Goal: Task Accomplishment & Management: Manage account settings

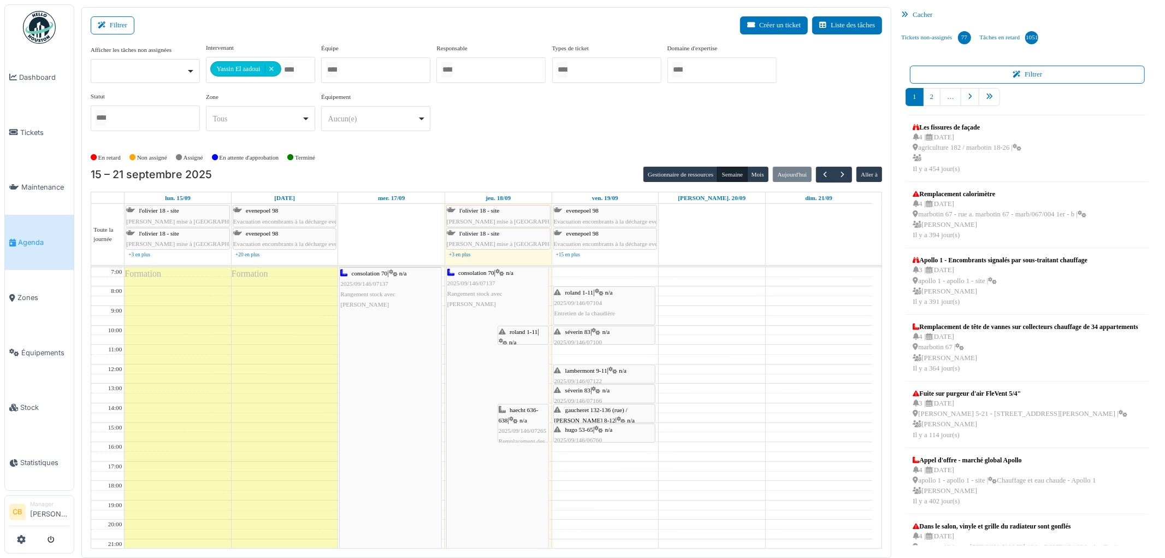
click at [522, 428] on span "2025/09/146/07265" at bounding box center [523, 430] width 48 height 7
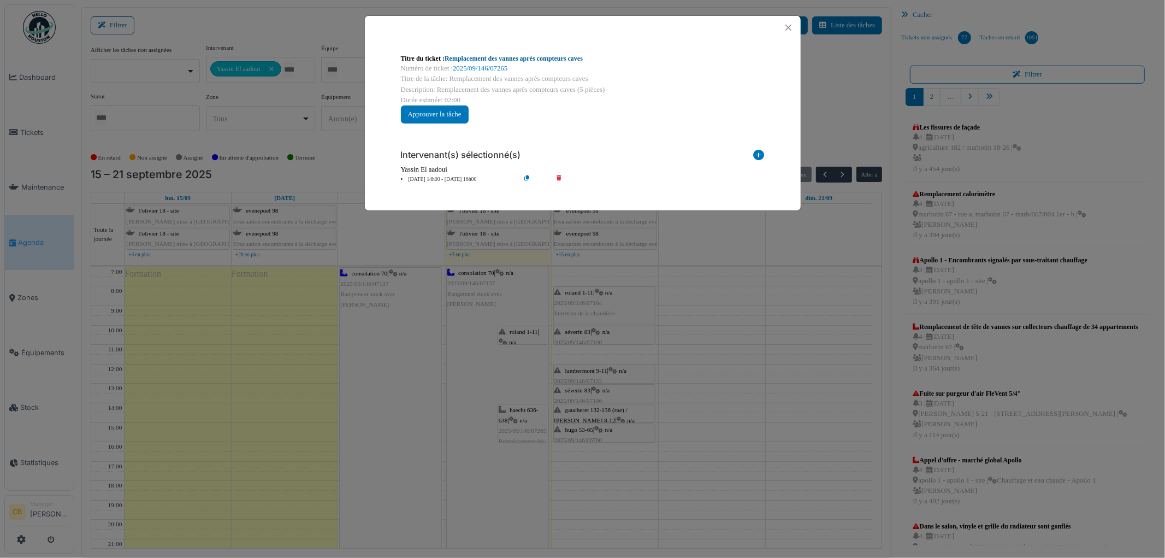
click at [540, 58] on link "Remplacement des vannes après compteurs caves" at bounding box center [514, 59] width 138 height 8
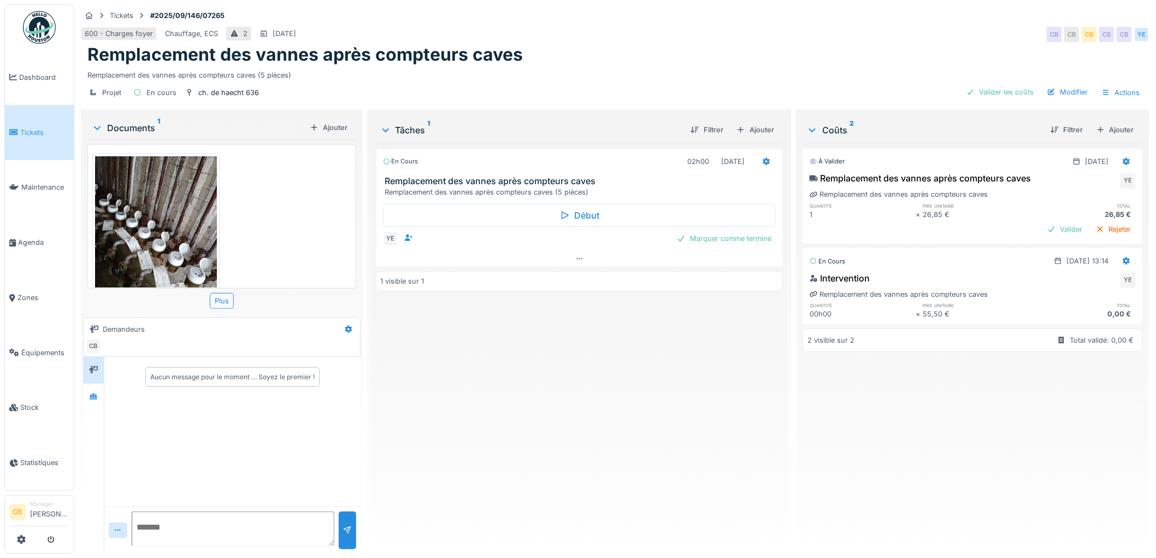
click at [181, 217] on img at bounding box center [156, 237] width 122 height 162
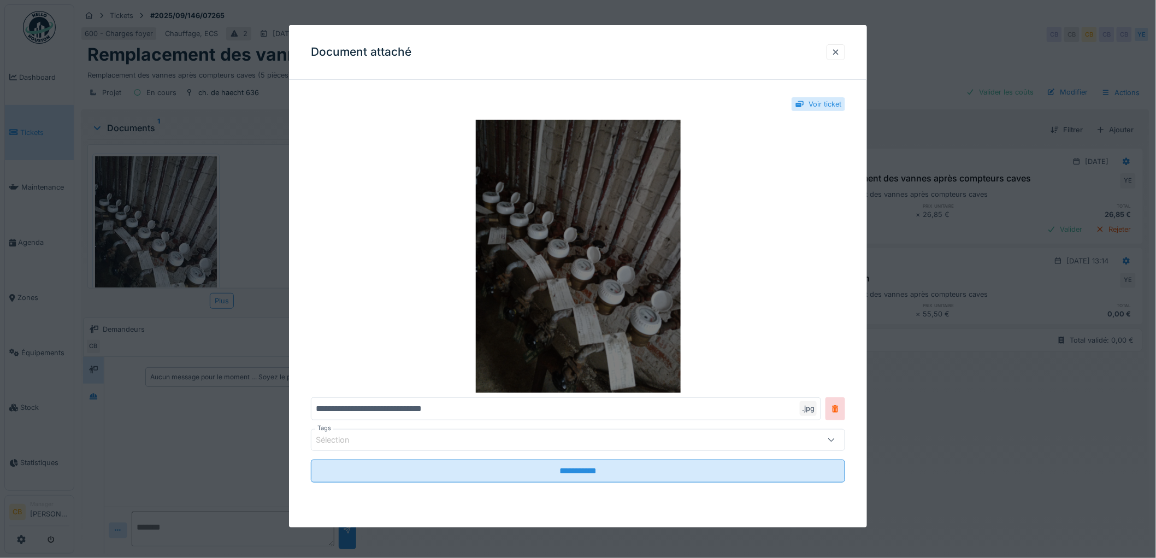
click at [493, 264] on img at bounding box center [578, 256] width 534 height 273
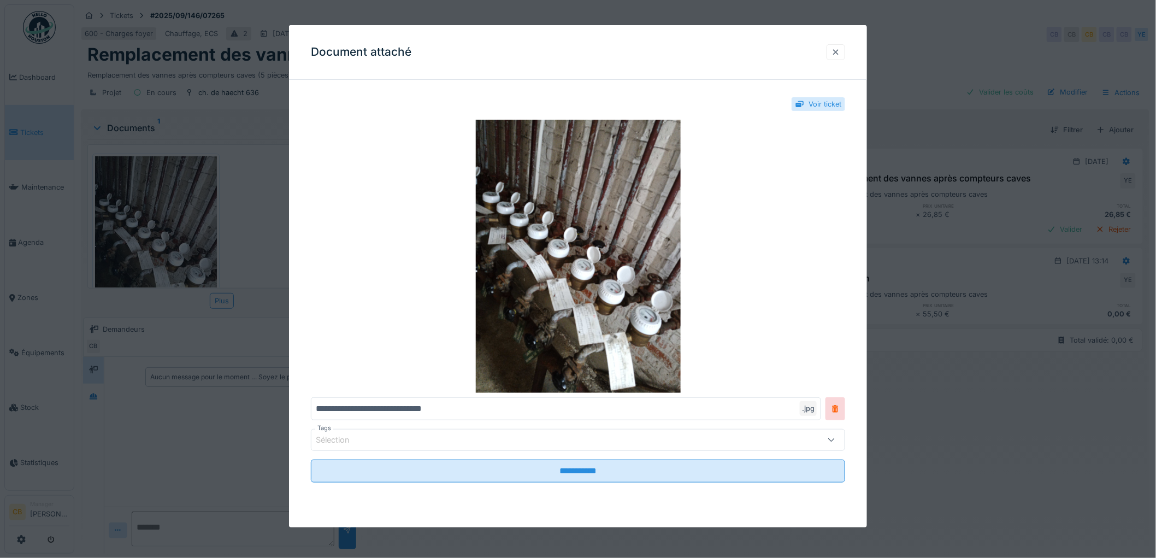
click at [840, 48] on div at bounding box center [836, 52] width 9 height 10
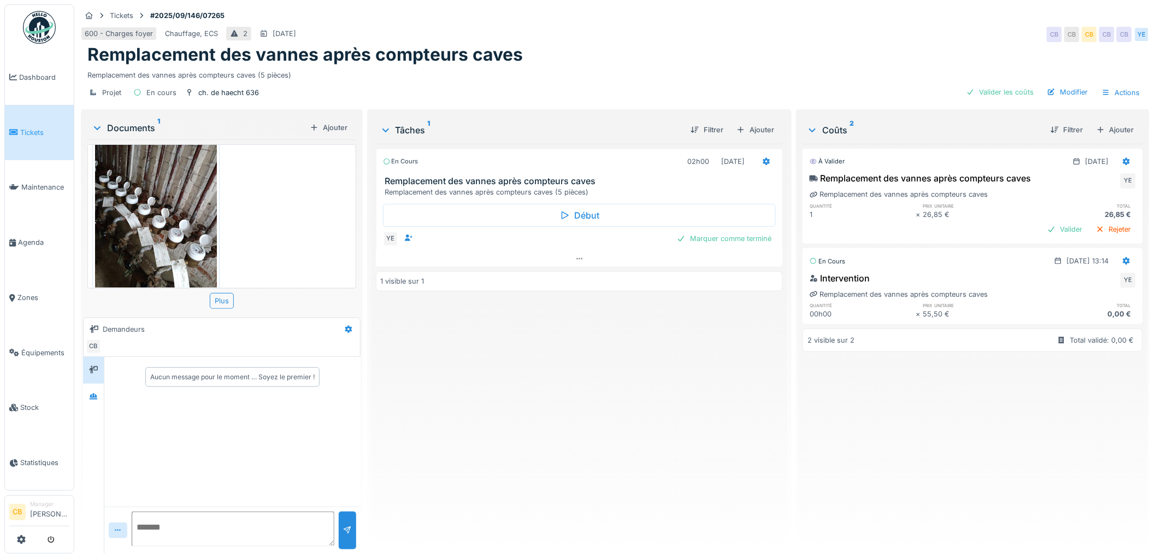
scroll to position [45, 0]
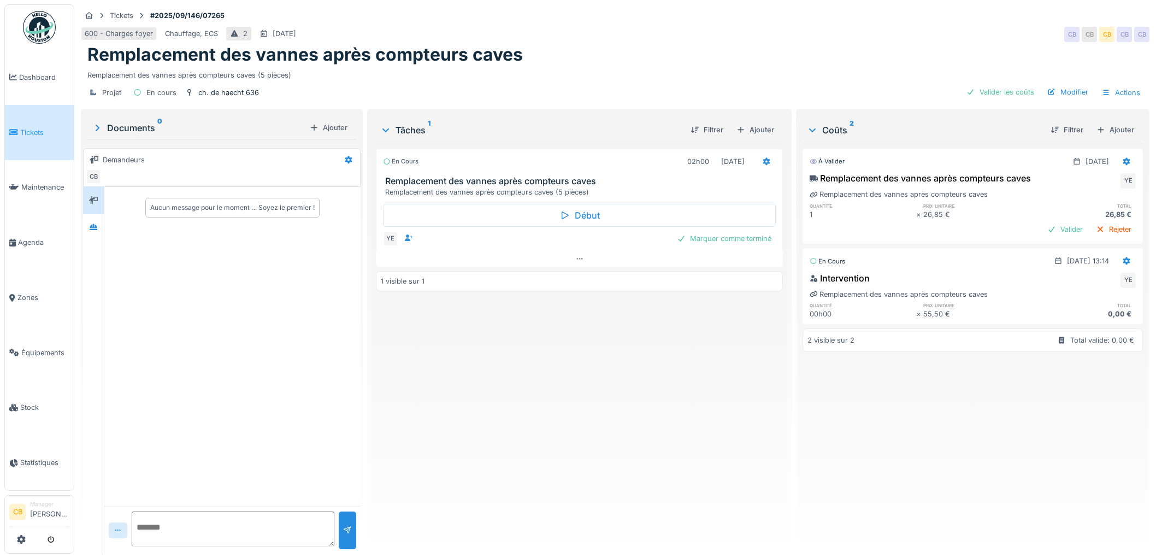
scroll to position [9, 0]
click at [485, 448] on div "En cours 02h00 18/09/2025 Remplacement des vannes après compteurs caves Remplac…" at bounding box center [580, 344] width 408 height 401
click at [44, 232] on link "Agenda" at bounding box center [39, 242] width 69 height 55
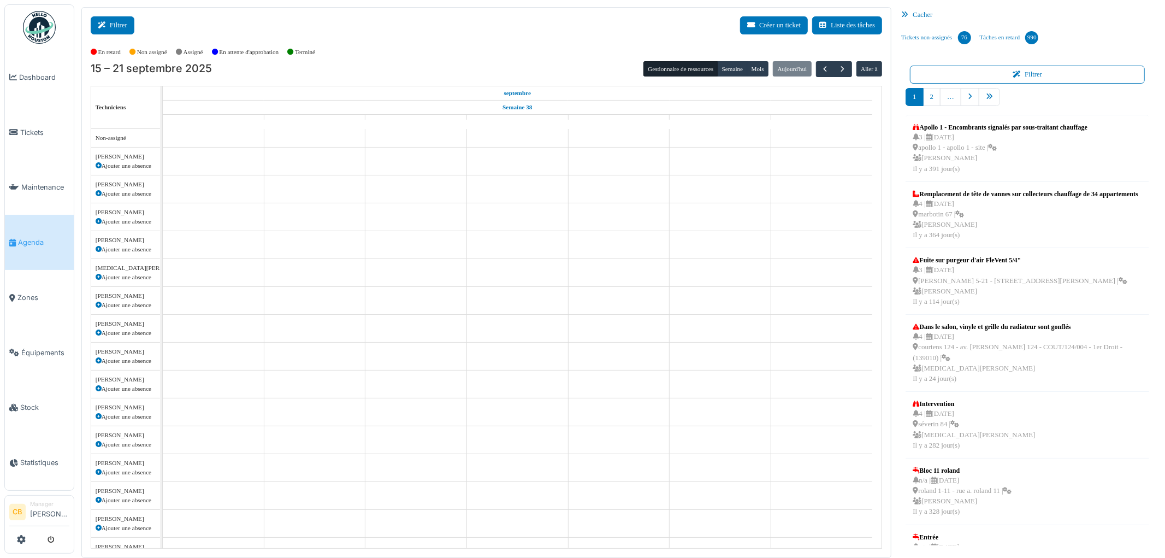
click at [121, 31] on button "Filtrer" at bounding box center [113, 25] width 44 height 18
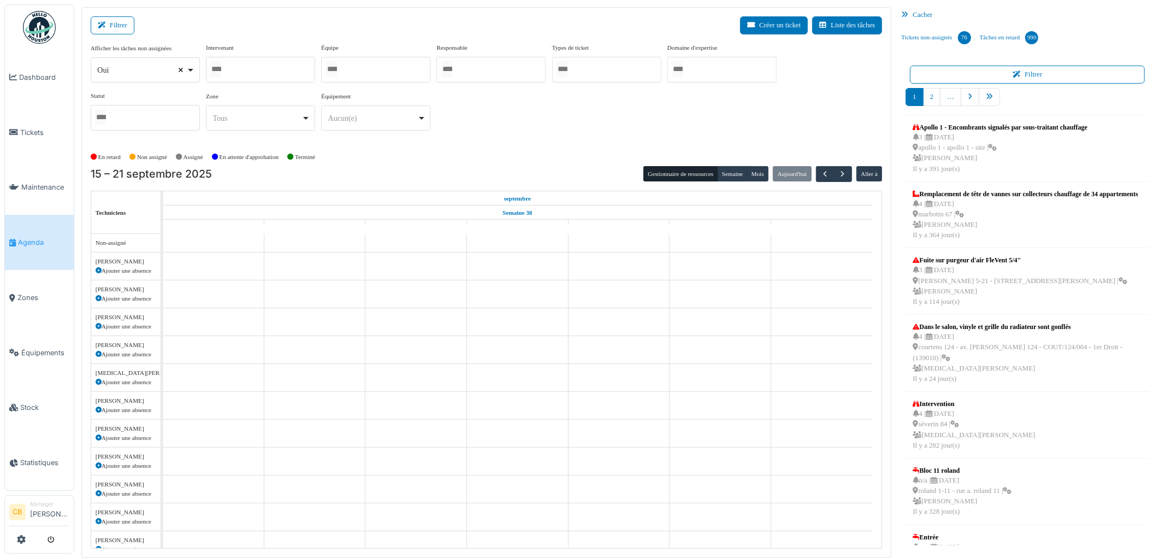
select select
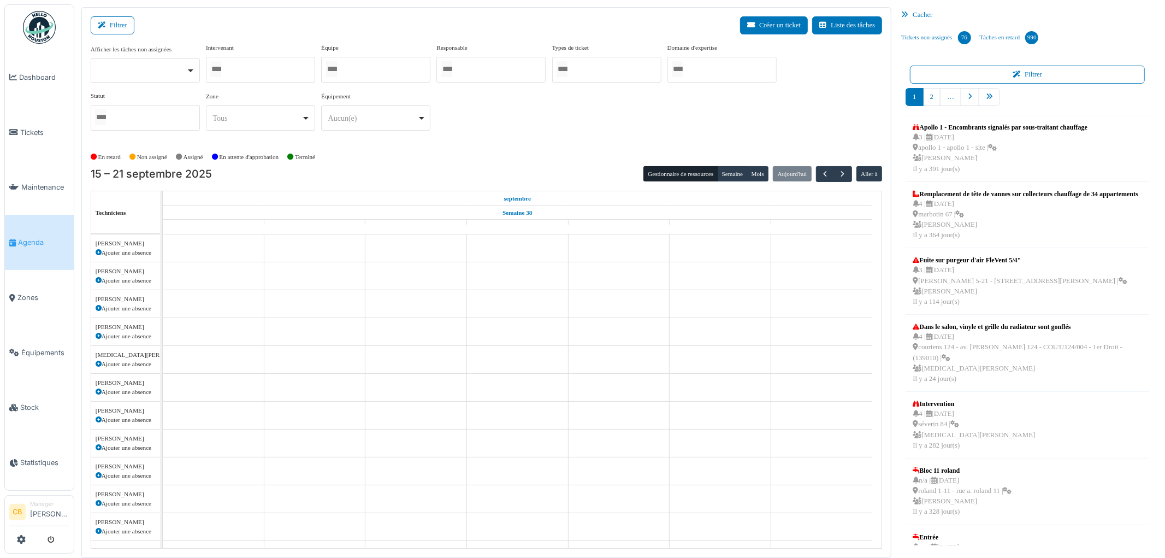
click at [217, 67] on input "Tous" at bounding box center [215, 69] width 11 height 16
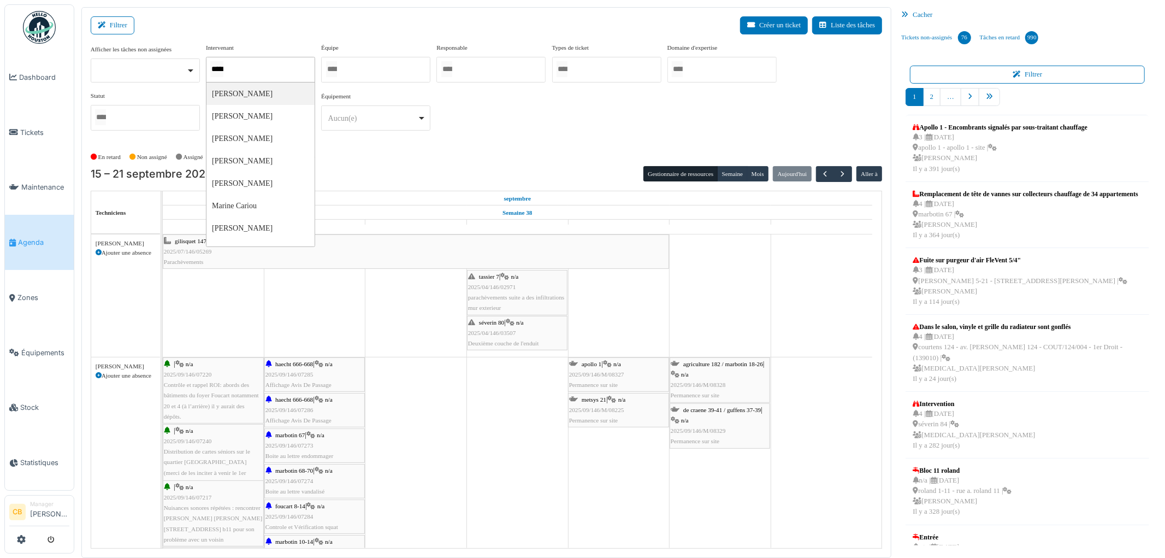
type input "******"
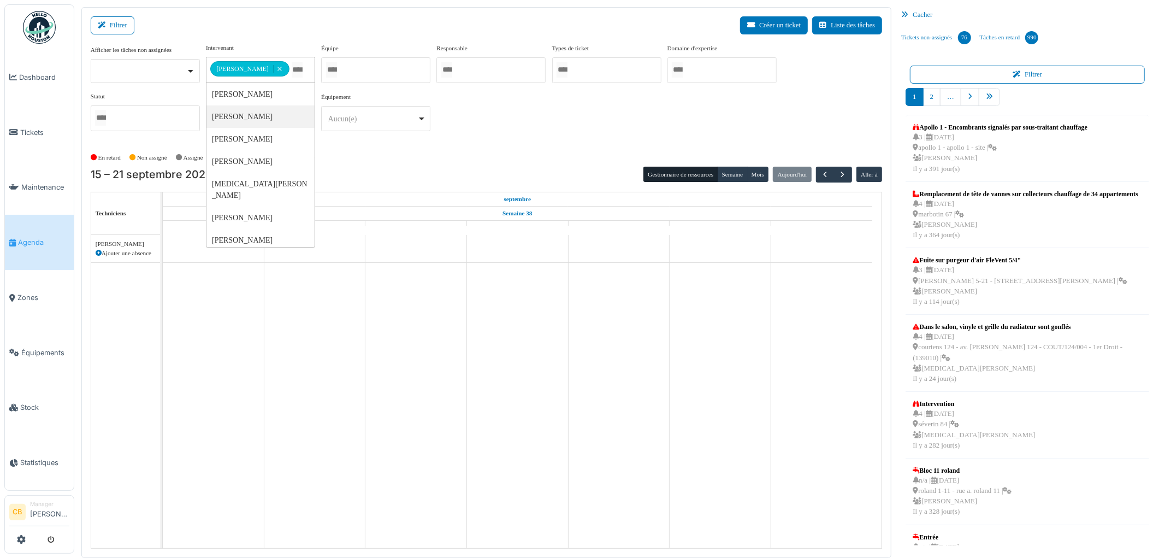
click at [356, 165] on div "En retard Non assigné Assigné En attente d'approbation Terminé" at bounding box center [487, 158] width 792 height 18
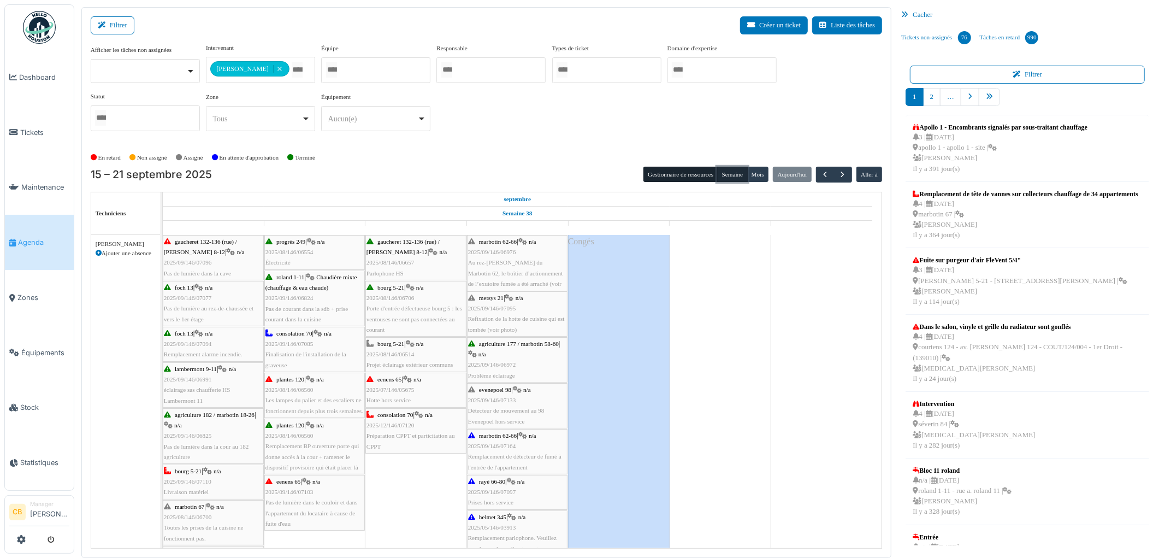
click at [724, 174] on button "Semaine" at bounding box center [732, 174] width 30 height 15
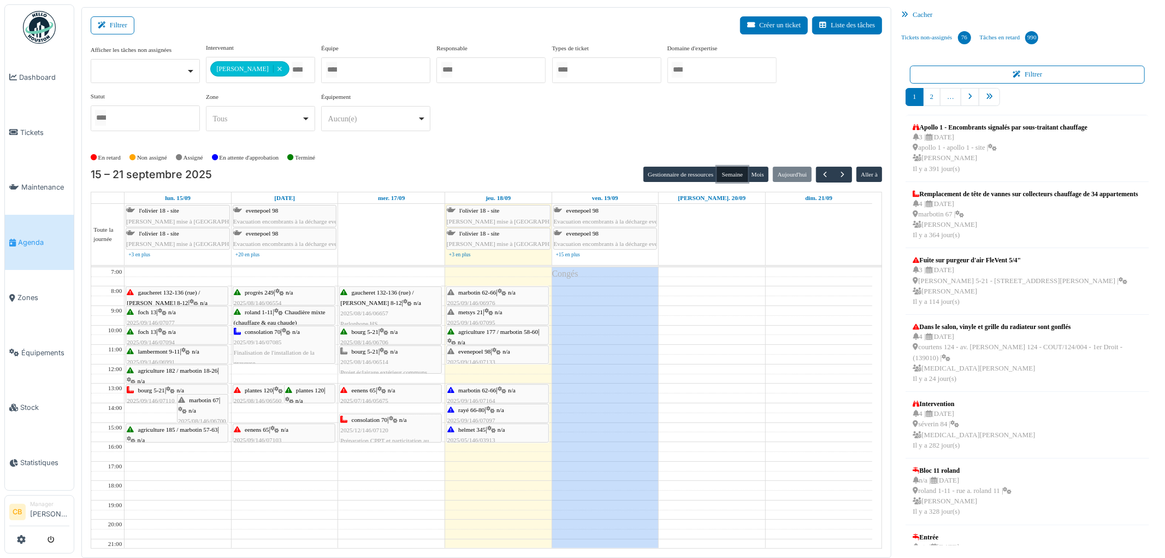
click at [496, 292] on span "marbotin 62-66" at bounding box center [477, 292] width 38 height 7
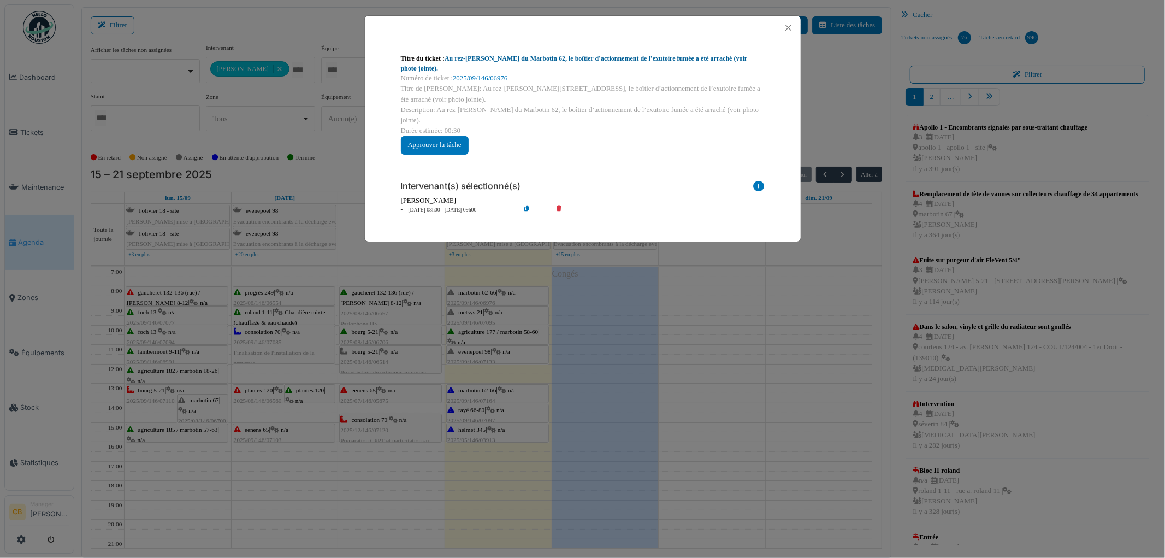
click at [687, 59] on link "Au rez-de-chaussée du Marbotin 62, le boîtier d’actionnement de l’exutoire fumé…" at bounding box center [574, 63] width 347 height 17
click at [789, 26] on button "Close" at bounding box center [788, 27] width 15 height 15
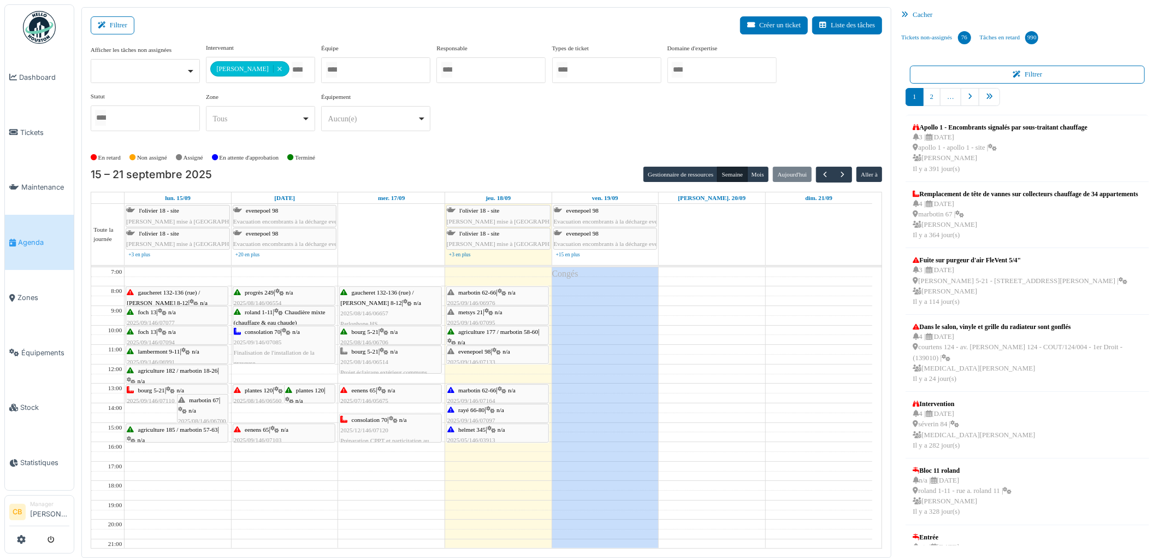
click at [500, 315] on span "n/a" at bounding box center [499, 312] width 8 height 7
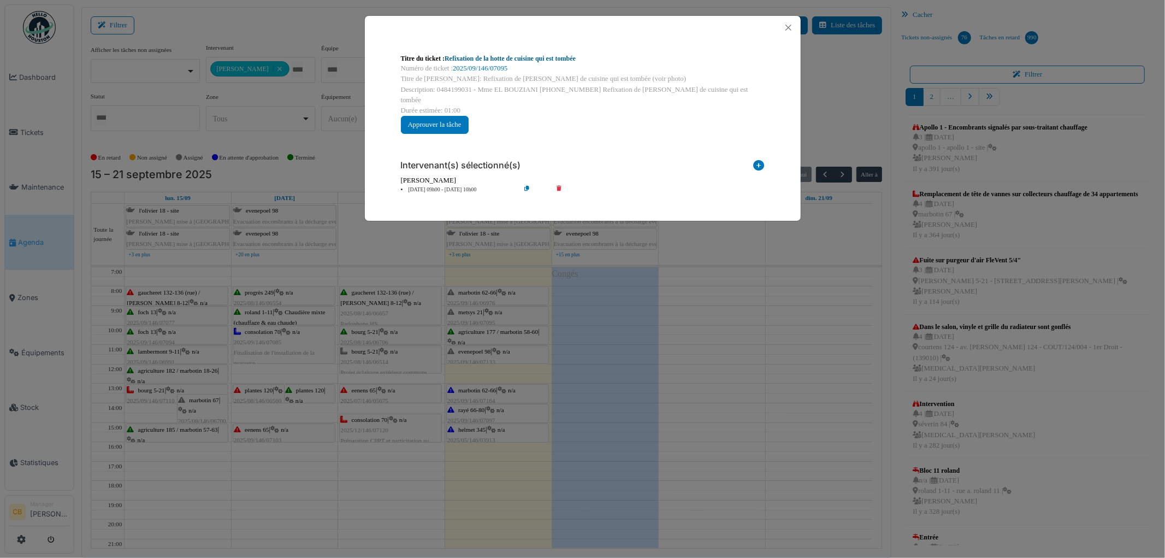
click at [554, 61] on link "Refixation de la hotte de cuisine qui est tombée" at bounding box center [510, 59] width 131 height 8
click at [788, 29] on button "Close" at bounding box center [788, 27] width 15 height 15
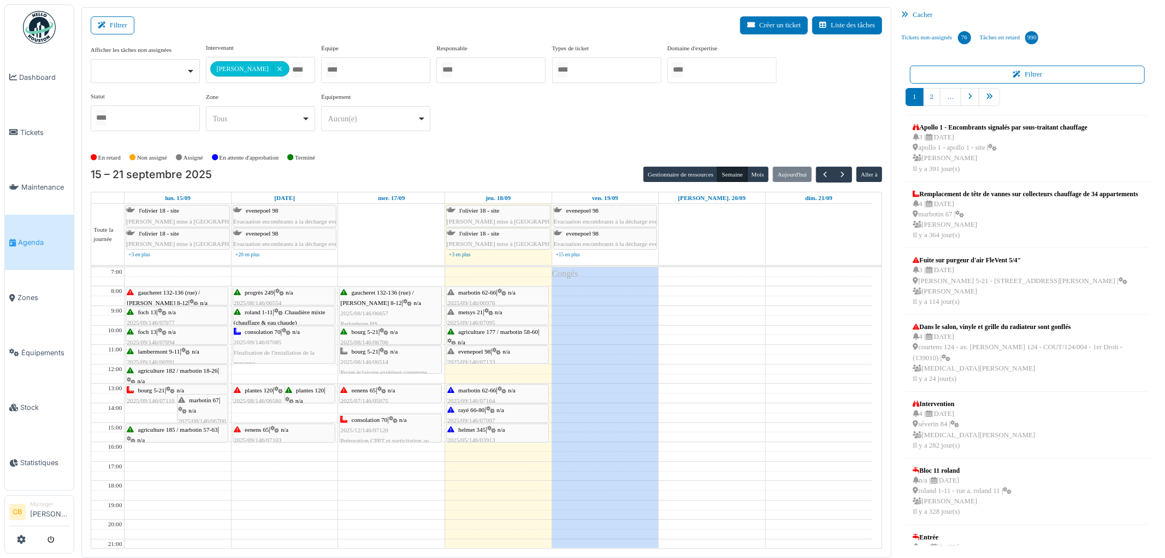
click at [520, 334] on span "agriculture 177 / marbotin 58-60" at bounding box center [498, 331] width 80 height 7
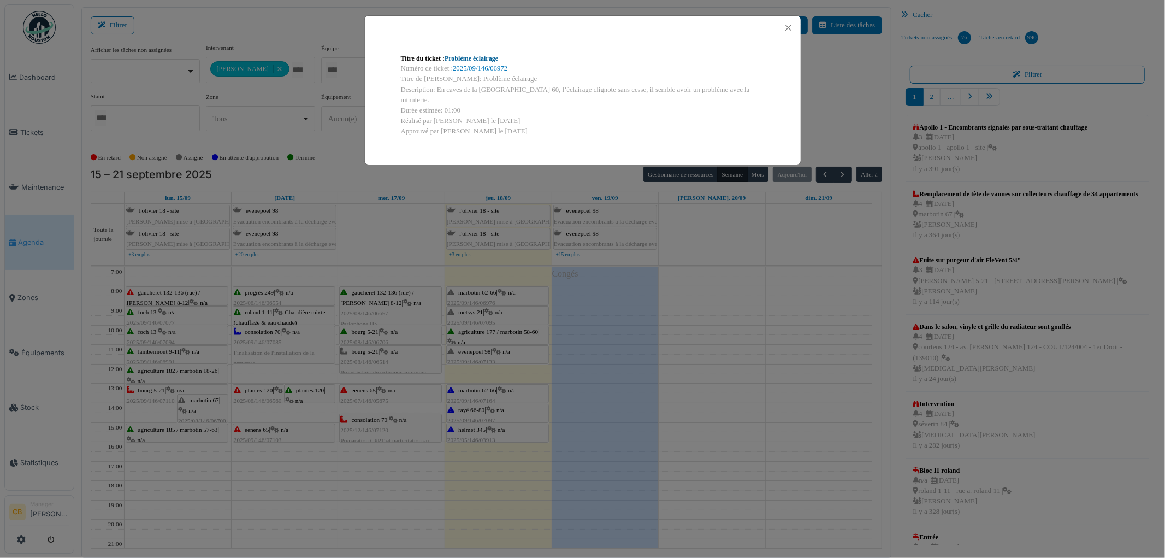
click at [482, 61] on link "Problème éclairage" at bounding box center [472, 59] width 54 height 8
click at [791, 27] on button "Close" at bounding box center [788, 27] width 15 height 15
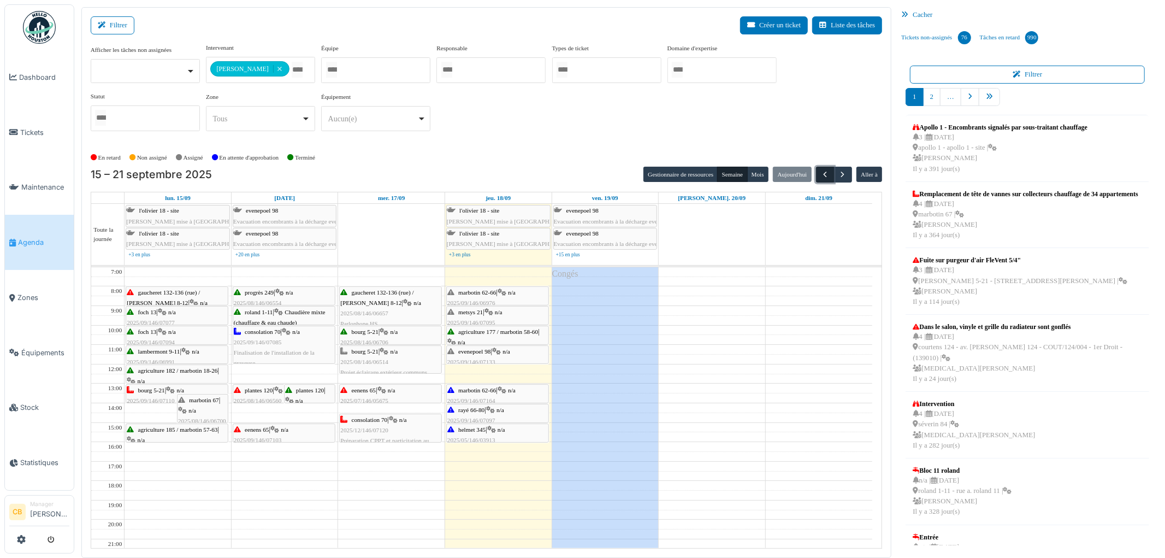
click at [818, 173] on button "button" at bounding box center [825, 175] width 18 height 16
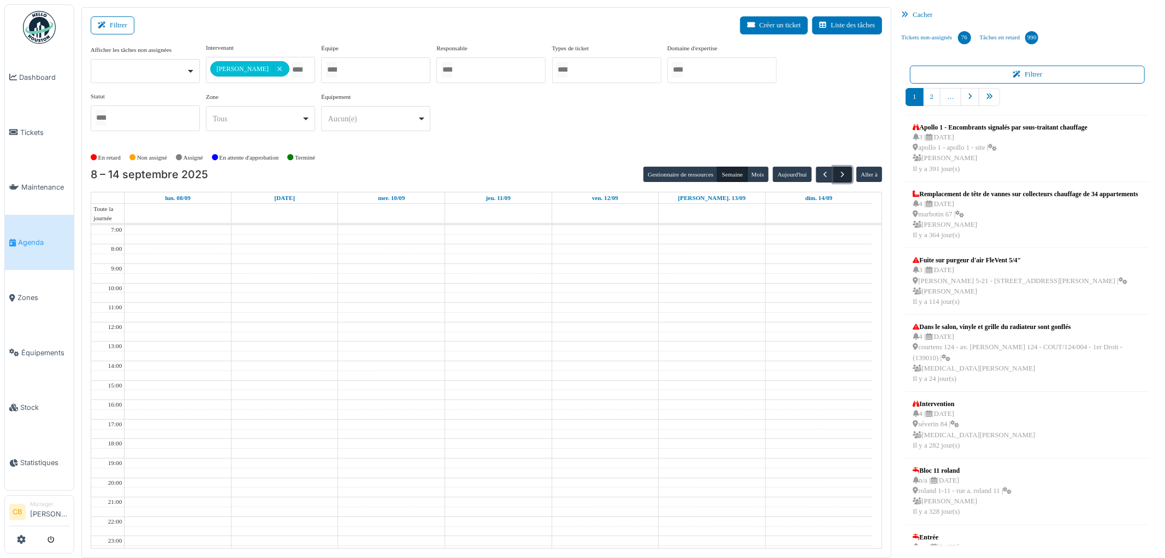
click at [843, 174] on span "button" at bounding box center [843, 174] width 9 height 9
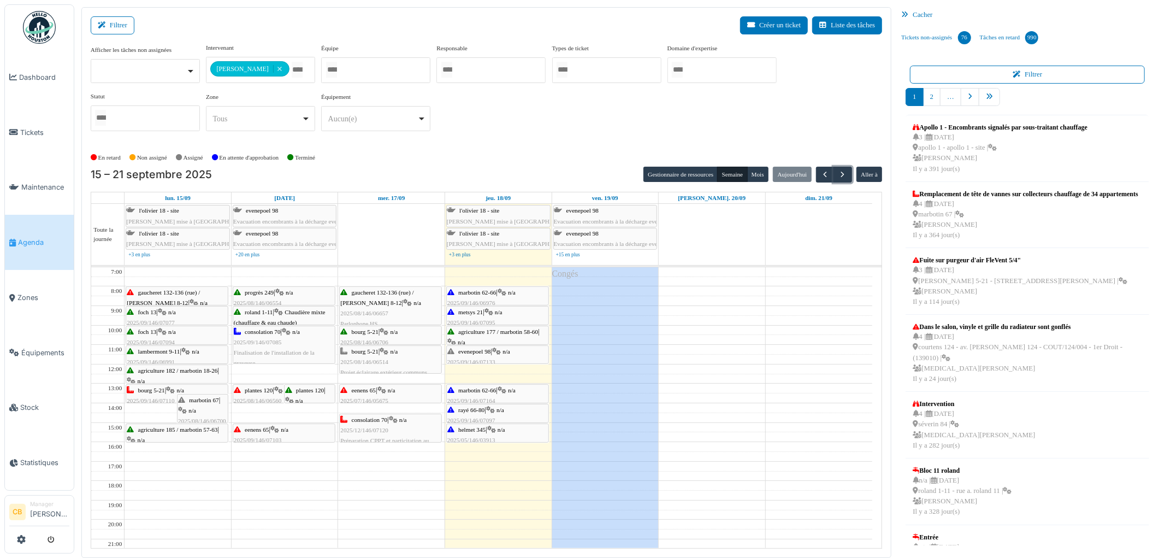
click at [525, 360] on div "evenepoel 98 | n/a 2025/09/146/07133 Détecteur de mouvement au 98 Evenepoel hor…" at bounding box center [497, 367] width 101 height 42
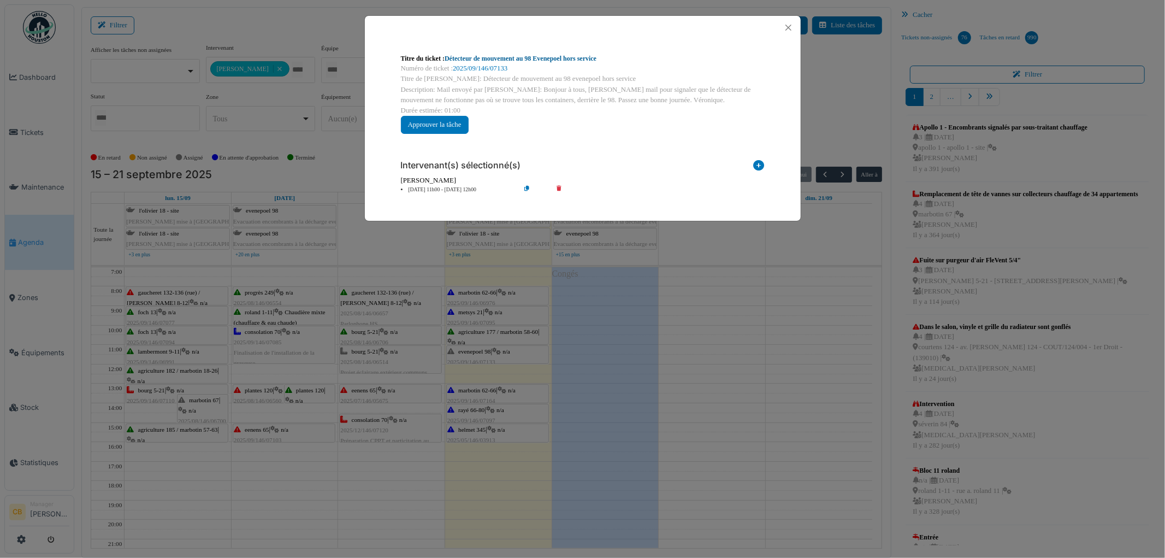
click at [510, 57] on link "Détecteur de mouvement au 98 Evenepoel hors service" at bounding box center [521, 59] width 152 height 8
click at [790, 27] on button "Close" at bounding box center [788, 27] width 15 height 15
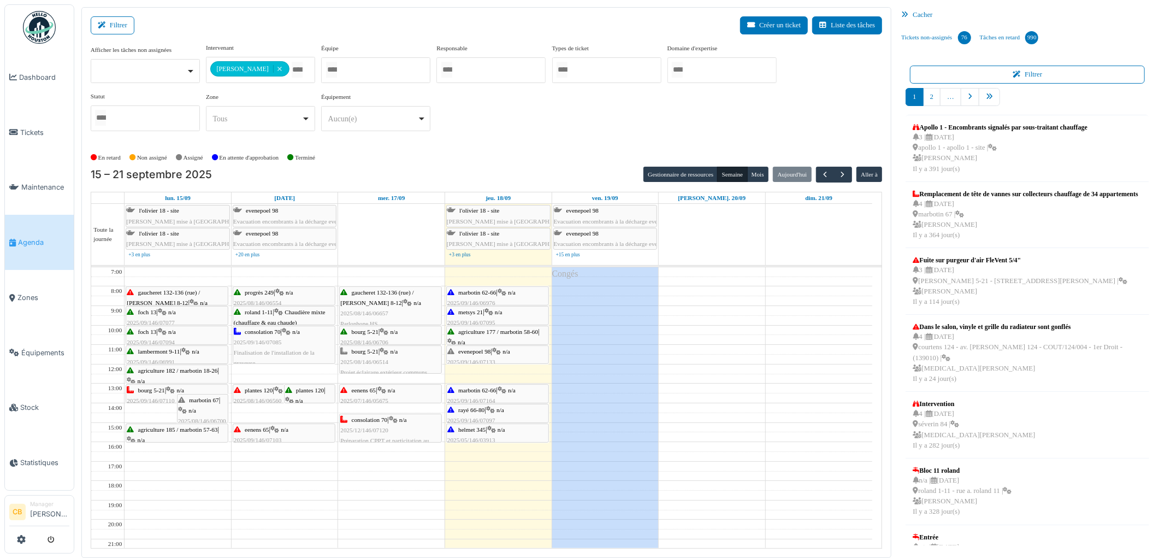
click at [412, 434] on div "consolation 70 | n/a 2025/12/146/07120 Préparation CPPT et particitation au CPPT" at bounding box center [390, 436] width 101 height 42
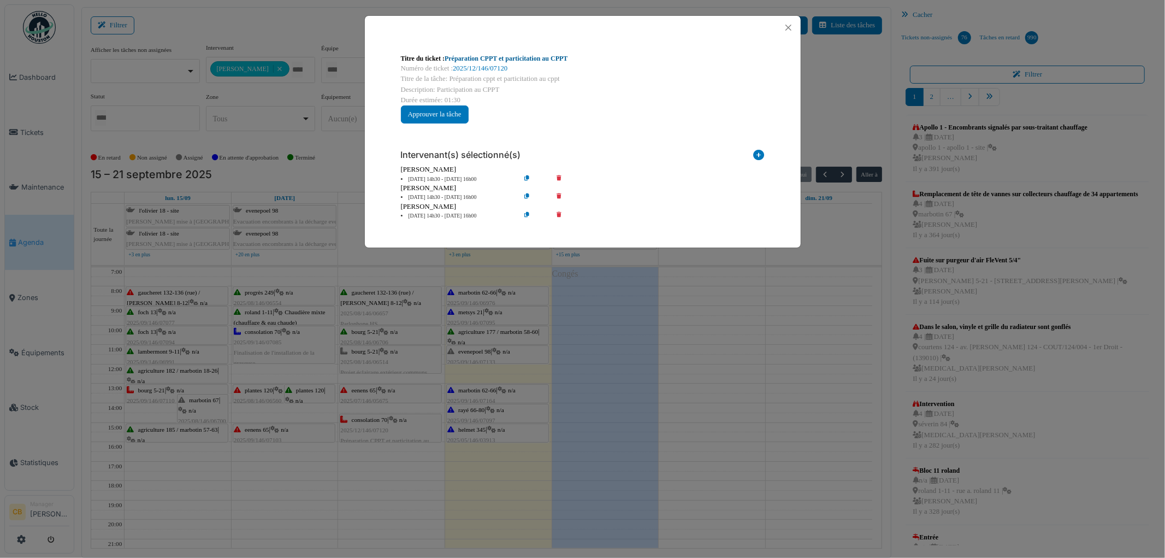
click at [511, 62] on link "Préparation CPPT et particitation au CPPT" at bounding box center [506, 59] width 123 height 8
click at [793, 23] on button "Close" at bounding box center [788, 27] width 15 height 15
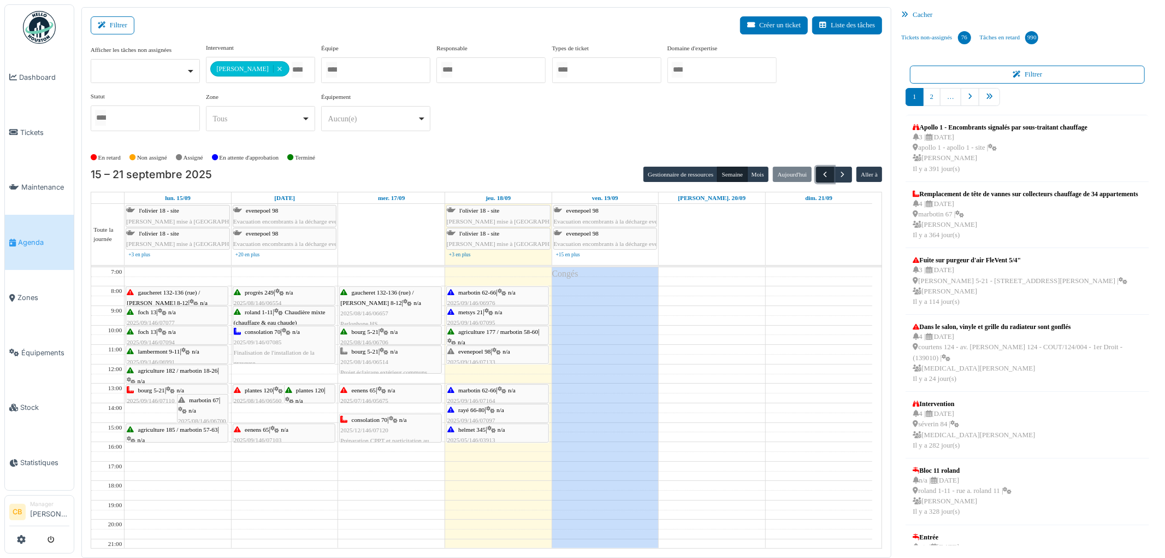
click at [825, 172] on span "button" at bounding box center [825, 174] width 9 height 9
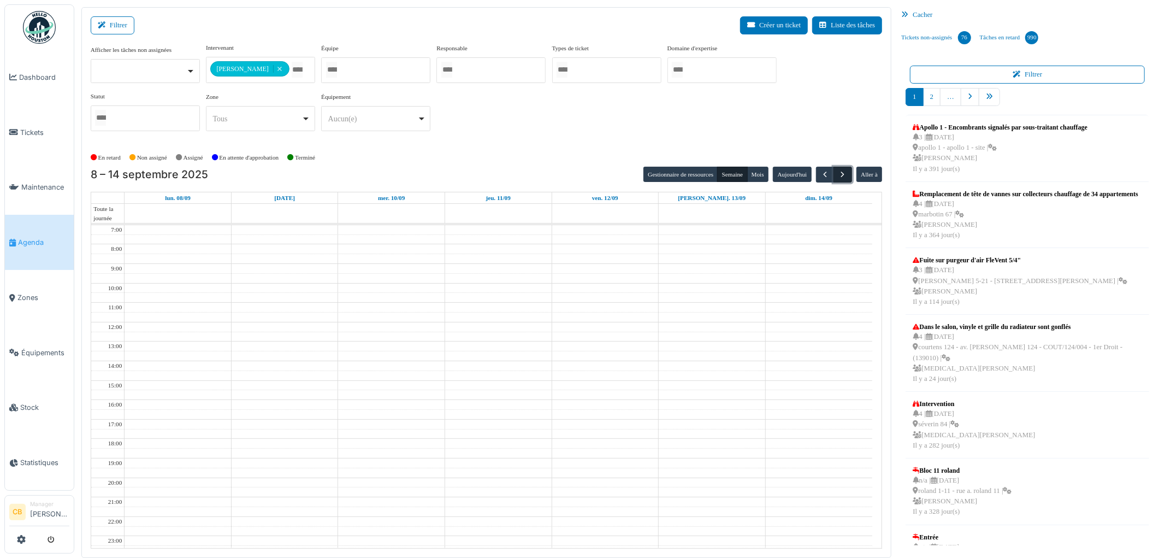
click at [846, 176] on span "button" at bounding box center [843, 174] width 9 height 9
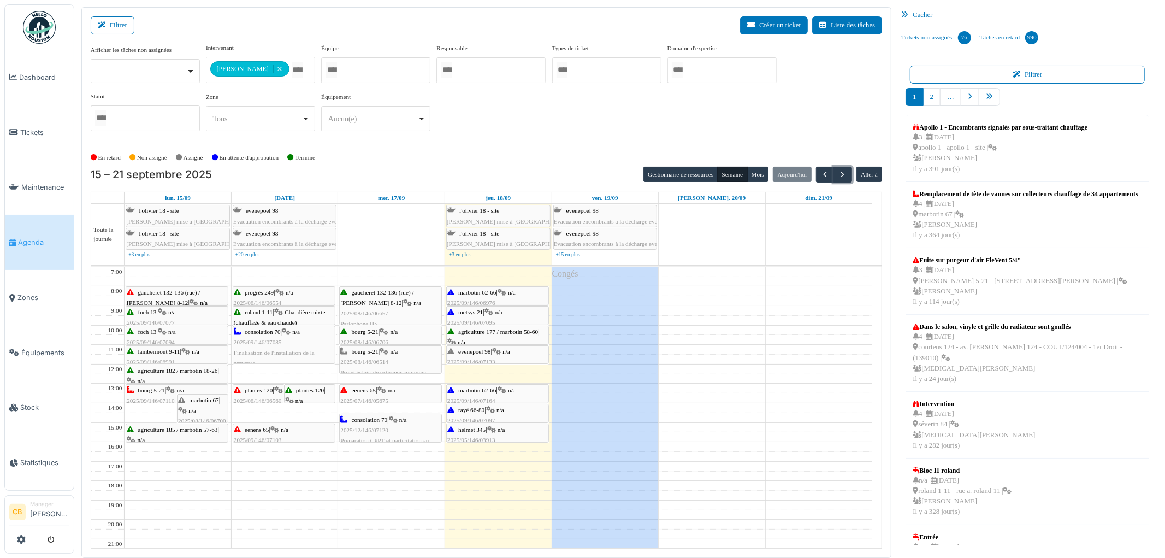
click at [474, 354] on span "evenepoel 98" at bounding box center [474, 351] width 32 height 7
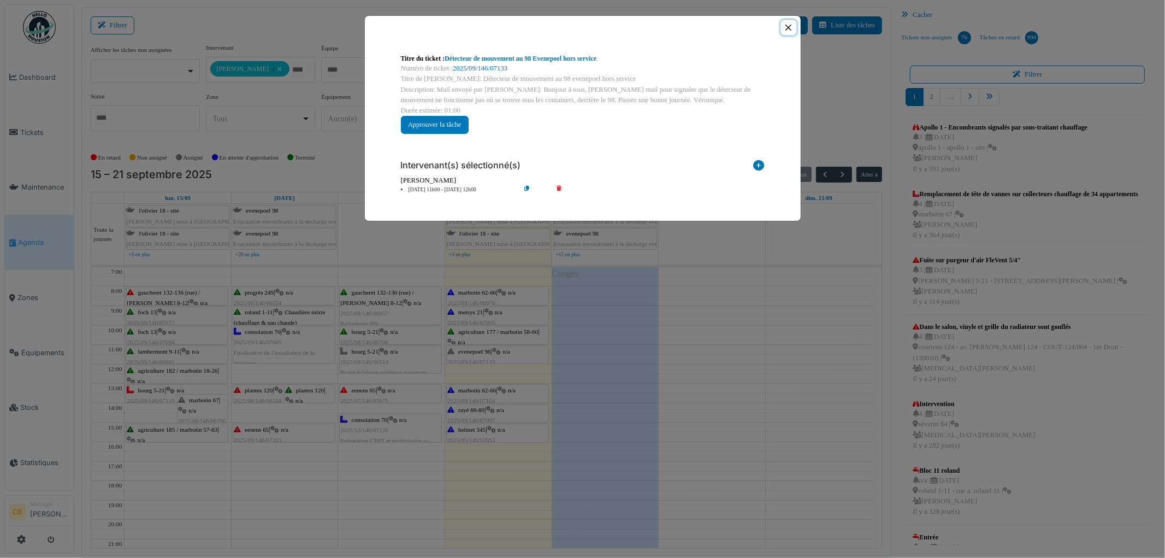
click at [789, 26] on button "Close" at bounding box center [788, 27] width 15 height 15
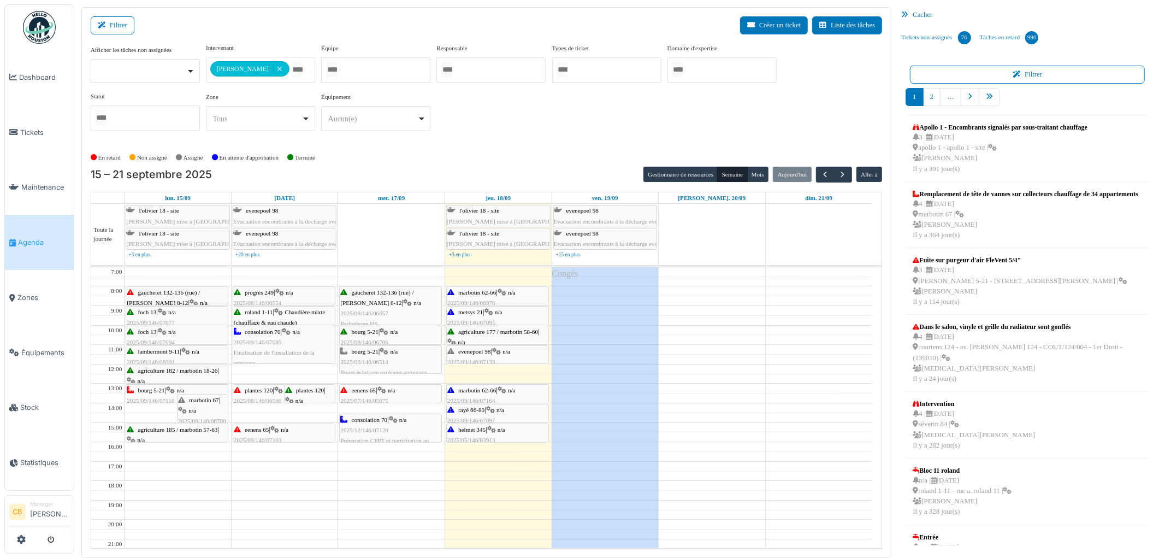
click at [390, 357] on div "bourg 5-21 | n/a 2025/08/146/06514 Projet éclairage extérieur communs" at bounding box center [390, 362] width 101 height 32
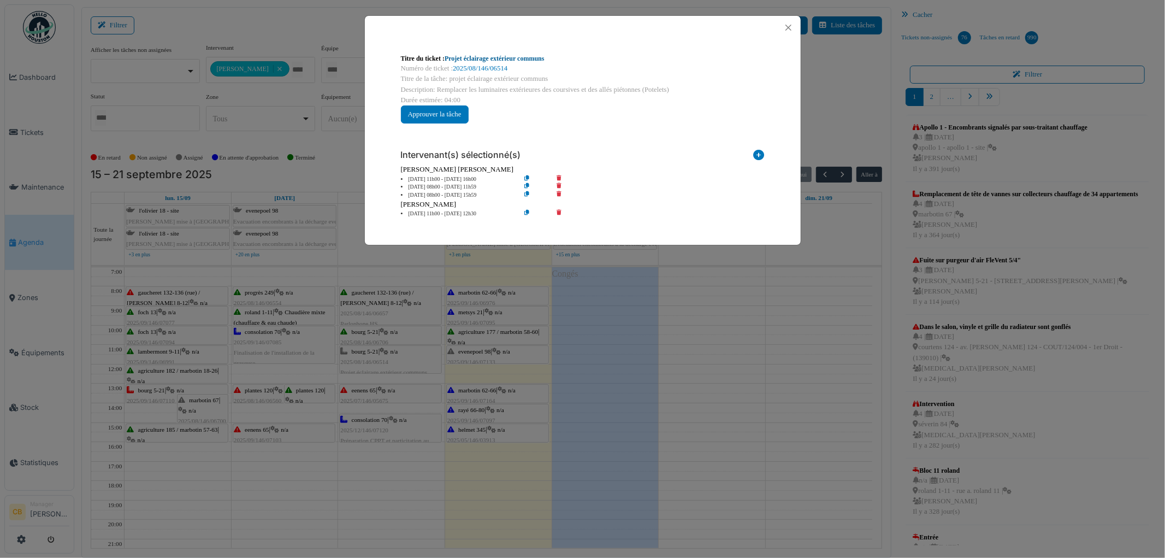
click at [489, 58] on link "Projet éclairage extérieur communs" at bounding box center [494, 59] width 99 height 8
click at [789, 29] on button "Close" at bounding box center [788, 27] width 15 height 15
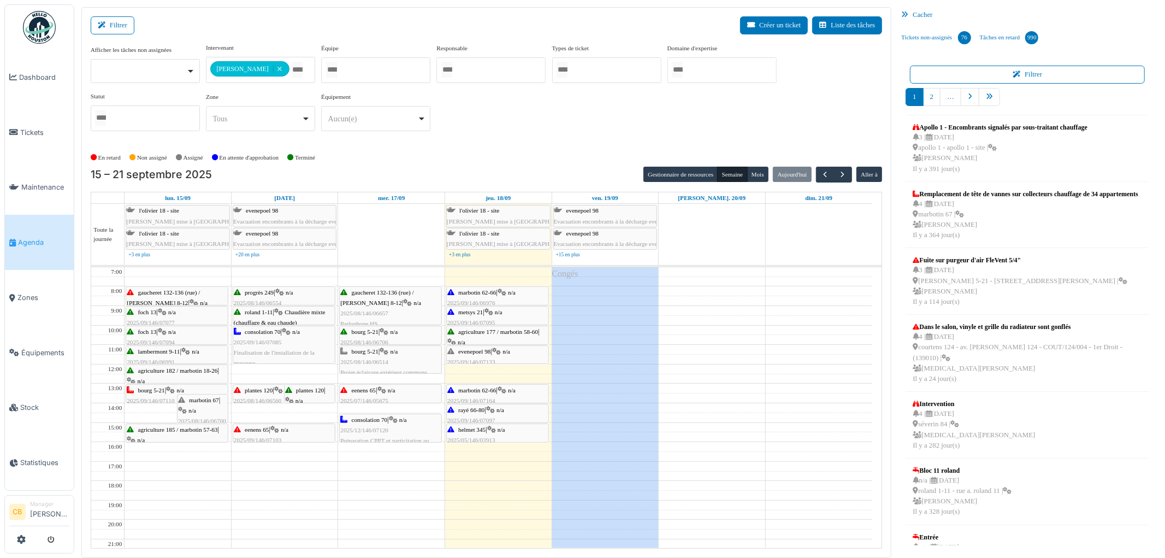
click at [380, 394] on icon at bounding box center [382, 390] width 9 height 7
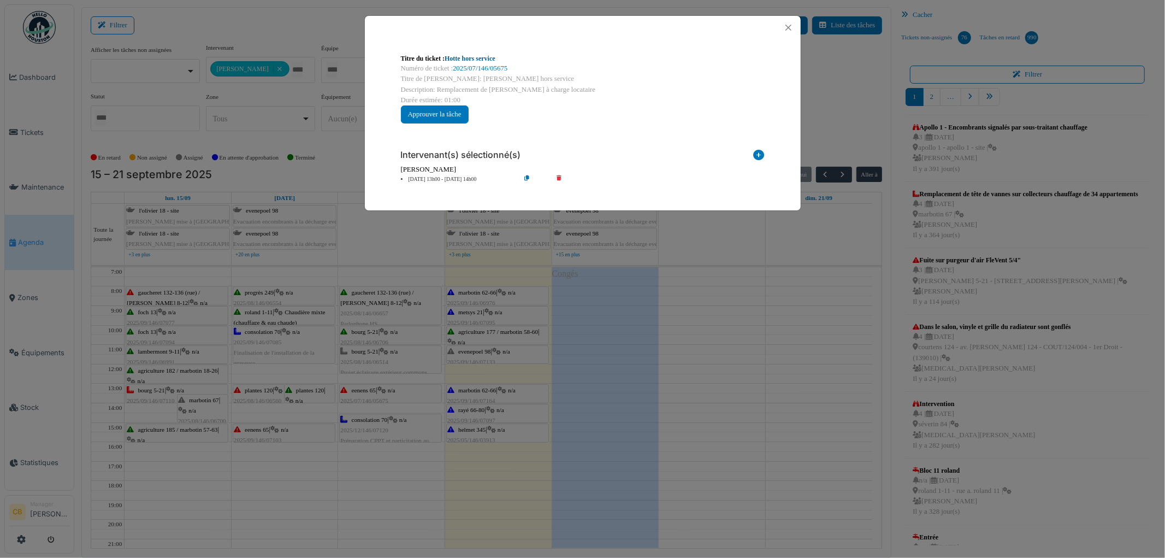
click at [484, 57] on link "Hotte hors service" at bounding box center [470, 59] width 51 height 8
click at [785, 28] on button "Close" at bounding box center [788, 27] width 15 height 15
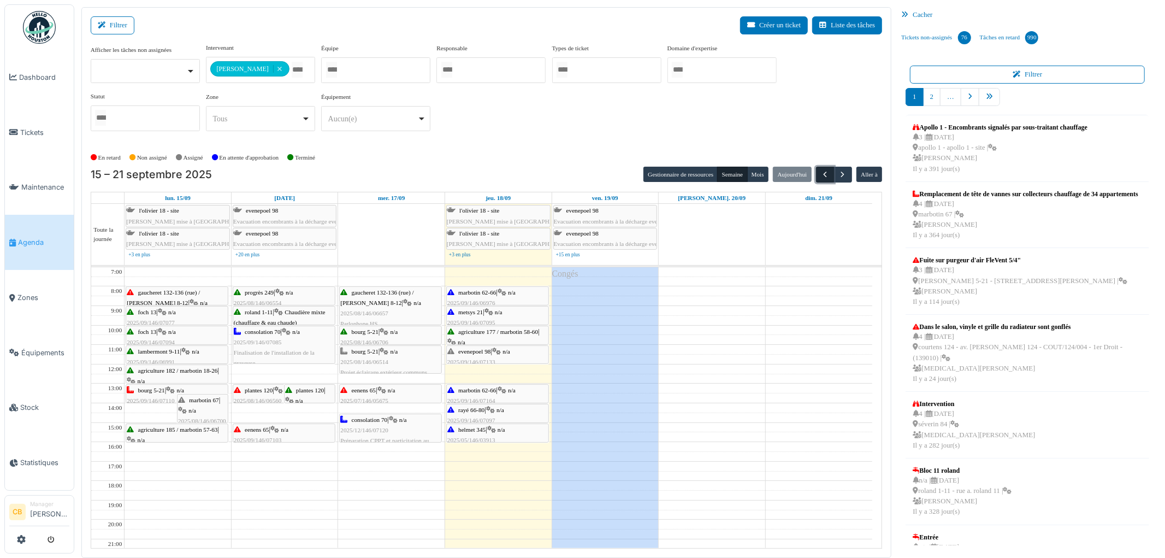
click at [827, 176] on span "button" at bounding box center [825, 174] width 9 height 9
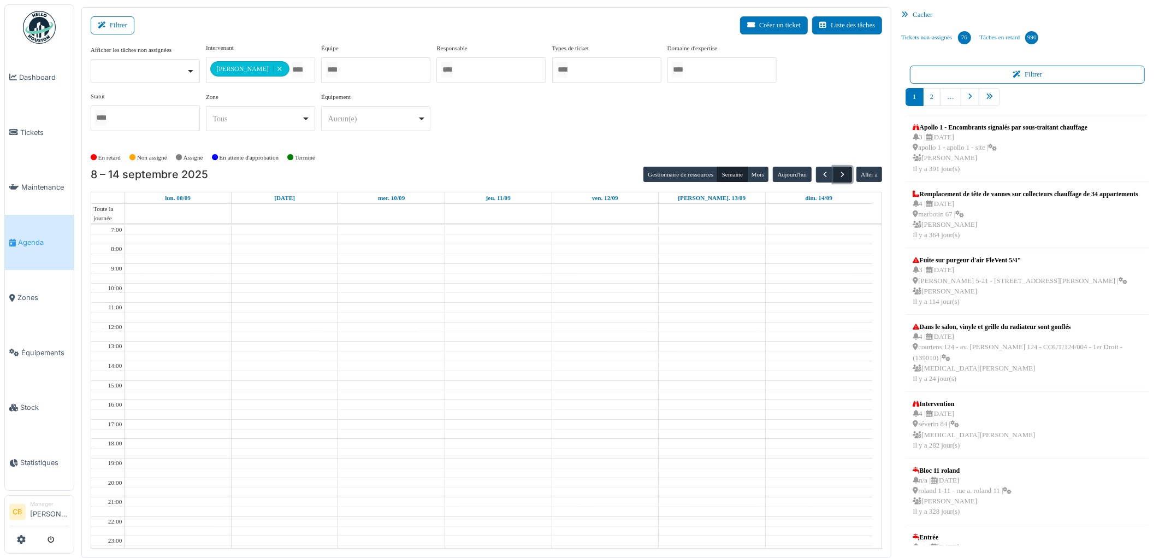
click at [847, 178] on span "button" at bounding box center [843, 174] width 9 height 9
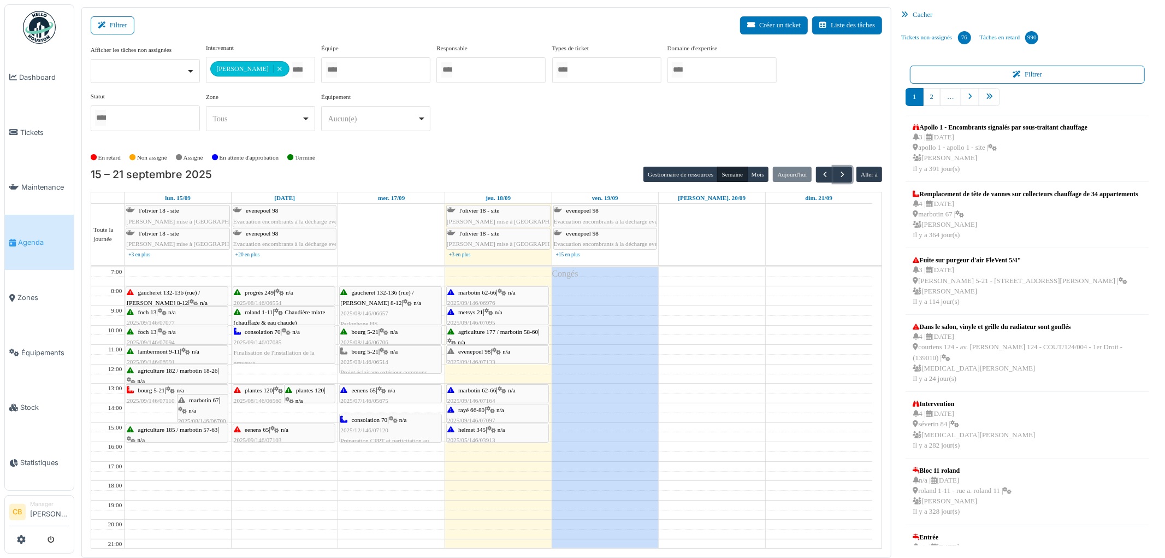
click at [249, 396] on div "plantes 120 | n/a 2025/08/146/06560 Les lampes du palier et des escaliers ne fo…" at bounding box center [284, 406] width 101 height 42
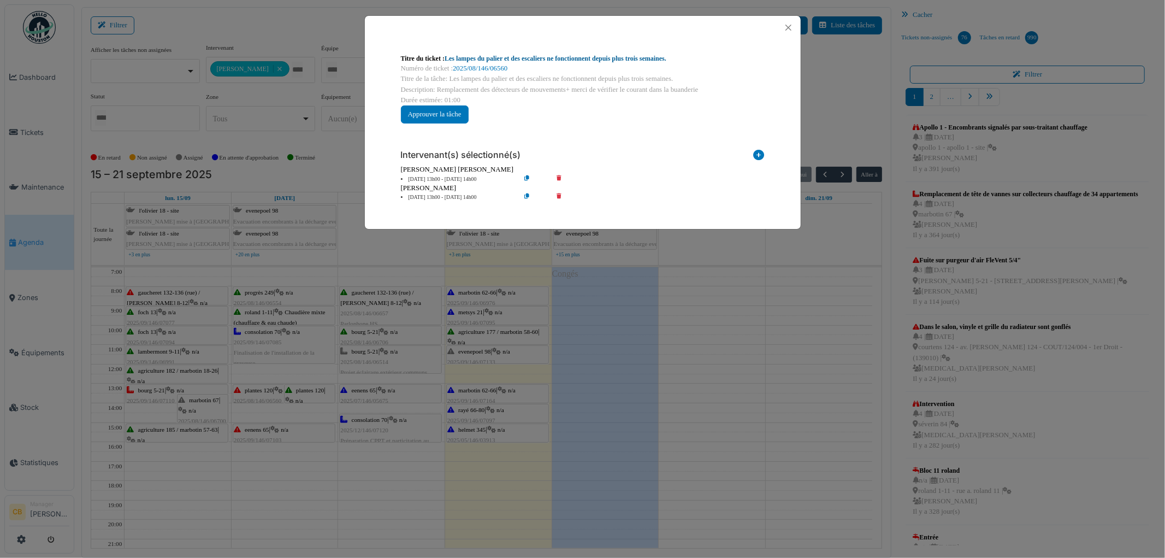
click at [525, 62] on link "Les lampes du palier et des escaliers ne fonctionnent depuis plus trois semaine…" at bounding box center [556, 59] width 222 height 8
click at [787, 27] on button "Close" at bounding box center [788, 27] width 15 height 15
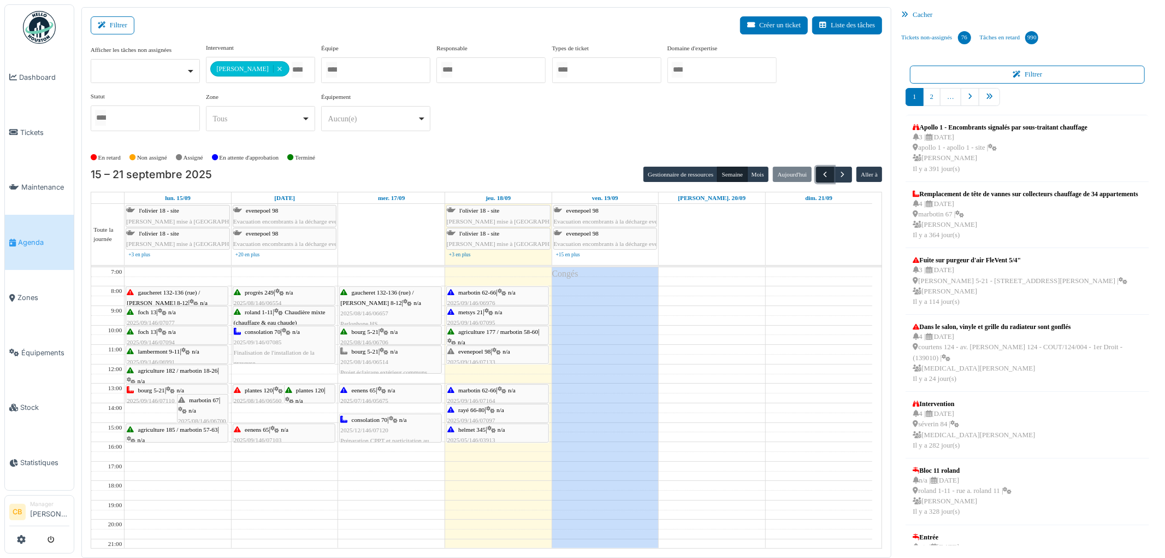
click at [826, 176] on span "button" at bounding box center [825, 174] width 9 height 9
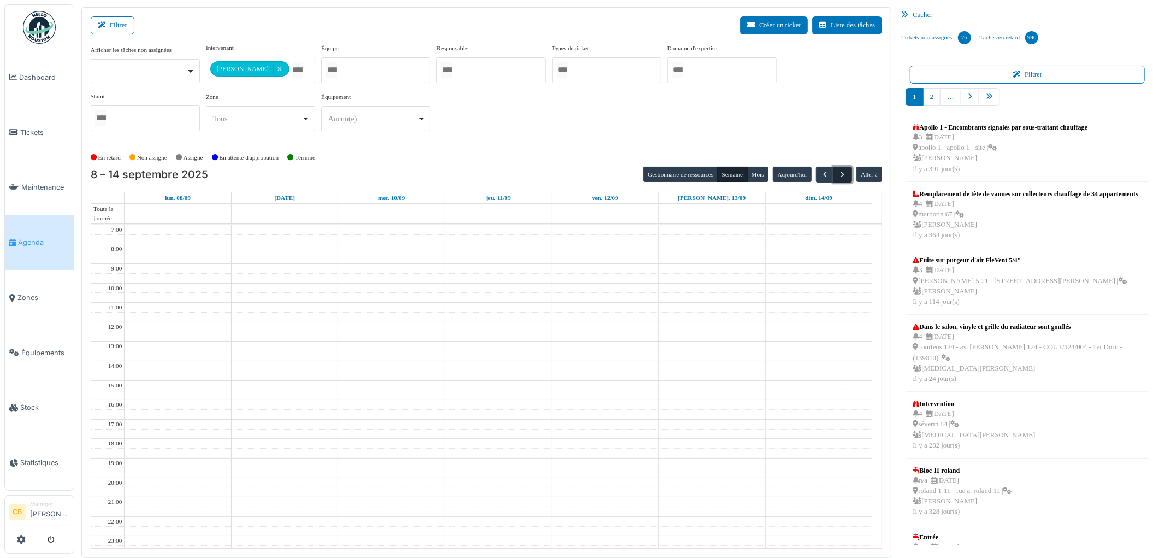
click at [840, 176] on span "button" at bounding box center [843, 174] width 9 height 9
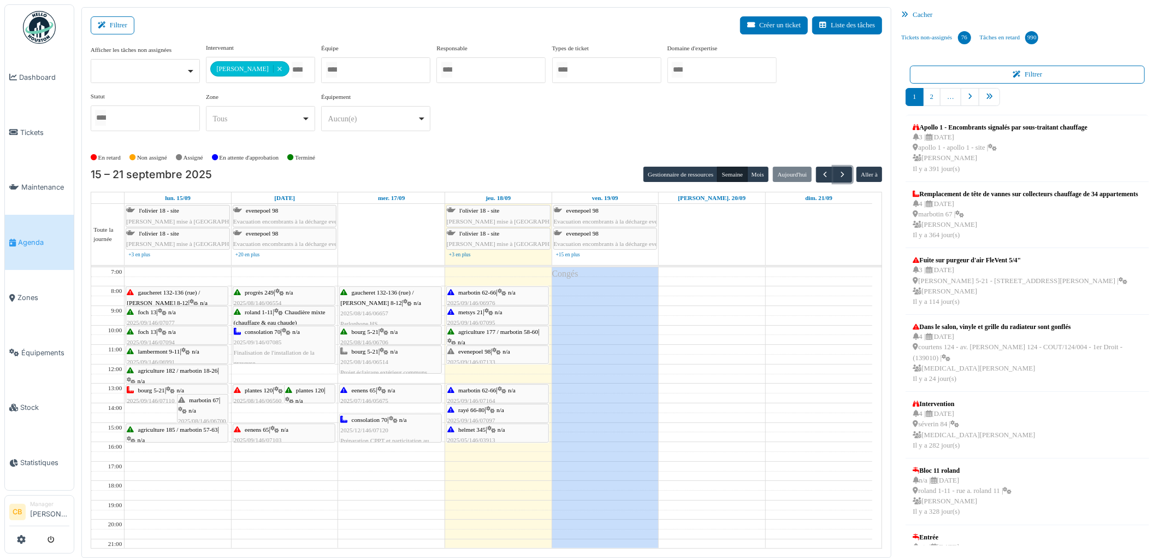
click at [260, 430] on span "eenens 65" at bounding box center [257, 429] width 24 height 7
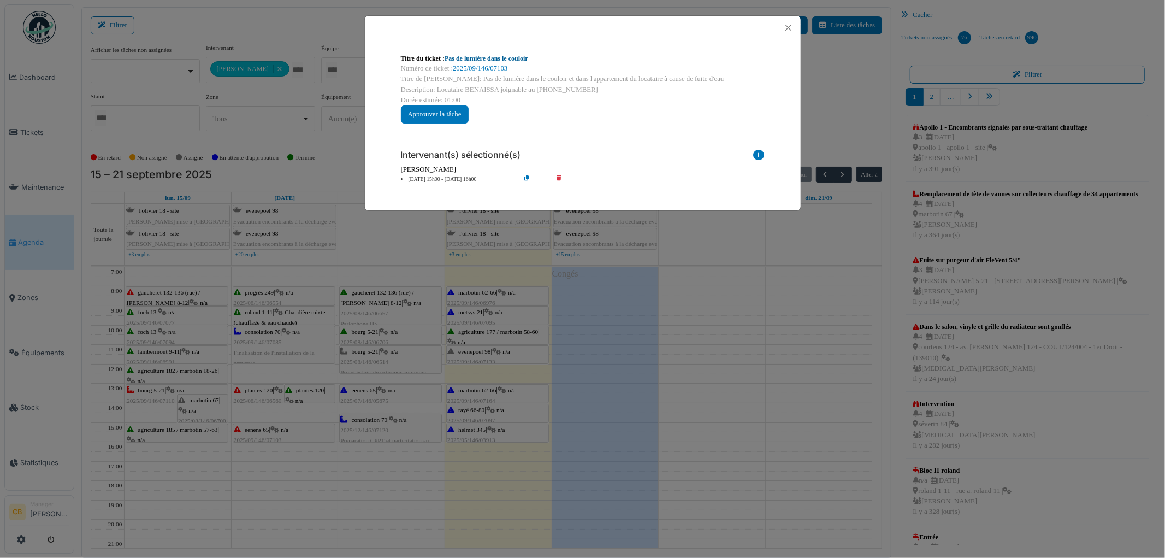
click at [492, 60] on link "Pas de lumière dans le couloir" at bounding box center [487, 59] width 84 height 8
click at [783, 29] on button "Close" at bounding box center [788, 27] width 15 height 15
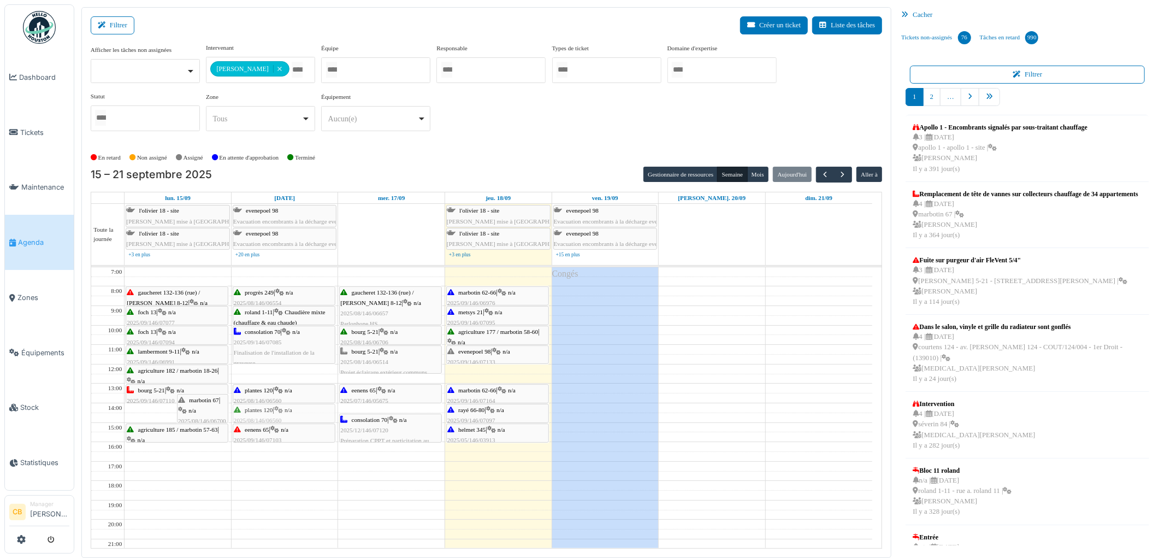
drag, startPoint x: 323, startPoint y: 387, endPoint x: 320, endPoint y: 403, distance: 16.6
click at [320, 267] on div "plantes 120 | n/a 2025/08/146/06560 Les lampes du palier et des escaliers ne fo…" at bounding box center [284, 267] width 103 height 0
drag, startPoint x: 306, startPoint y: 437, endPoint x: 304, endPoint y: 457, distance: 19.8
click at [304, 457] on div "progrès 249 | n/a 2025/08/146/06554 Électricité roland 1-11 | Chaudière mixte (…" at bounding box center [285, 432] width 107 height 330
click at [304, 423] on div "progrès 249 | n/a 2025/08/146/06554 Électricité roland 1-11 | Chaudière mixte (…" at bounding box center [285, 432] width 107 height 330
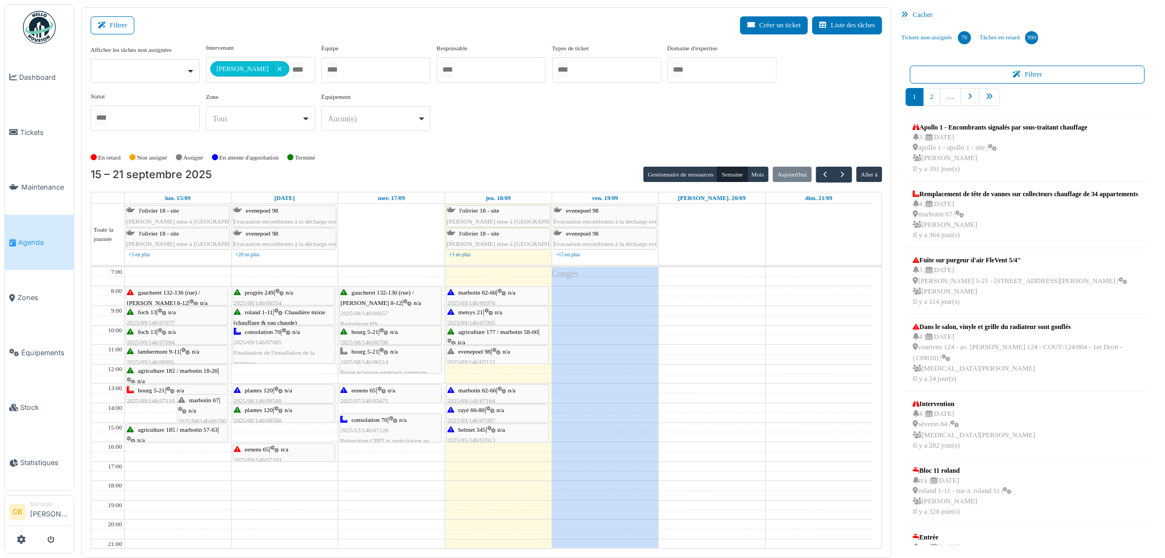
click at [288, 451] on span "n/a" at bounding box center [285, 449] width 8 height 7
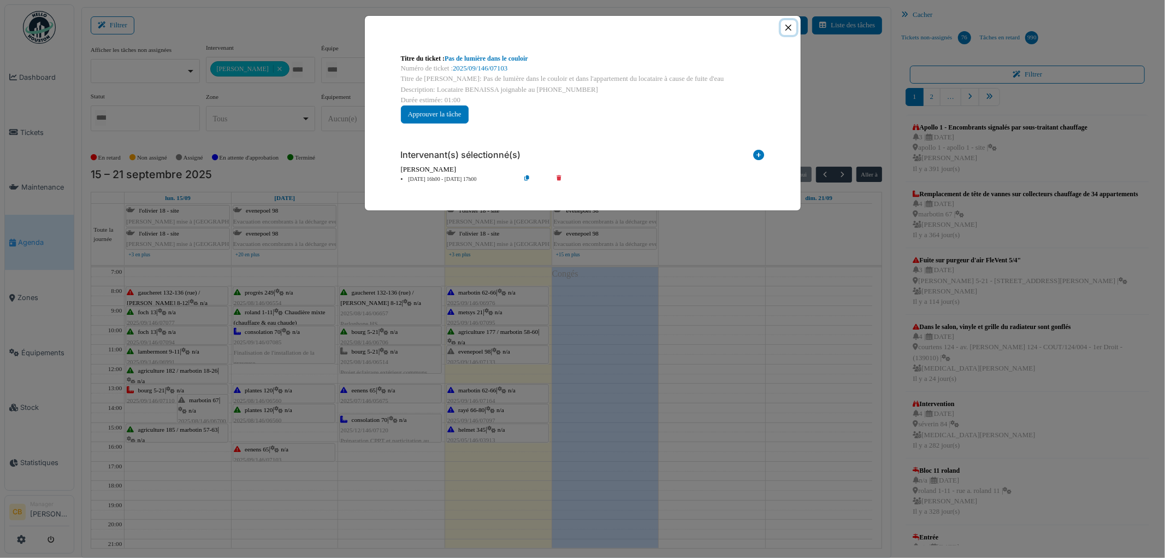
click at [788, 25] on button "Close" at bounding box center [788, 27] width 15 height 15
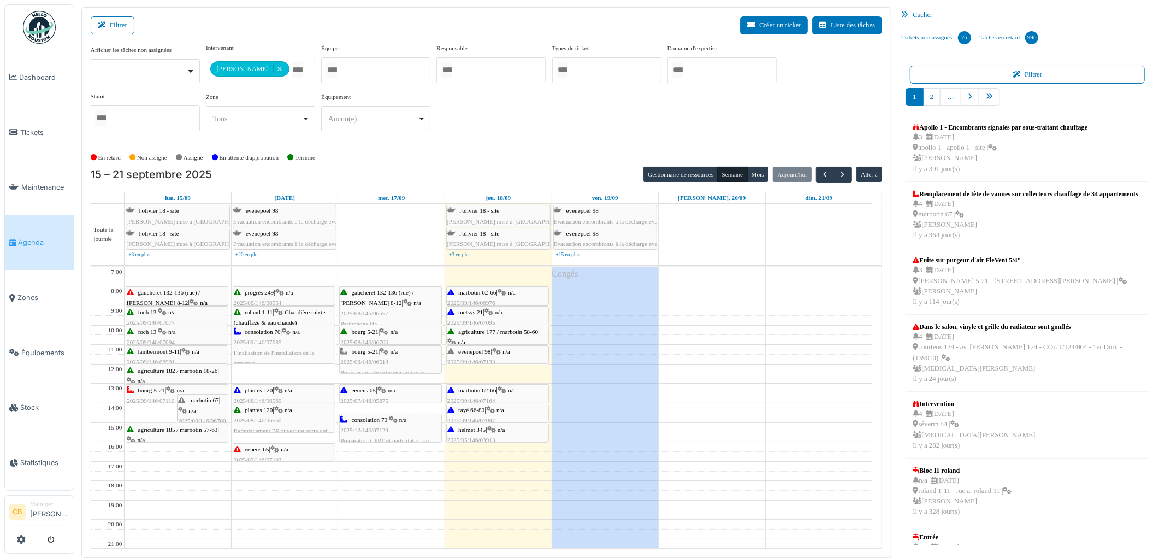
click at [293, 425] on div "progrès 249 | n/a 2025/08/146/06554 Électricité roland 1-11 | Chaudière mixte (…" at bounding box center [285, 432] width 107 height 330
drag, startPoint x: 293, startPoint y: 410, endPoint x: 296, endPoint y: 419, distance: 9.7
click at [296, 419] on div "progrès 249 | n/a 2025/08/146/06554 Électricité roland 1-11 | Chaudière mixte (…" at bounding box center [285, 432] width 107 height 330
click at [293, 403] on div "progrès 249 | n/a 2025/08/146/06554 Électricité roland 1-11 | Chaudière mixte (…" at bounding box center [285, 432] width 107 height 330
click at [293, 406] on div "progrès 249 | n/a 2025/08/146/06554 Électricité roland 1-11 | Chaudière mixte (…" at bounding box center [285, 432] width 107 height 330
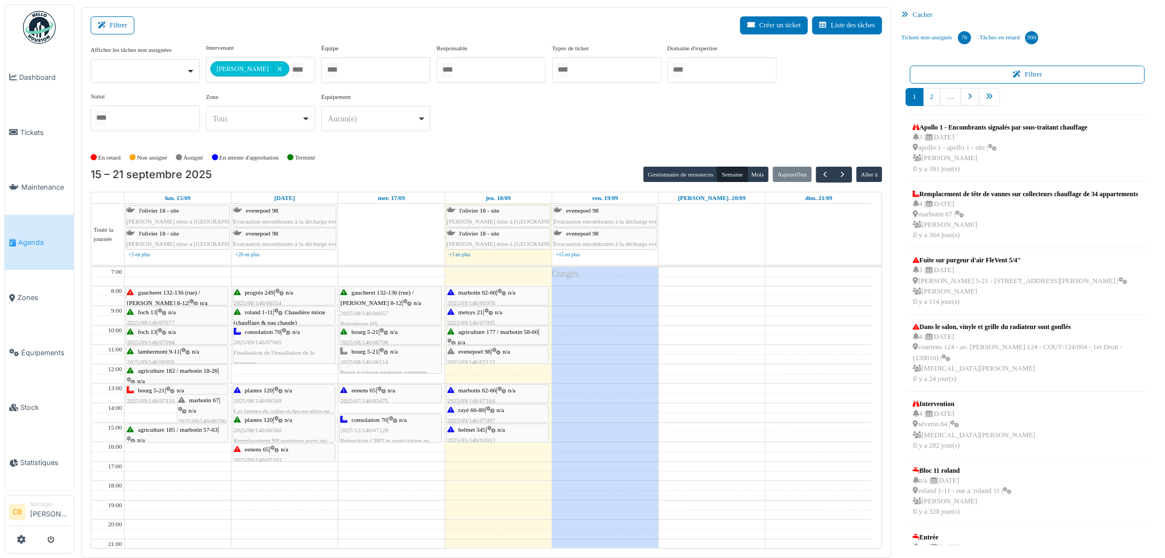
click at [168, 297] on div "gaucheret 132-136 (rue) / thomas 8-12 | n/a 2025/09/146/07096 Pas de lumière da…" at bounding box center [177, 308] width 101 height 42
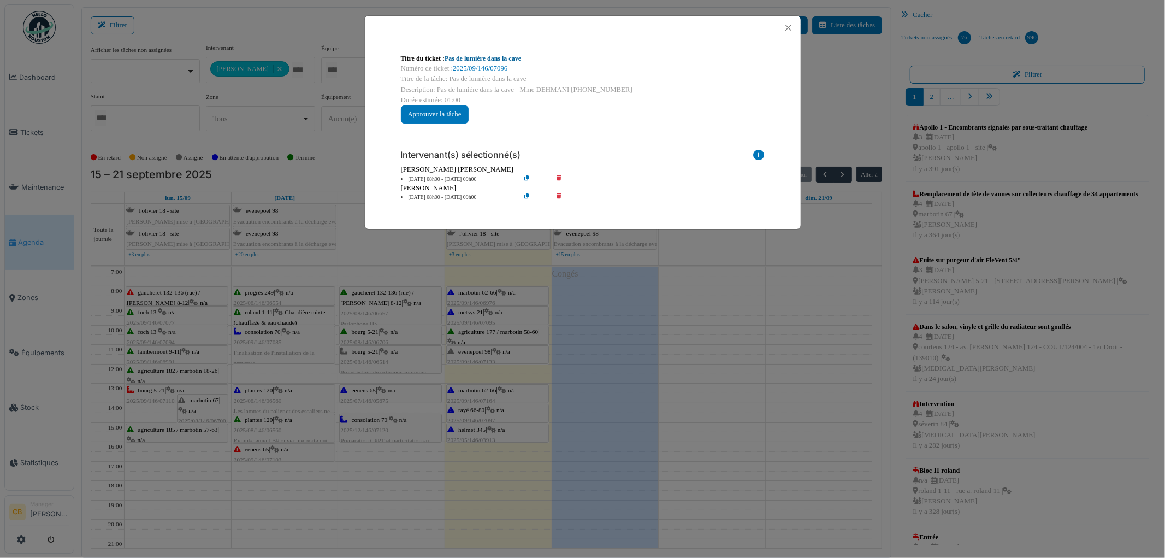
click at [496, 61] on link "Pas de lumière dans la cave" at bounding box center [483, 59] width 76 height 8
click at [785, 25] on button "Close" at bounding box center [788, 27] width 15 height 15
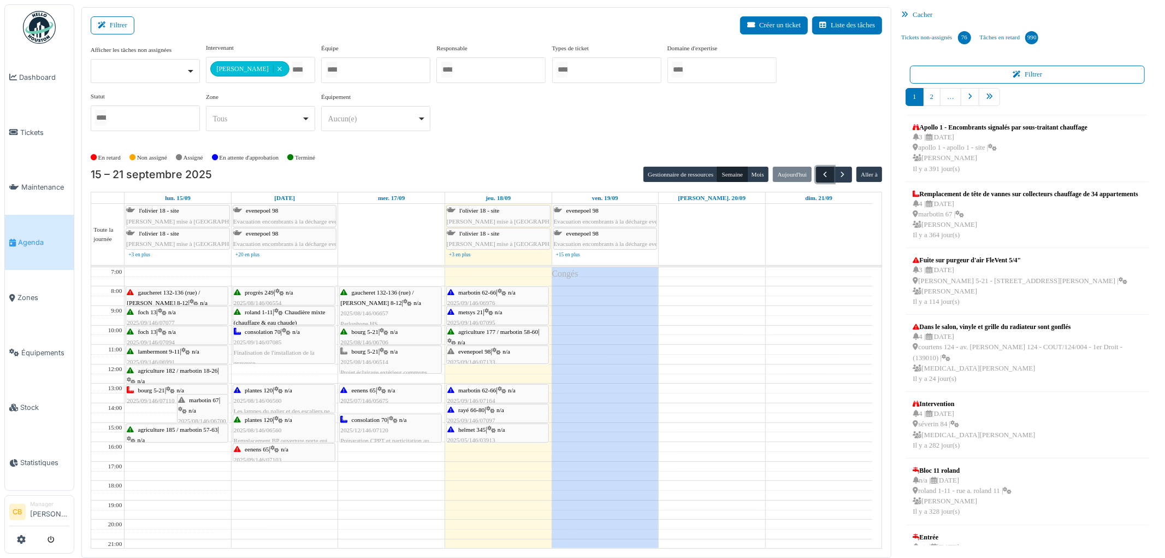
click at [822, 172] on span "button" at bounding box center [825, 174] width 9 height 9
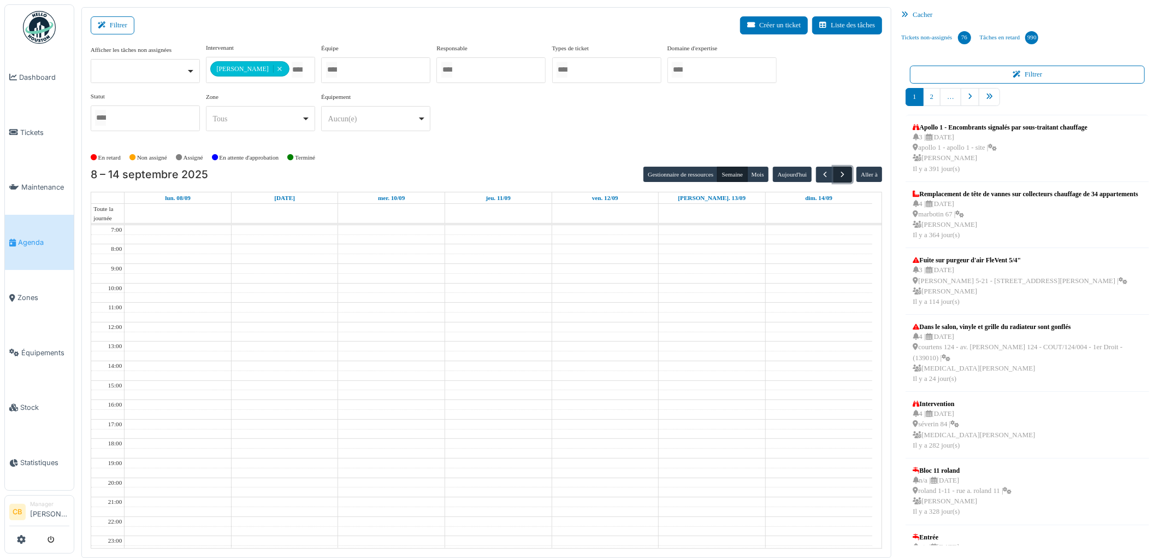
click at [841, 173] on span "button" at bounding box center [843, 174] width 9 height 9
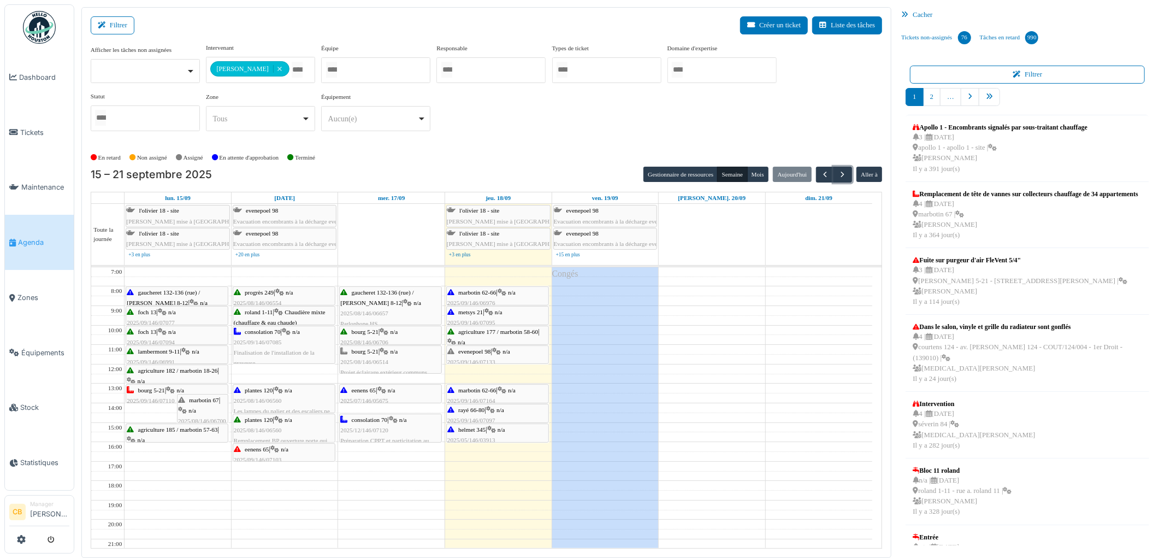
click at [145, 396] on div "bourg 5-21 | n/a 2025/09/146/07110 Livraison matériel" at bounding box center [177, 401] width 101 height 32
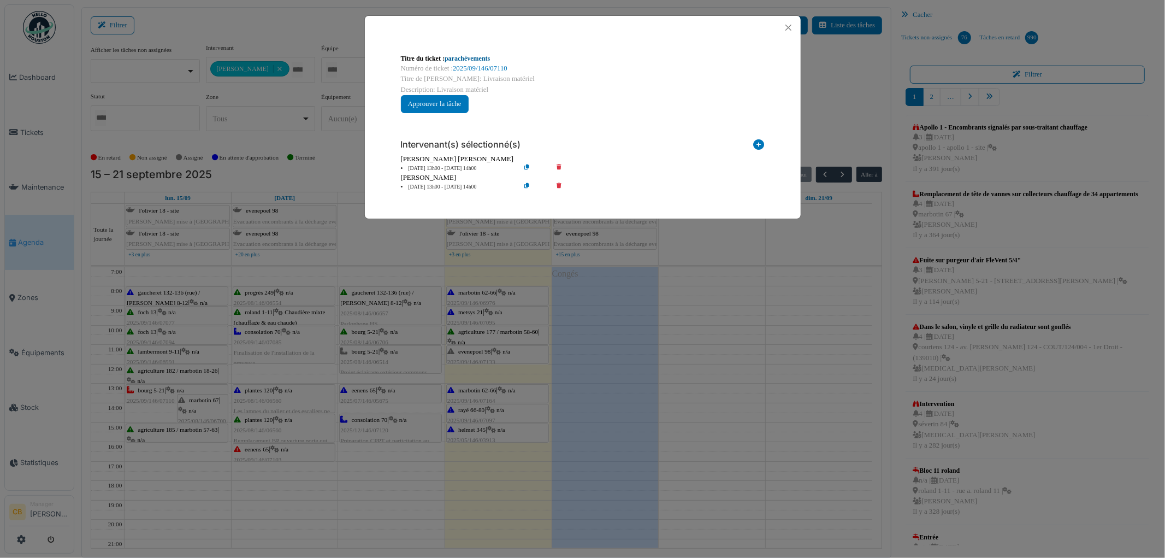
click at [467, 58] on link "parachèvements" at bounding box center [467, 59] width 45 height 8
click at [788, 27] on button "Close" at bounding box center [788, 27] width 15 height 15
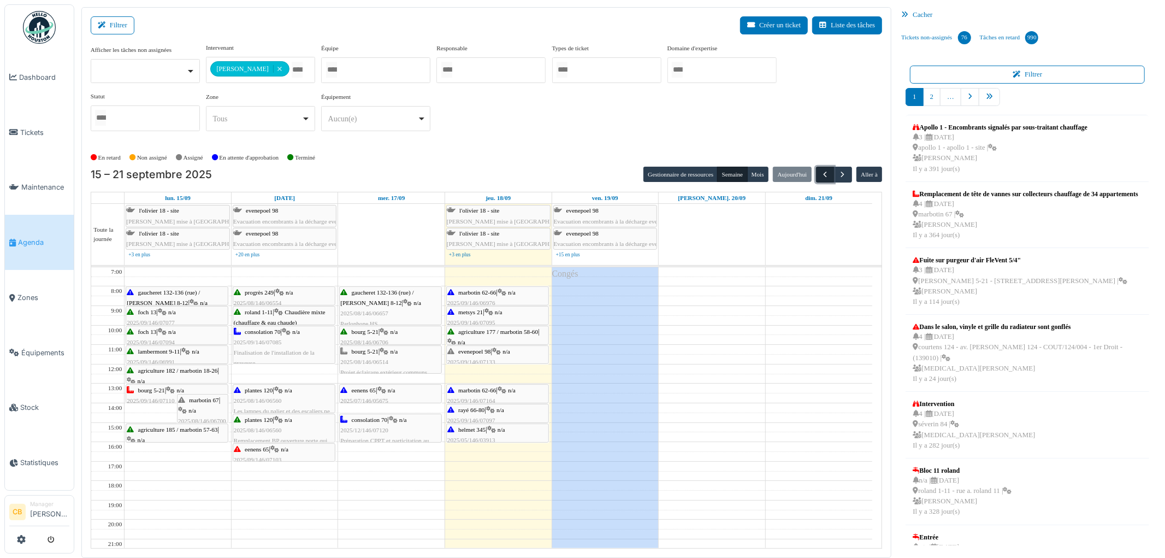
click at [819, 167] on button "button" at bounding box center [825, 175] width 18 height 16
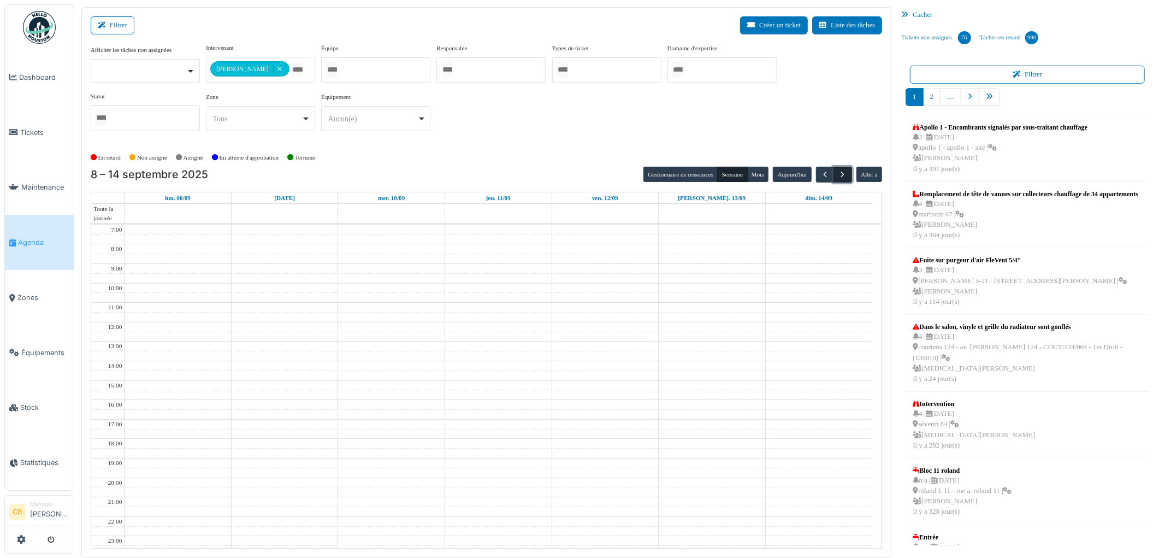
click at [838, 169] on button "button" at bounding box center [843, 175] width 18 height 16
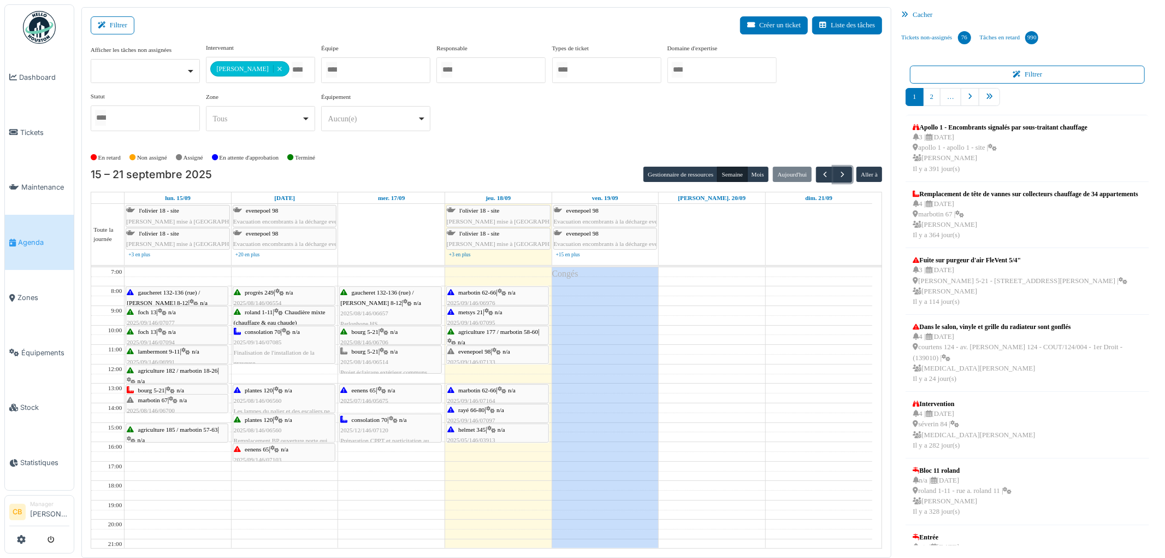
click at [189, 412] on div "bourg 5-21 | n/a 2025/09/146/07110 Livraison matériel marbotin 67 | n/a 2025/08…" at bounding box center [178, 432] width 107 height 330
drag, startPoint x: 189, startPoint y: 405, endPoint x: 188, endPoint y: 412, distance: 6.6
click at [188, 412] on div "bourg 5-21 | n/a 2025/09/146/07110 Livraison matériel marbotin 67 | n/a 2025/08…" at bounding box center [178, 432] width 107 height 330
drag, startPoint x: 189, startPoint y: 423, endPoint x: 193, endPoint y: 411, distance: 13.5
click at [193, 411] on div "bourg 5-21 | n/a 2025/09/146/07110 Livraison matériel marbotin 67 | n/a 2025/08…" at bounding box center [178, 432] width 107 height 330
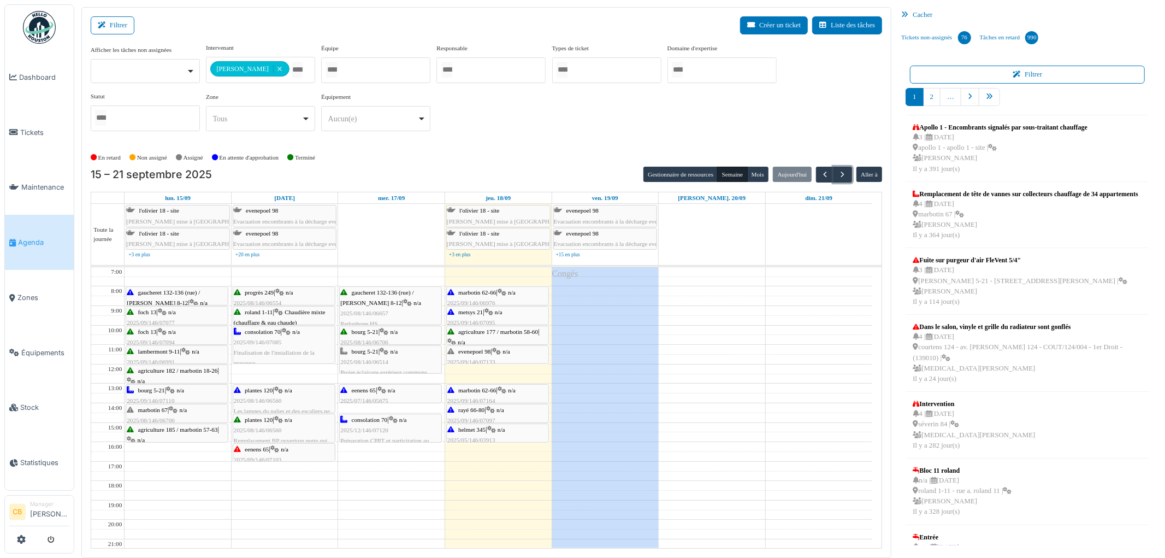
drag, startPoint x: 189, startPoint y: 422, endPoint x: 192, endPoint y: 397, distance: 25.9
click at [210, 408] on span "marbotin 67" at bounding box center [204, 410] width 30 height 7
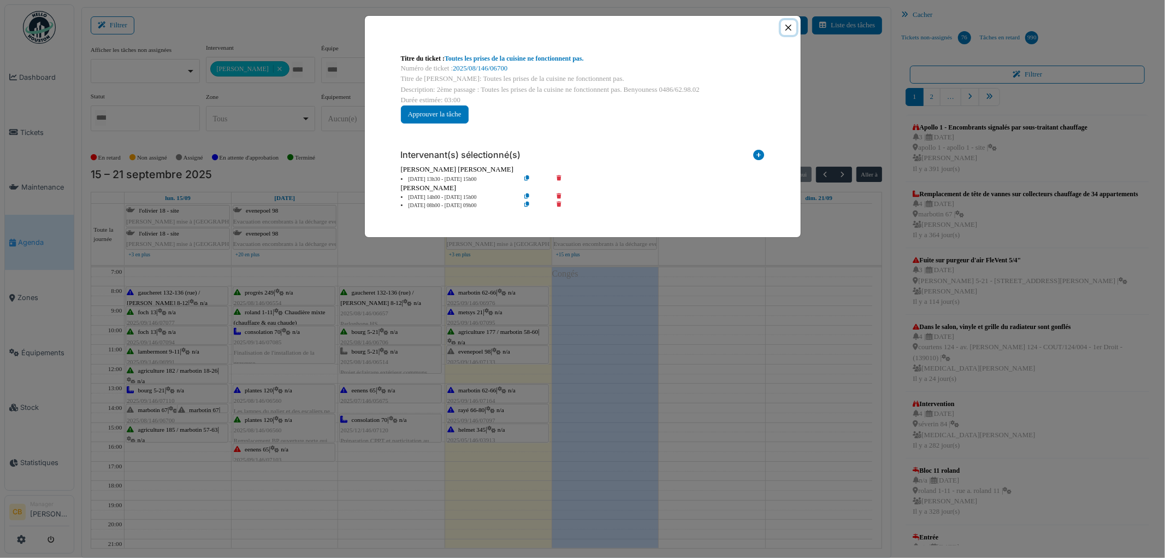
click at [788, 25] on button "Close" at bounding box center [788, 27] width 15 height 15
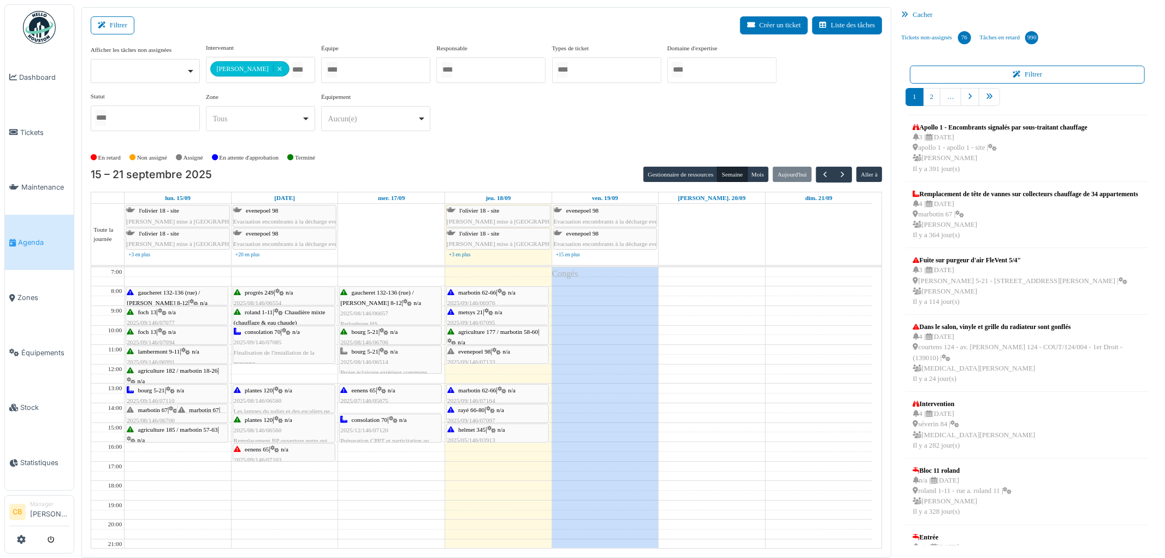
click at [499, 315] on span "n/a" at bounding box center [499, 312] width 8 height 7
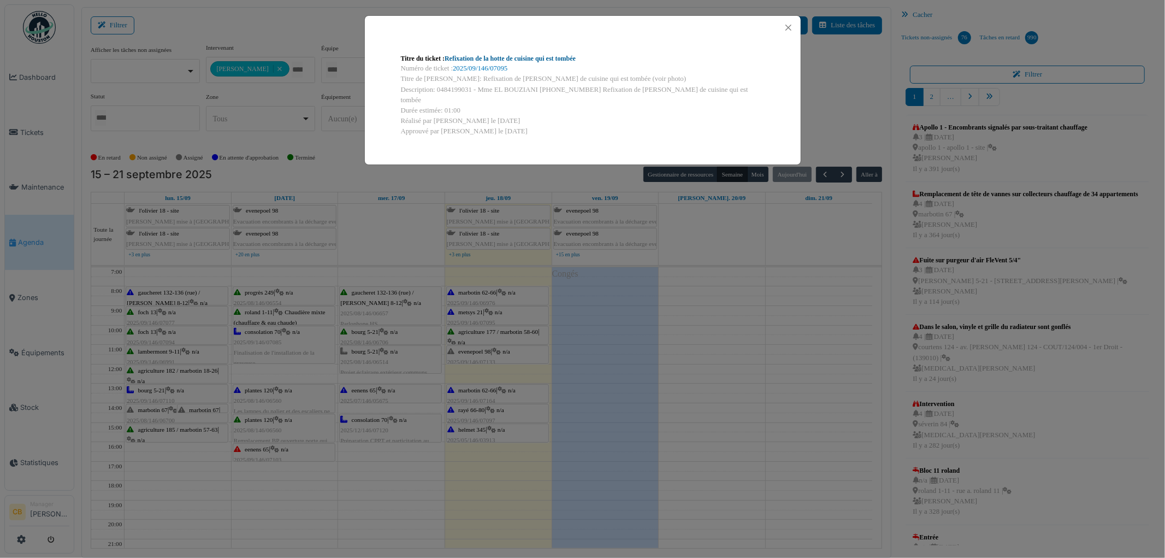
click at [547, 58] on link "Refixation de la hotte de cuisine qui est tombée" at bounding box center [510, 59] width 131 height 8
click at [792, 30] on button "Close" at bounding box center [788, 27] width 15 height 15
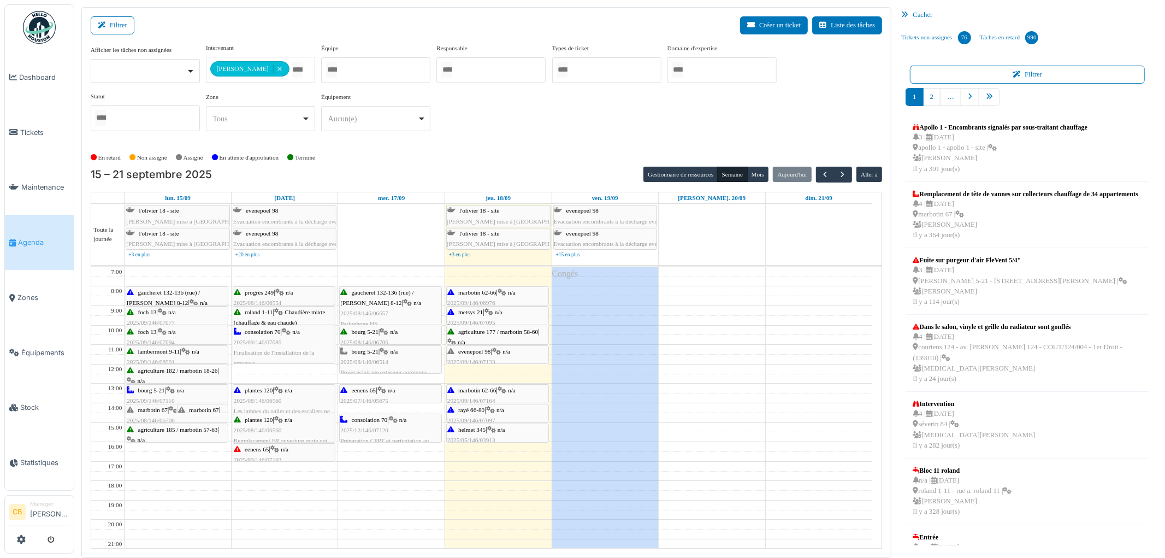
click at [161, 417] on span "2025/08/146/06700" at bounding box center [151, 420] width 48 height 7
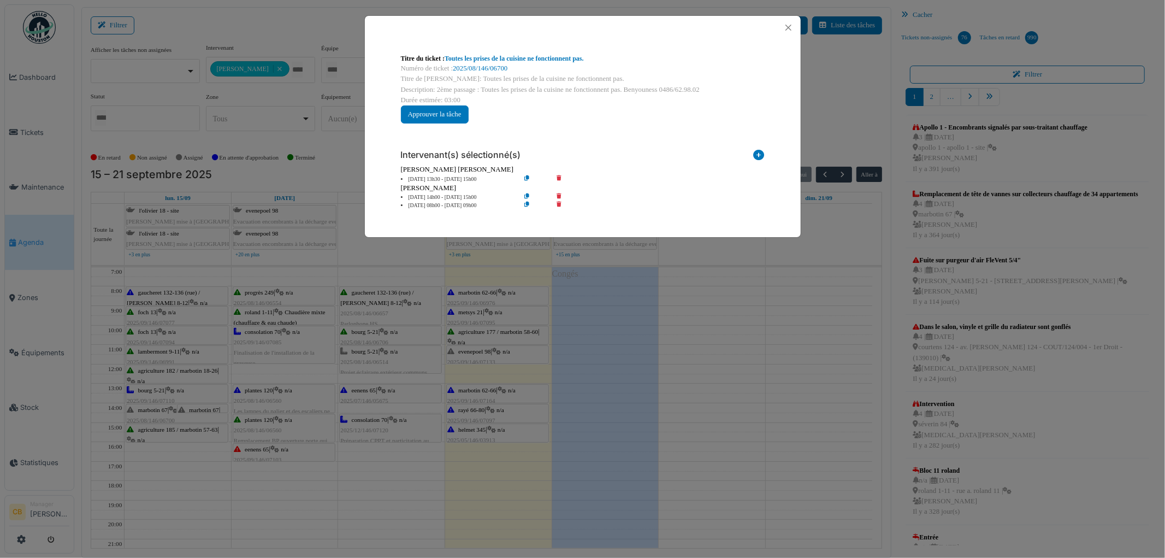
click at [160, 416] on div "Titre du ticket : Toutes les prises de la cuisine ne fonctionnent pas. Numéro d…" at bounding box center [582, 279] width 1165 height 558
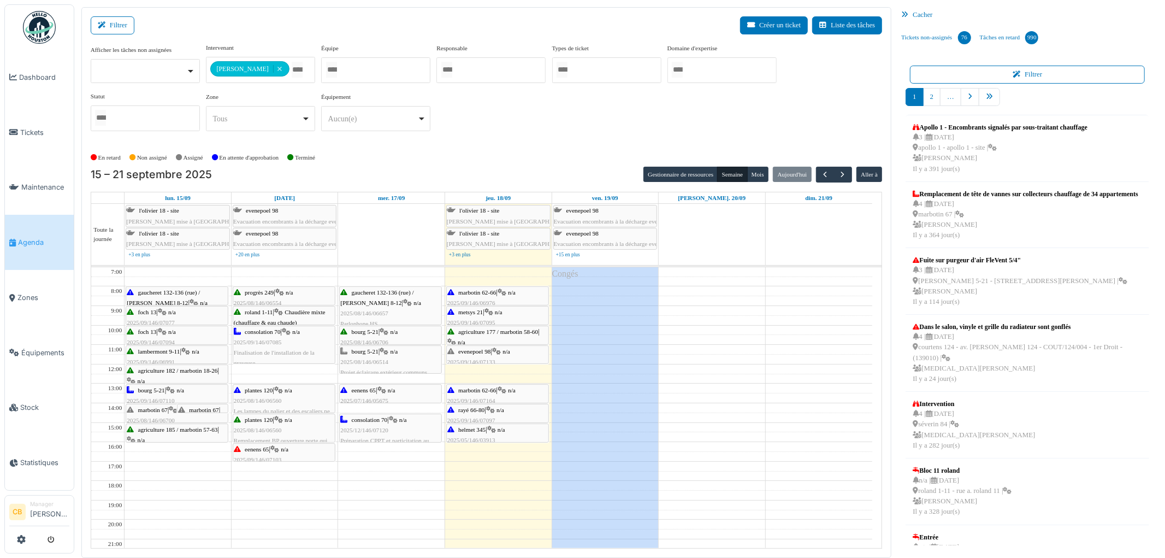
click at [199, 408] on span "marbotin 67" at bounding box center [204, 410] width 30 height 7
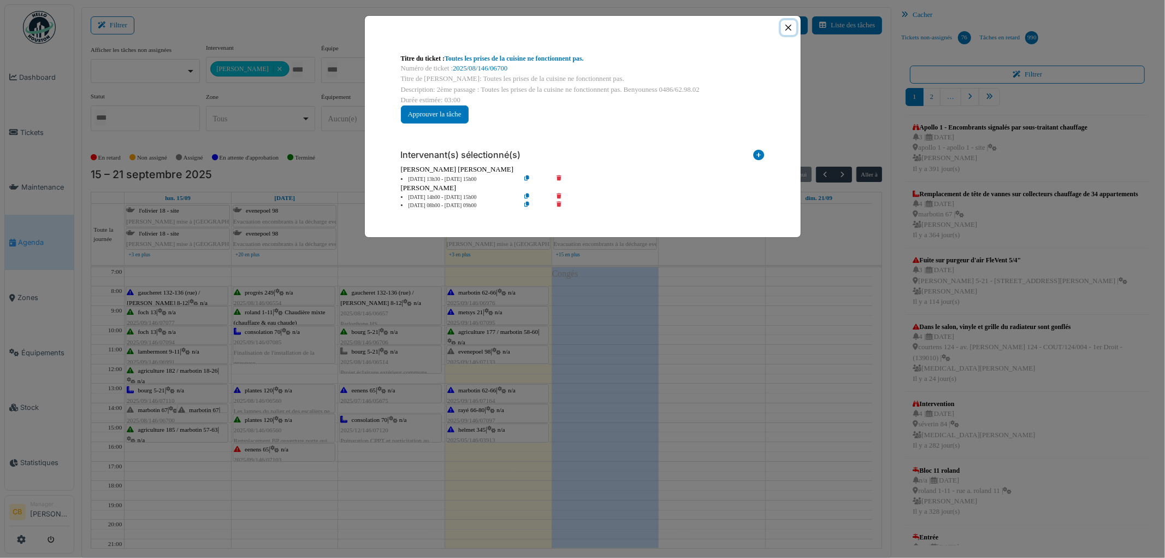
click at [790, 26] on button "Close" at bounding box center [788, 27] width 15 height 15
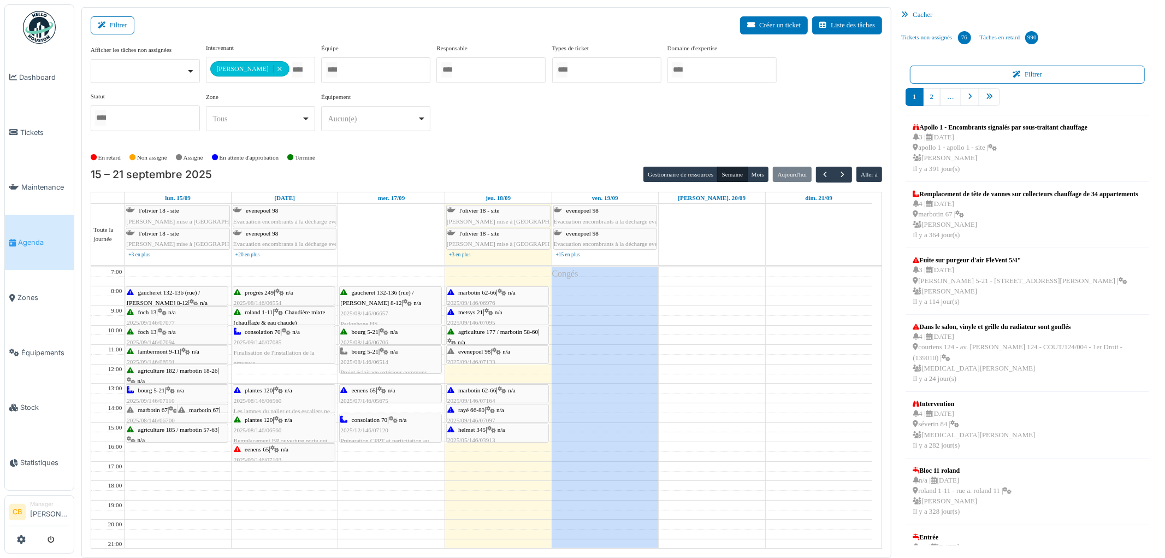
click at [214, 411] on div at bounding box center [203, 412] width 50 height 4
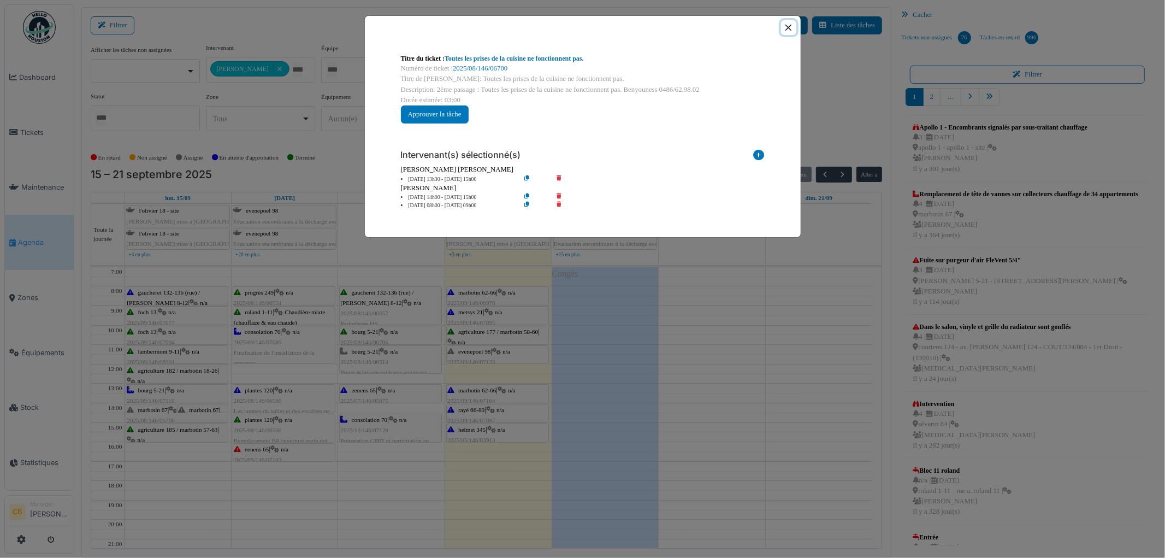
click at [786, 26] on button "Close" at bounding box center [788, 27] width 15 height 15
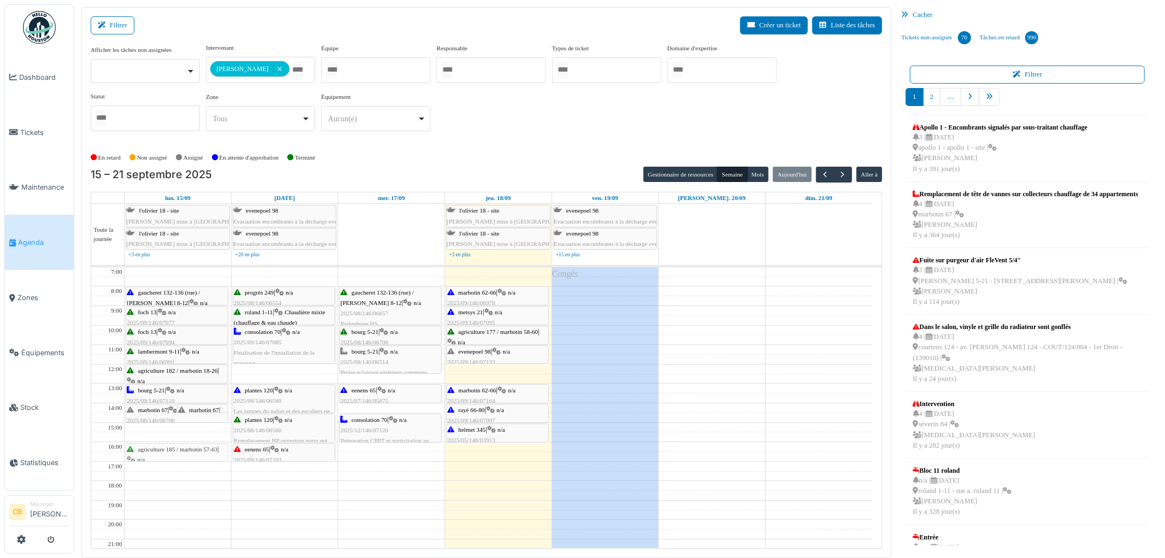
drag, startPoint x: 194, startPoint y: 434, endPoint x: 190, endPoint y: 455, distance: 21.1
click at [190, 455] on div "marbotin 67 | n/a 2025/08/146/06700 Toutes les prises de la cuisine ne fonction…" at bounding box center [178, 432] width 107 height 330
drag, startPoint x: 190, startPoint y: 406, endPoint x: 187, endPoint y: 428, distance: 22.0
click at [187, 428] on div "marbotin 67 | n/a 2025/08/146/06700 Toutes les prises de la cuisine ne fonction…" at bounding box center [178, 432] width 107 height 330
drag, startPoint x: 188, startPoint y: 432, endPoint x: 188, endPoint y: 438, distance: 6.0
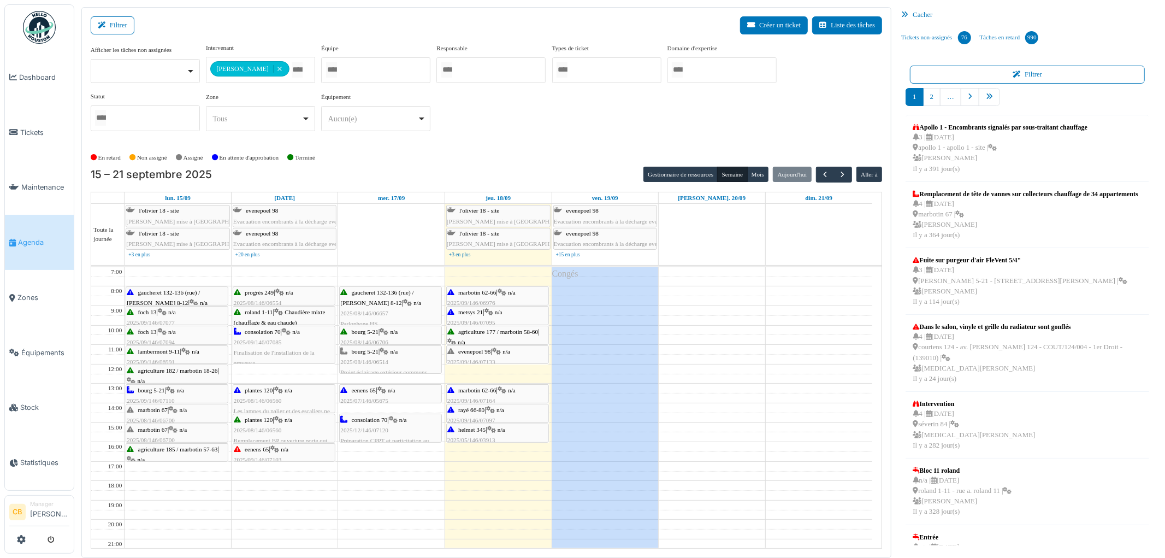
click at [188, 438] on div "gaucheret 132-136 (rue) / thomas 8-12 | n/a 2025/09/146/07096 Pas de lumière da…" at bounding box center [178, 432] width 107 height 330
click at [187, 413] on span "n/a" at bounding box center [184, 410] width 8 height 7
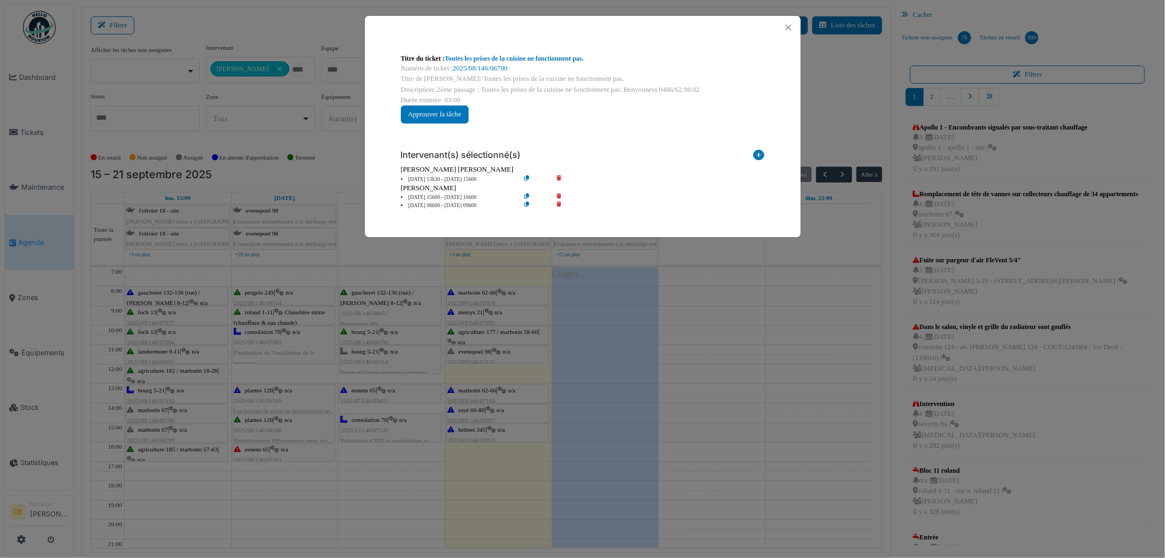
click at [188, 413] on div "Titre du ticket : Toutes les prises de la cuisine ne fonctionnent pas. Numéro d…" at bounding box center [582, 279] width 1165 height 558
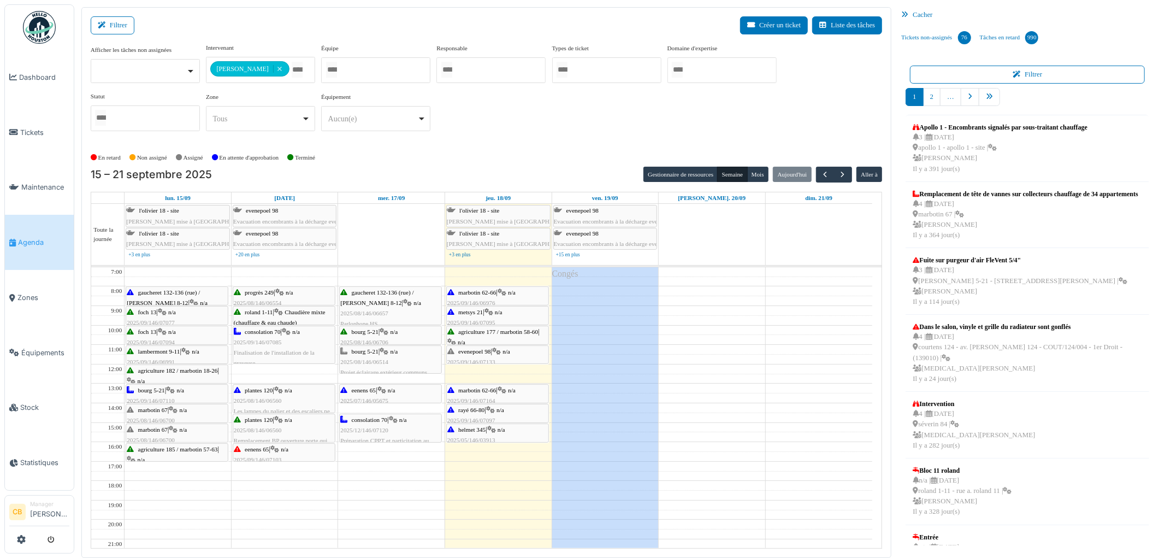
click at [187, 430] on span "n/a" at bounding box center [184, 429] width 8 height 7
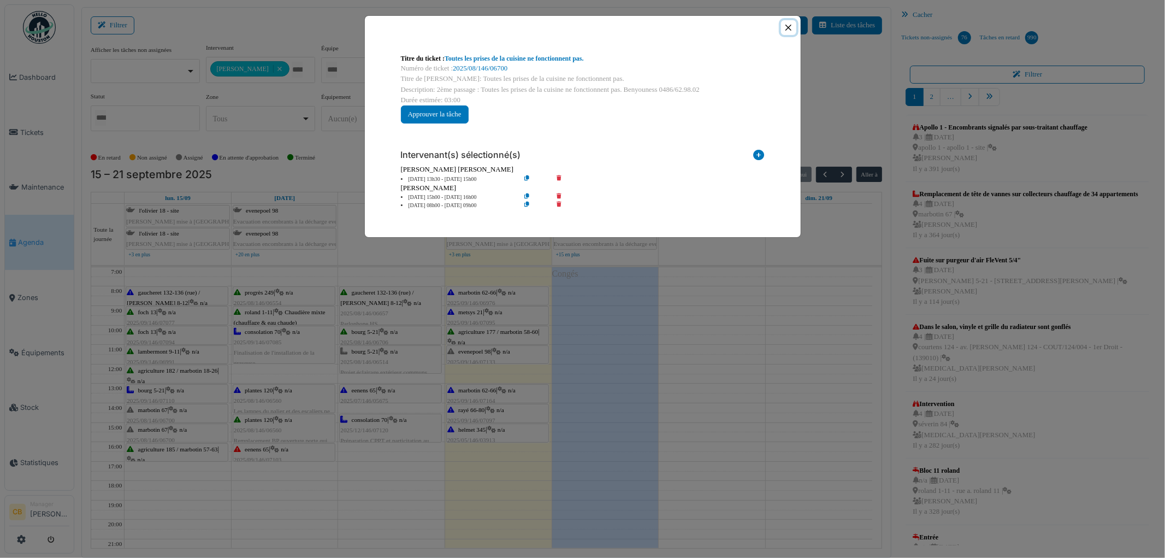
click at [790, 29] on button "Close" at bounding box center [788, 27] width 15 height 15
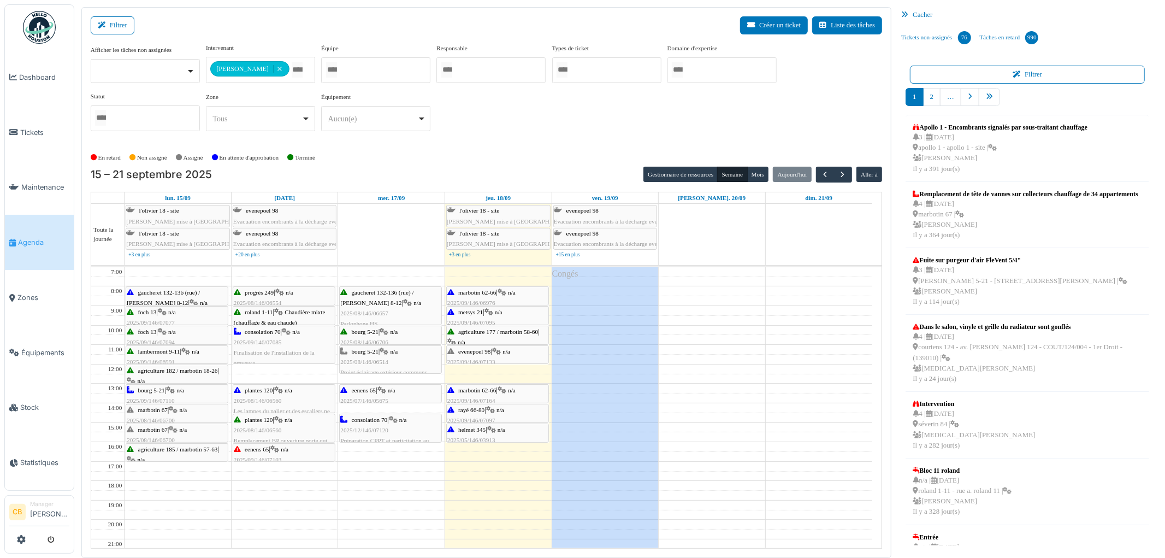
click at [152, 436] on div "marbotin 67 | n/a 2025/08/146/06700 Toutes les prises de la cuisine ne fonction…" at bounding box center [177, 446] width 101 height 42
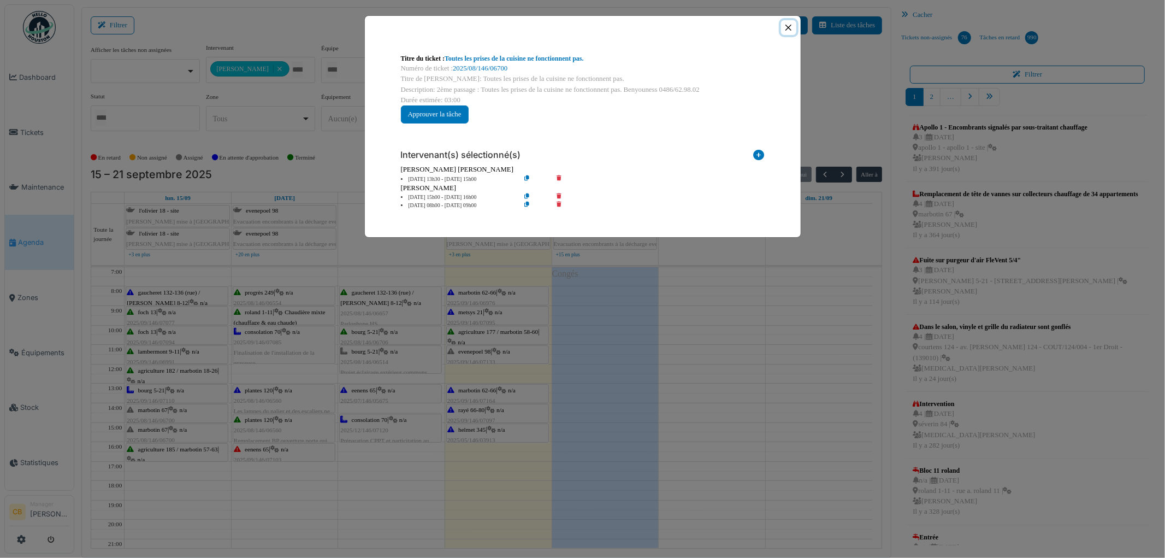
click at [787, 27] on button "Close" at bounding box center [788, 27] width 15 height 15
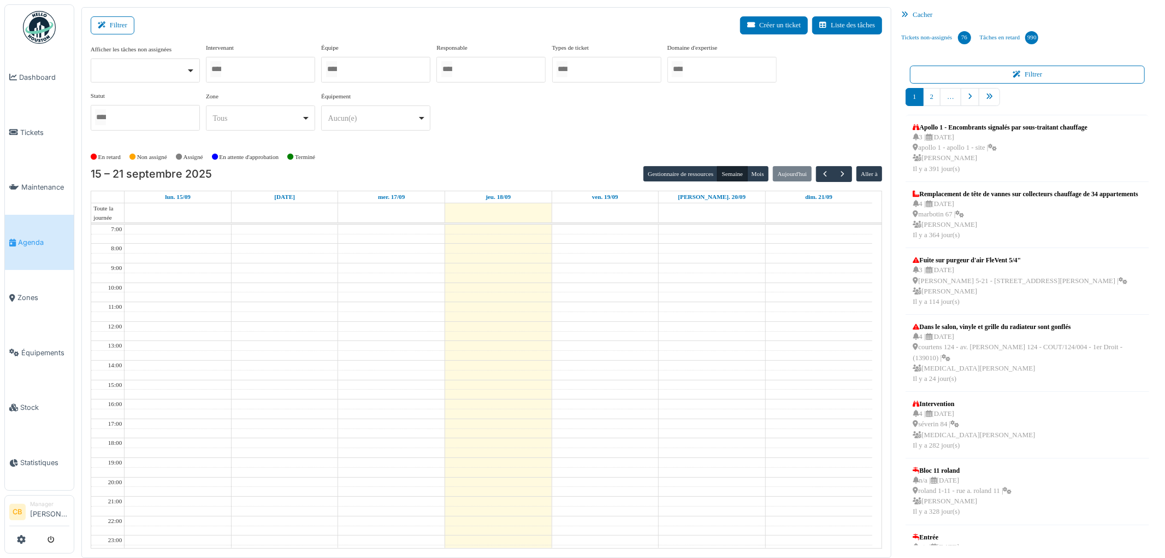
click at [261, 69] on div at bounding box center [260, 70] width 109 height 26
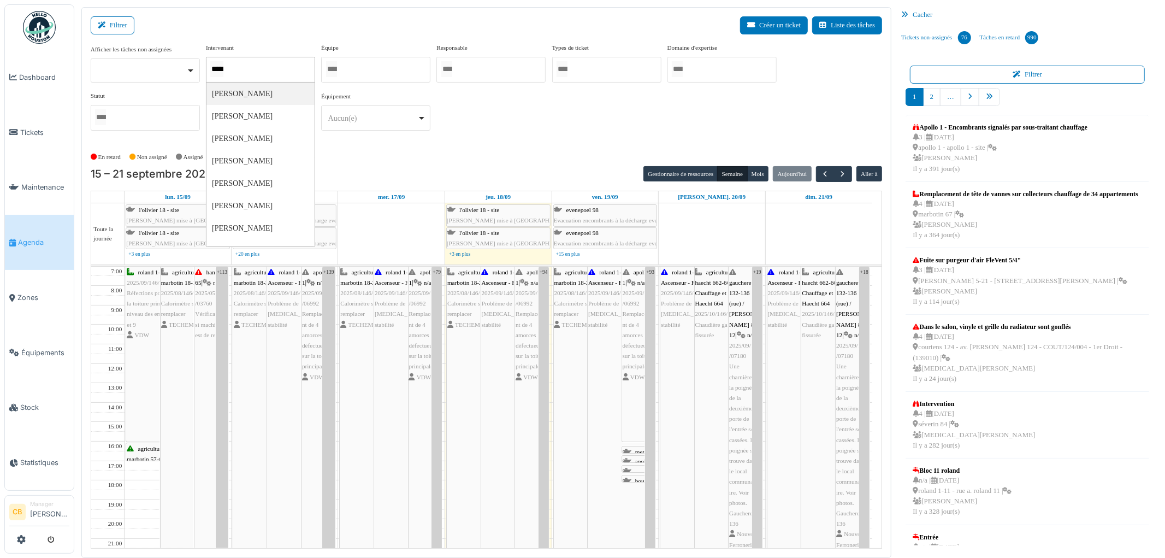
type input "******"
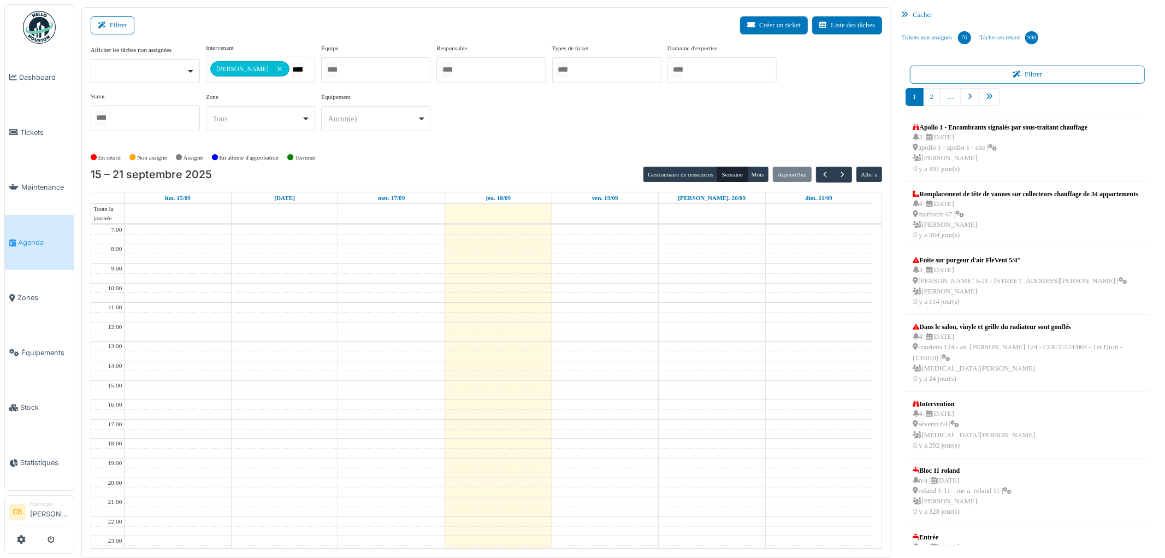
drag, startPoint x: 580, startPoint y: 157, endPoint x: 586, endPoint y: 144, distance: 14.7
click at [581, 157] on div "En retard Non assigné [GEOGRAPHIC_DATA] En attente d'approbation Terminé" at bounding box center [487, 158] width 792 height 18
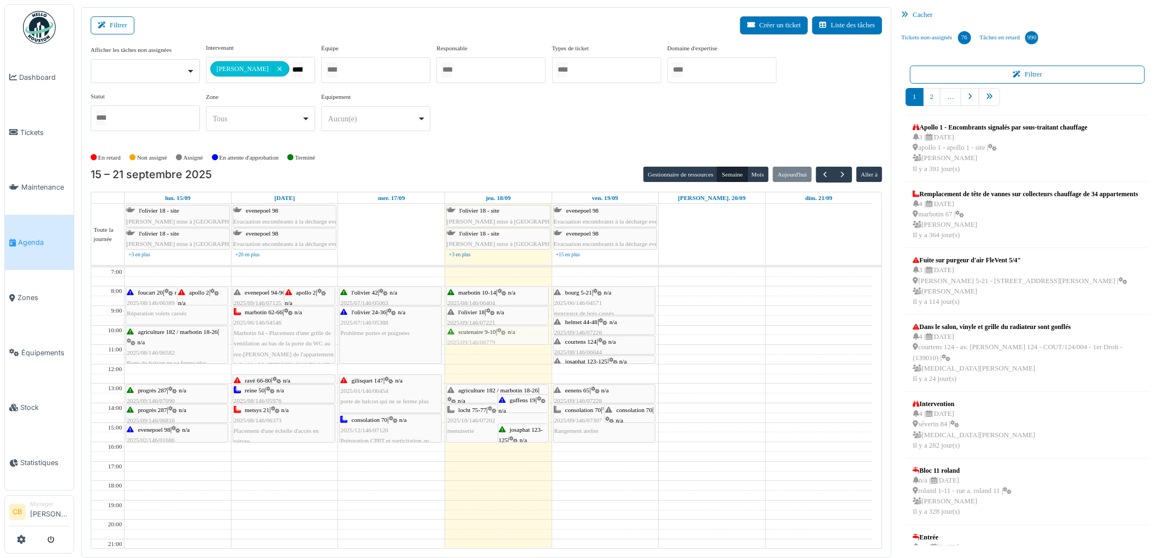
drag, startPoint x: 510, startPoint y: 357, endPoint x: 511, endPoint y: 339, distance: 18.6
click at [511, 339] on div "agriculture 182 / marbotin 18-26 | n/a 2025/09/146/07088 Problème porte salon g…" at bounding box center [498, 432] width 107 height 330
click at [507, 349] on div "agriculture 182 / marbotin 18-26 | n/a 2025/09/146/07088 Problème porte salon g…" at bounding box center [498, 432] width 107 height 330
drag, startPoint x: 461, startPoint y: 440, endPoint x: 461, endPoint y: 432, distance: 8.8
click at [461, 432] on div "agriculture 182 / marbotin 18-26 | n/a 2025/09/146/07088 Problème porte salon g…" at bounding box center [498, 432] width 107 height 330
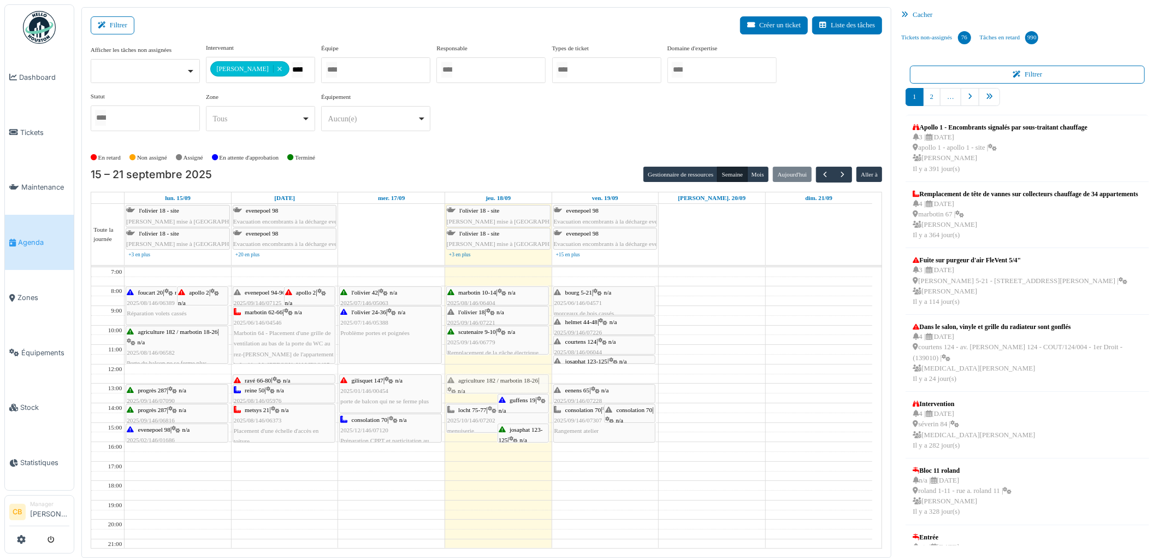
click at [473, 386] on div "agriculture 182 / marbotin 18-26 | n/a 2025/09/146/07088 Problème porte salon g…" at bounding box center [498, 432] width 107 height 330
drag, startPoint x: 505, startPoint y: 432, endPoint x: 506, endPoint y: 421, distance: 11.0
click at [506, 421] on div "guffens 19 | n/a 2025/09/146/07308 Guffens 19 à resécuriser par l'arrière suite…" at bounding box center [498, 432] width 107 height 330
drag, startPoint x: 508, startPoint y: 422, endPoint x: 510, endPoint y: 413, distance: 10.0
click at [510, 413] on div "guffens 19 | n/a 2025/09/146/07308 Guffens 19 à resécuriser par l'arrière suite…" at bounding box center [498, 432] width 107 height 330
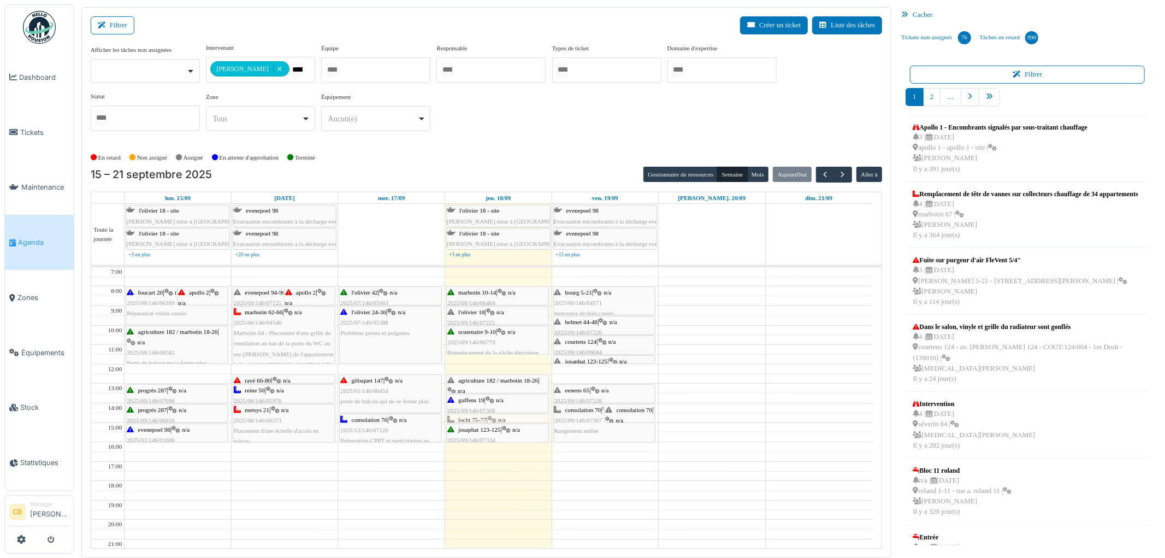
drag, startPoint x: 515, startPoint y: 405, endPoint x: 515, endPoint y: 413, distance: 7.1
click at [515, 267] on div "guffens 19 | n/a 2025/09/146/07308 Guffens 19 à resécuriser par l'arrière suite…" at bounding box center [497, 267] width 103 height 0
click at [501, 386] on div "agriculture 182 / marbotin 18-26 | n/a 2025/09/146/07088 Problème porte salon" at bounding box center [497, 396] width 101 height 42
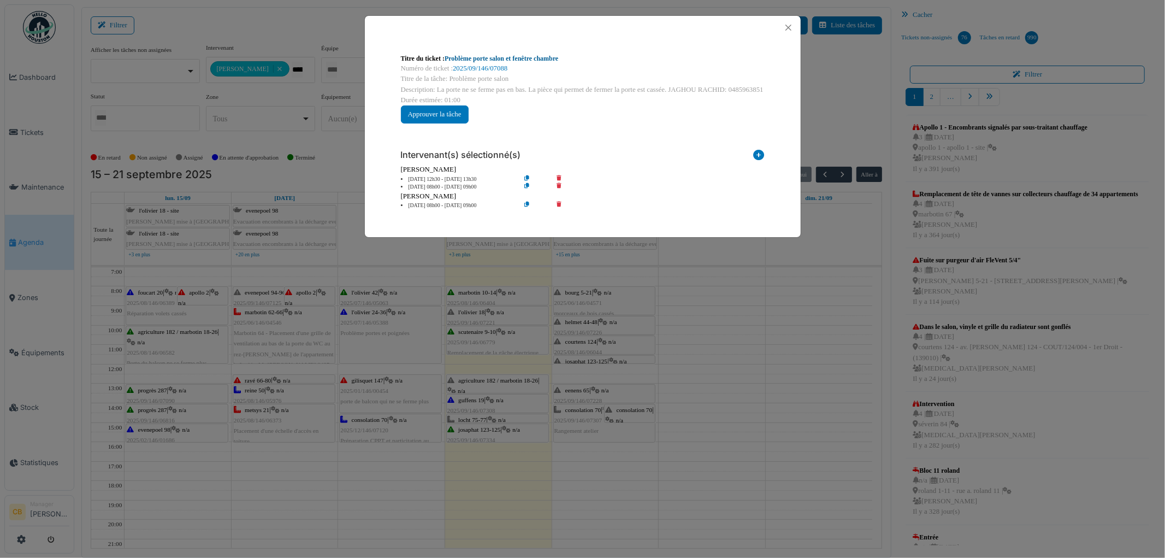
click at [501, 60] on link "Problème porte salon et fenêtre chambre" at bounding box center [502, 59] width 114 height 8
click at [793, 26] on button "Close" at bounding box center [788, 27] width 15 height 15
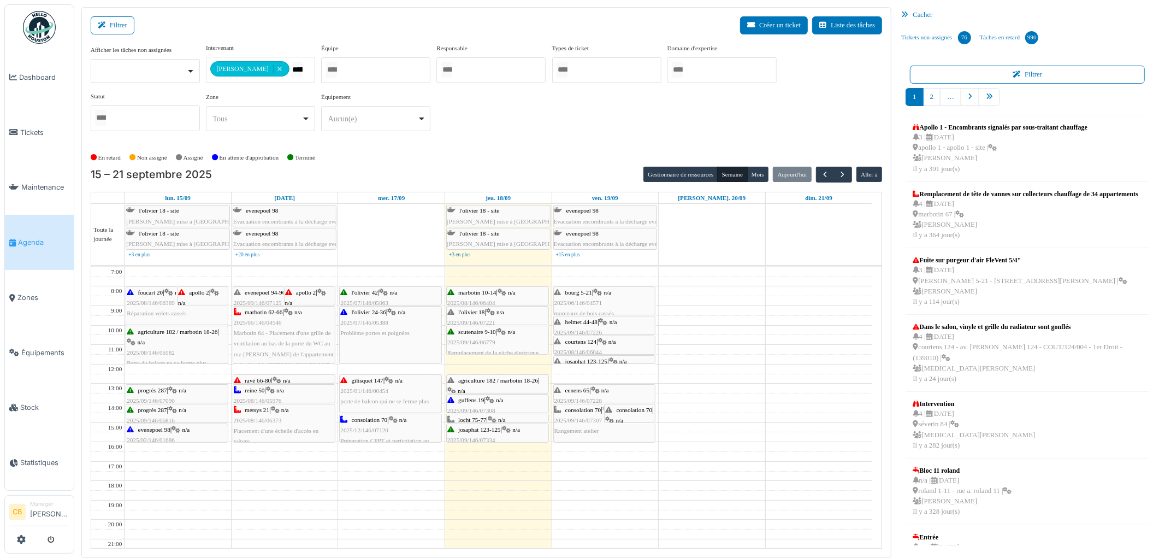
click at [304, 335] on span "Marbotin 64 - Placement d'une grille de ventilation au bas de la porte du WC au…" at bounding box center [284, 358] width 100 height 59
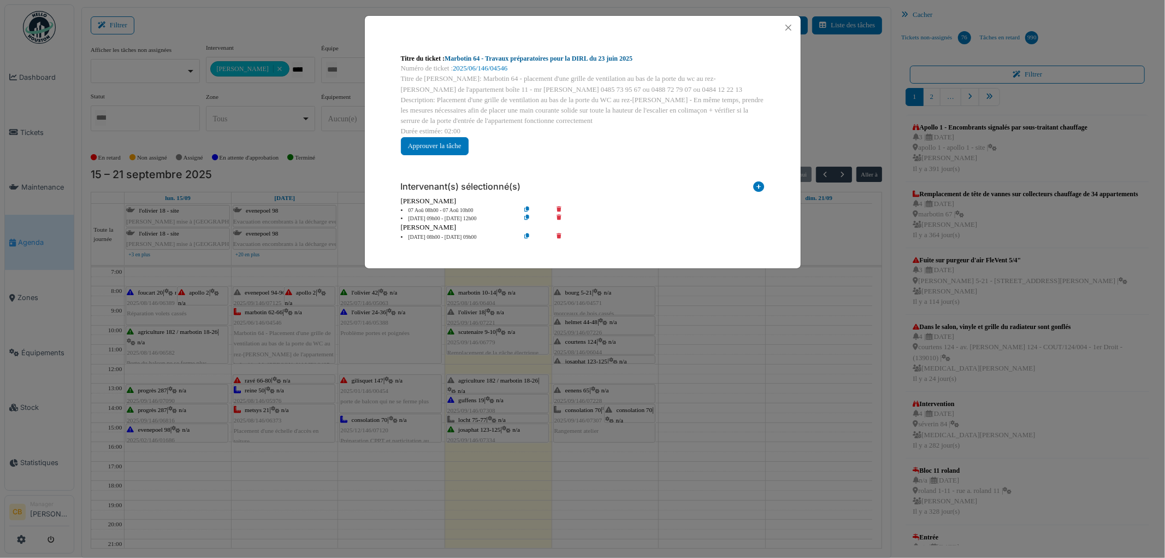
click at [526, 59] on link "Marbotin 64 - Travaux préparatoires pour la DIRL du 23 juin 2025" at bounding box center [539, 59] width 188 height 8
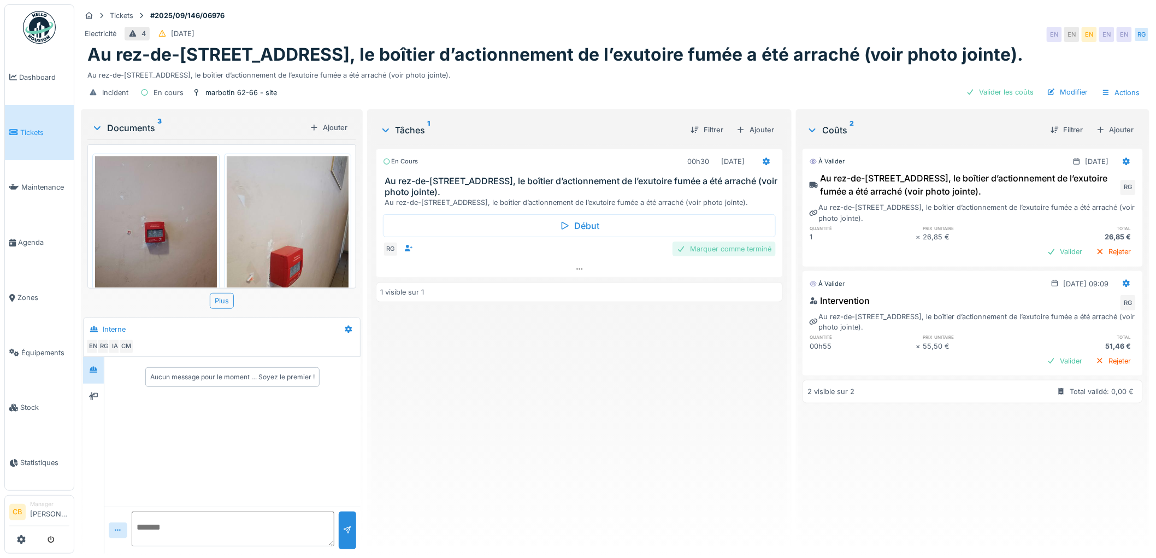
click at [723, 256] on div "Marquer comme terminé" at bounding box center [724, 249] width 103 height 15
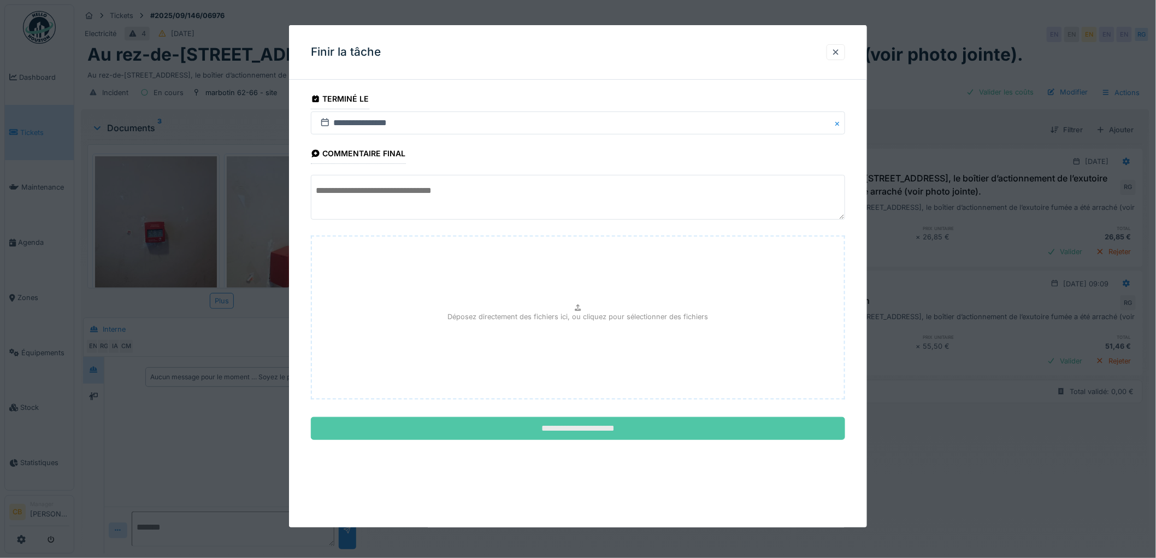
click at [621, 435] on input "**********" at bounding box center [578, 428] width 534 height 23
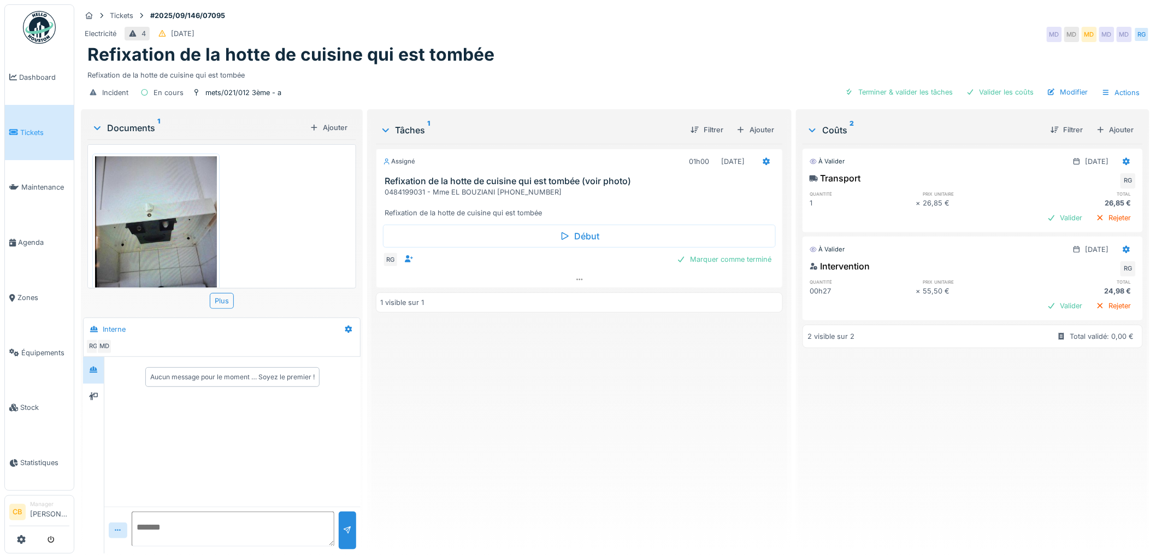
click at [191, 222] on img at bounding box center [156, 237] width 122 height 162
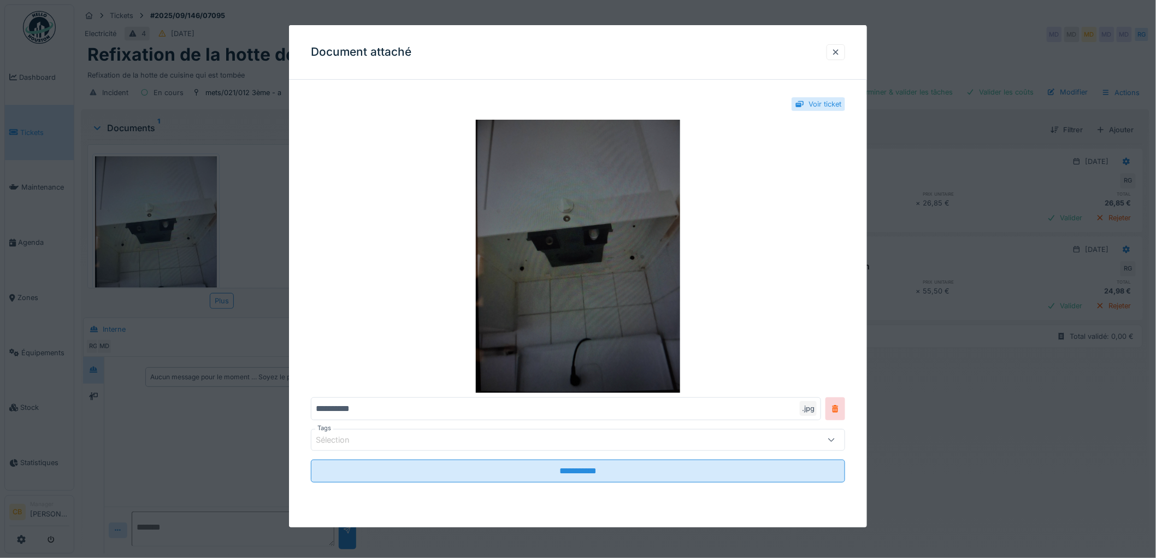
click at [512, 287] on img at bounding box center [578, 256] width 534 height 273
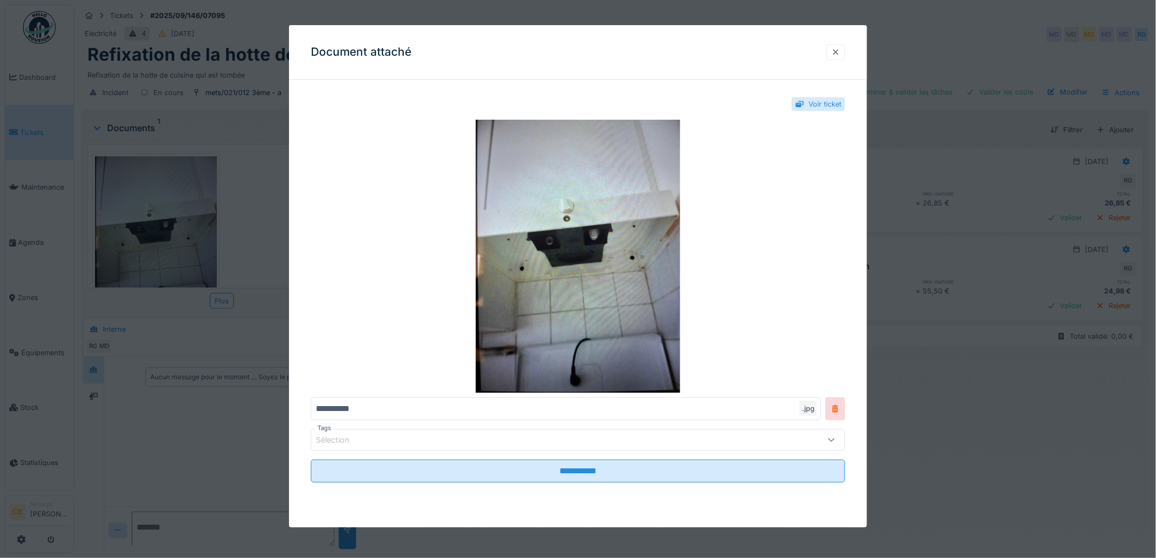
click at [840, 50] on div at bounding box center [836, 52] width 9 height 10
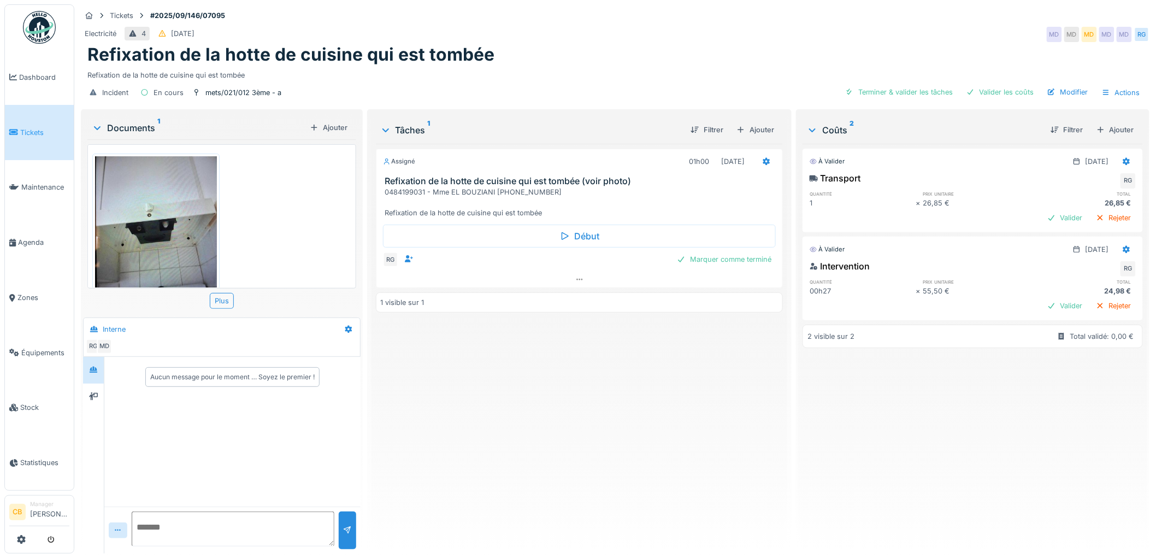
click at [177, 242] on img at bounding box center [156, 237] width 122 height 162
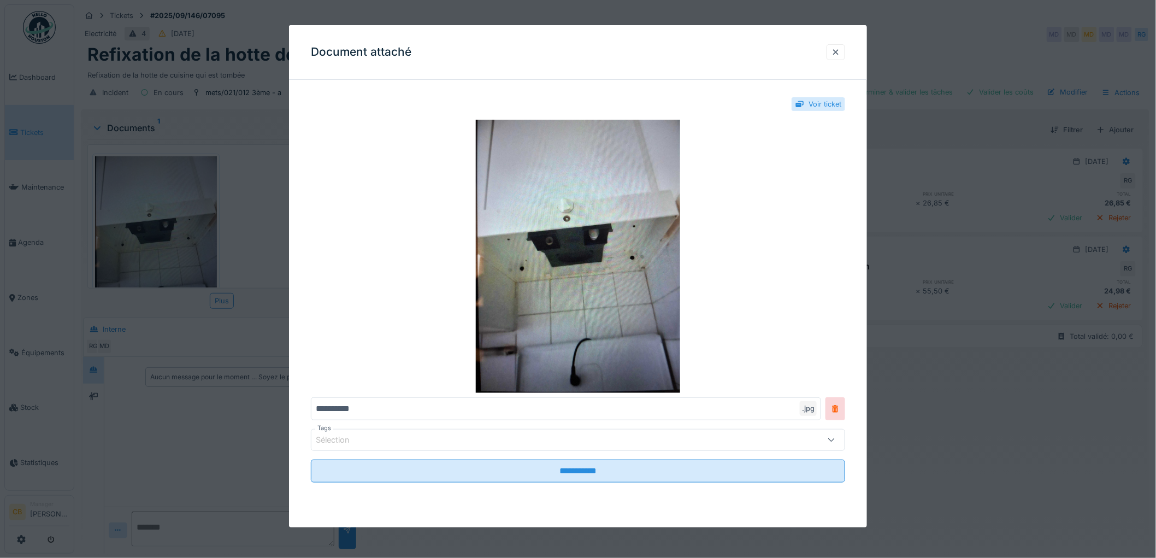
click at [177, 242] on div at bounding box center [578, 279] width 1156 height 558
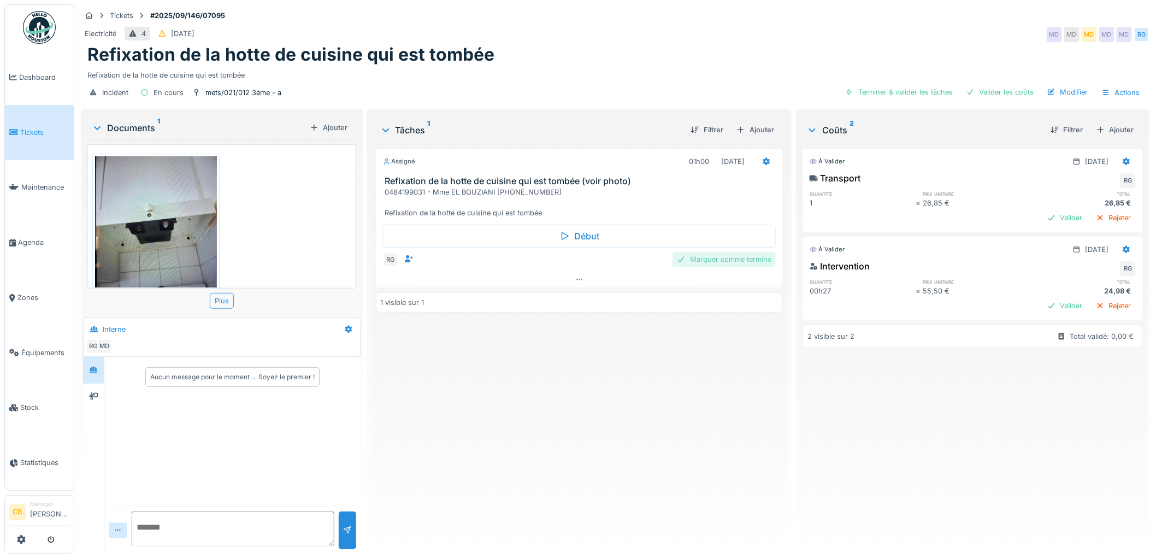
click at [718, 258] on div "Marquer comme terminé" at bounding box center [724, 259] width 103 height 15
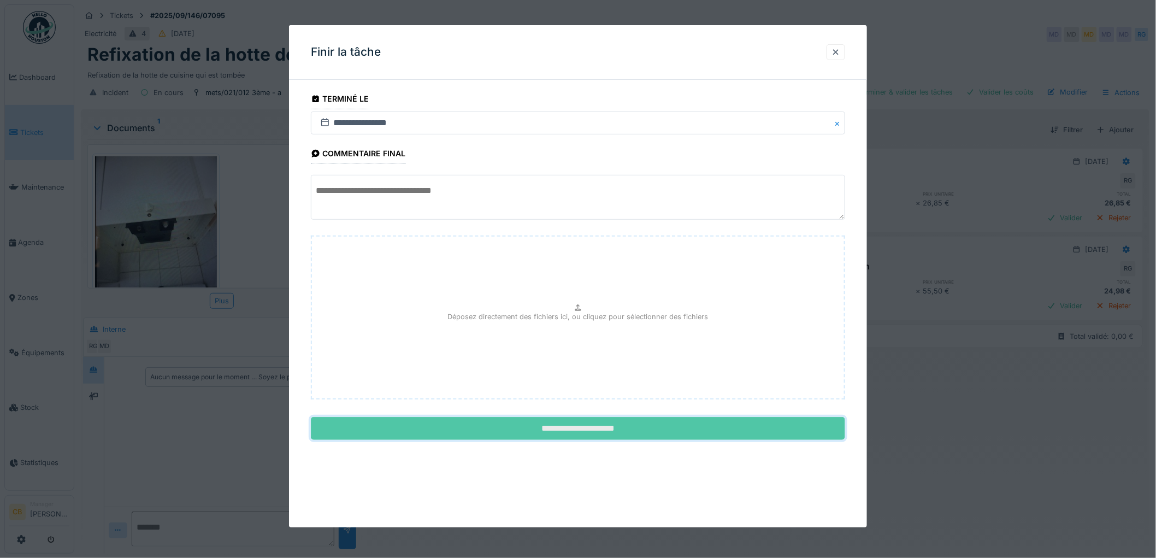
click at [633, 423] on input "**********" at bounding box center [578, 428] width 534 height 23
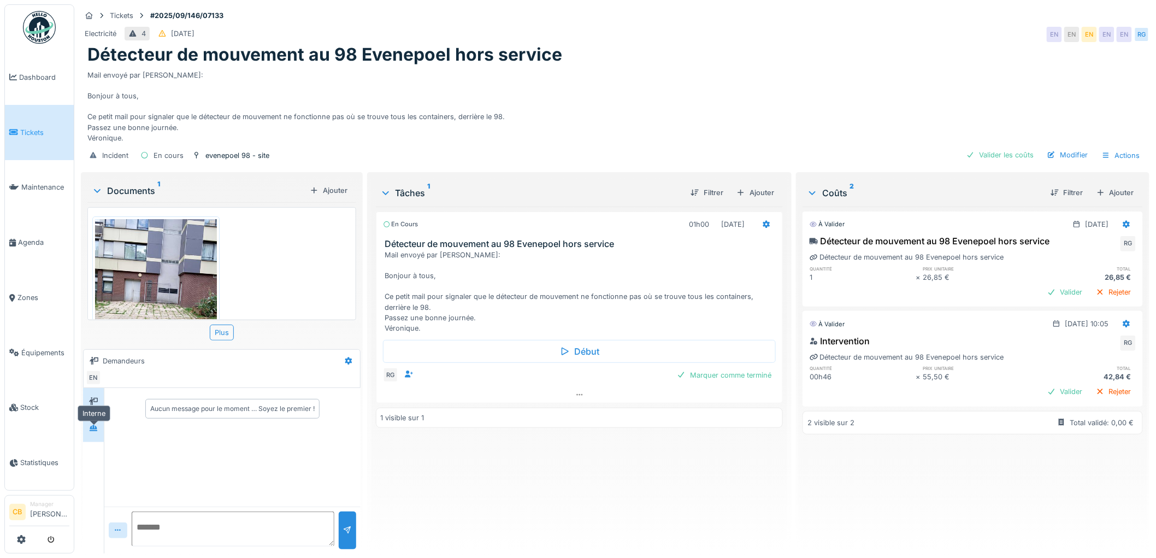
click at [97, 431] on icon at bounding box center [94, 428] width 8 height 6
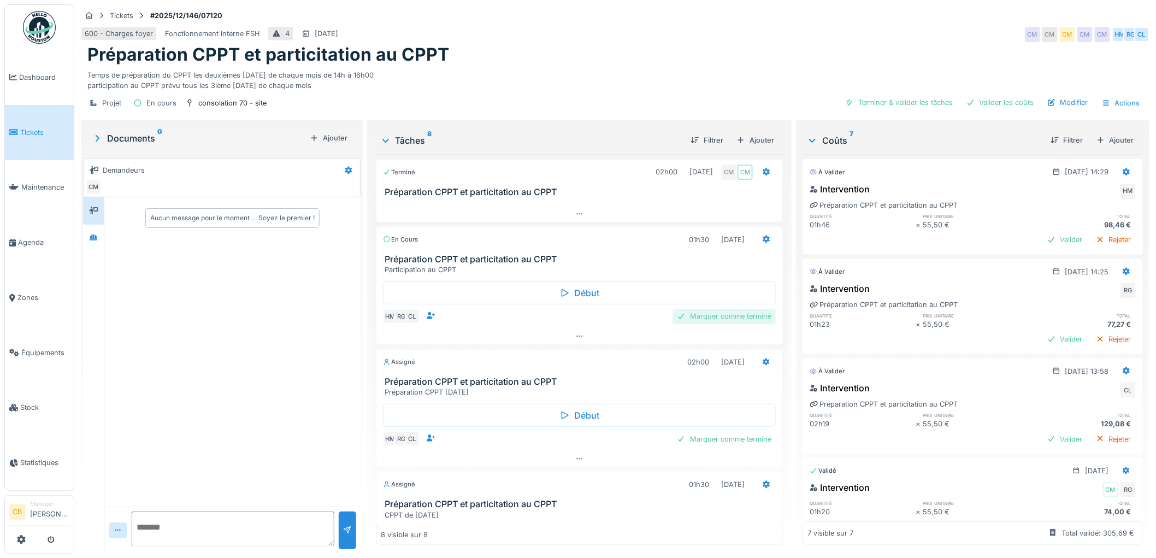
click at [714, 315] on div "Marquer comme terminé" at bounding box center [724, 316] width 103 height 15
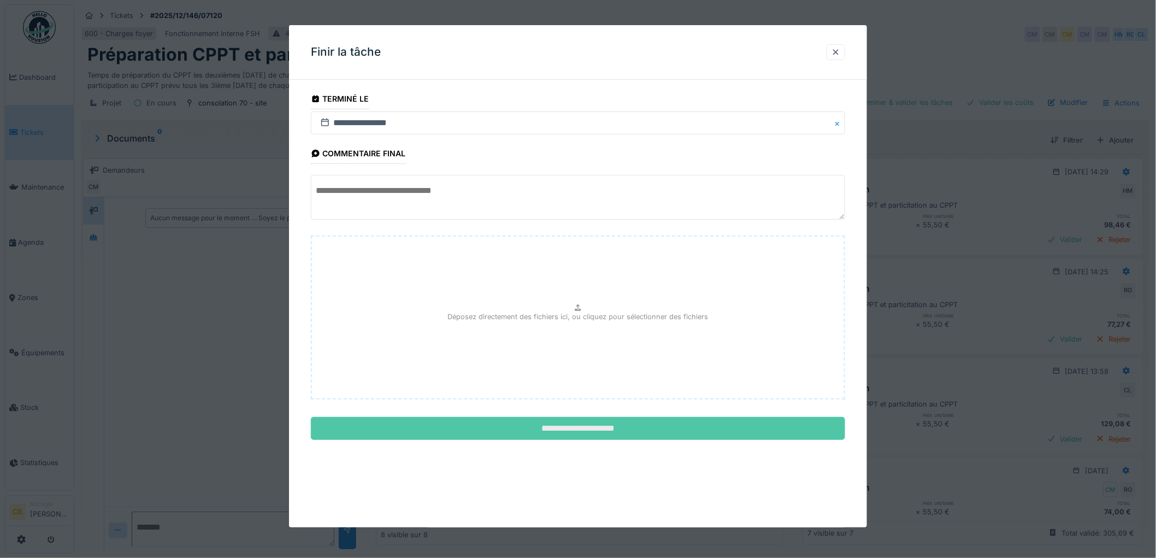
click at [615, 432] on input "**********" at bounding box center [578, 428] width 534 height 23
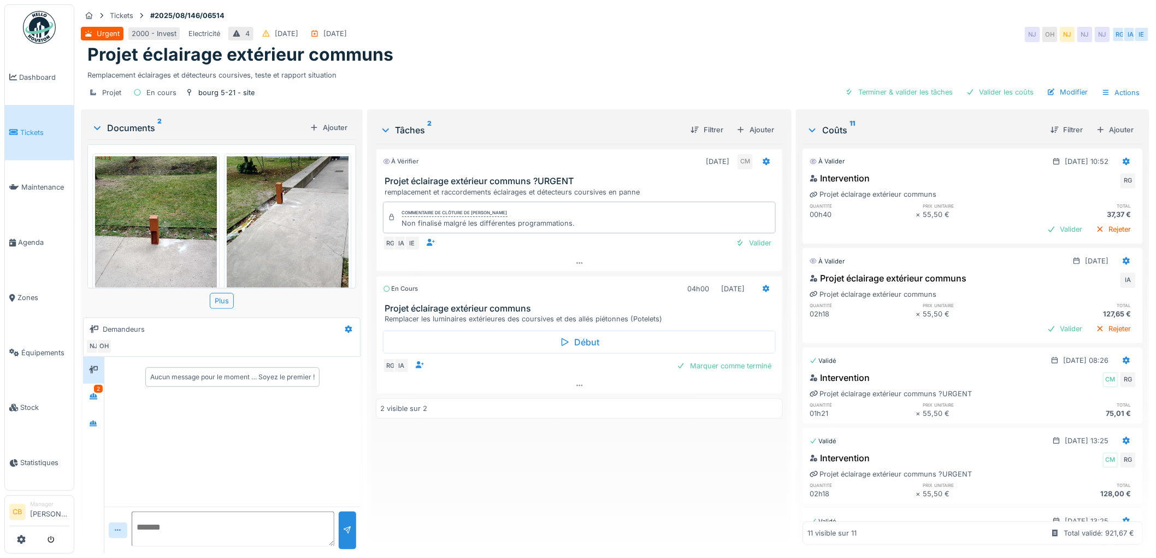
click at [281, 233] on img at bounding box center [288, 237] width 122 height 162
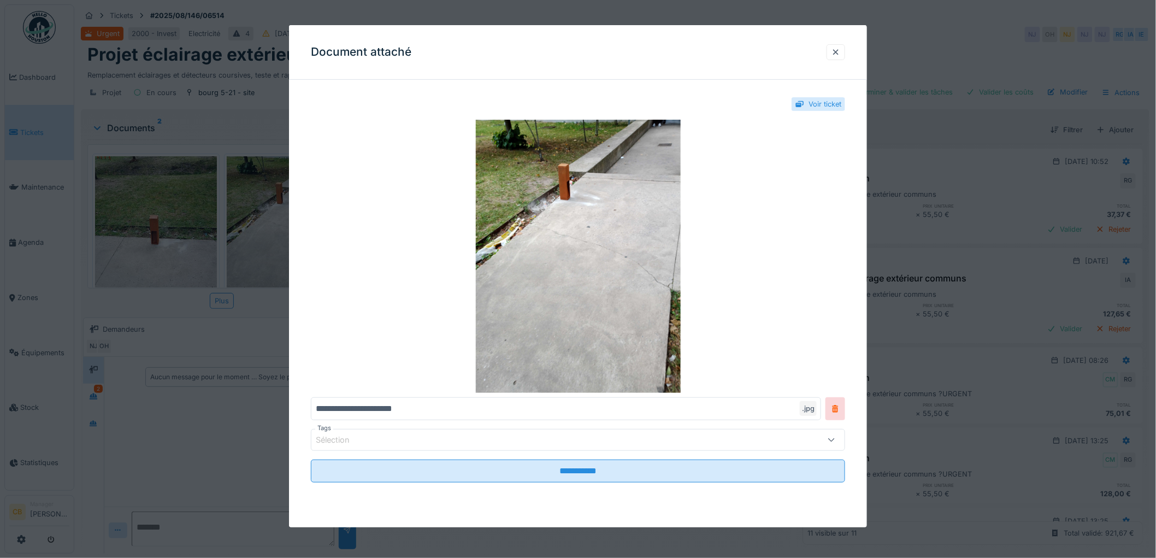
click at [281, 233] on div at bounding box center [578, 279] width 1156 height 558
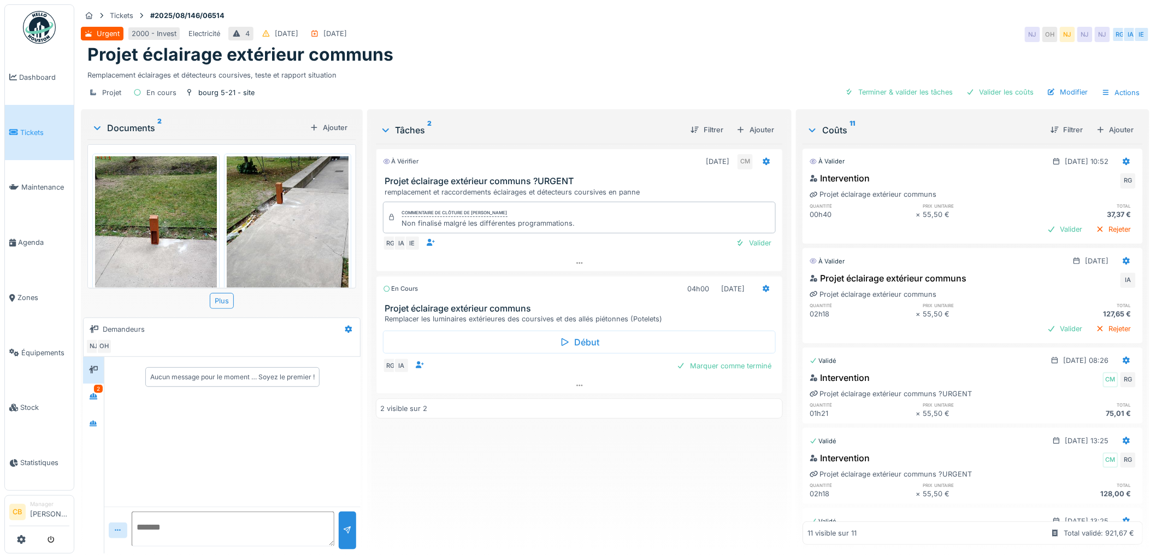
click at [182, 225] on img at bounding box center [156, 237] width 122 height 162
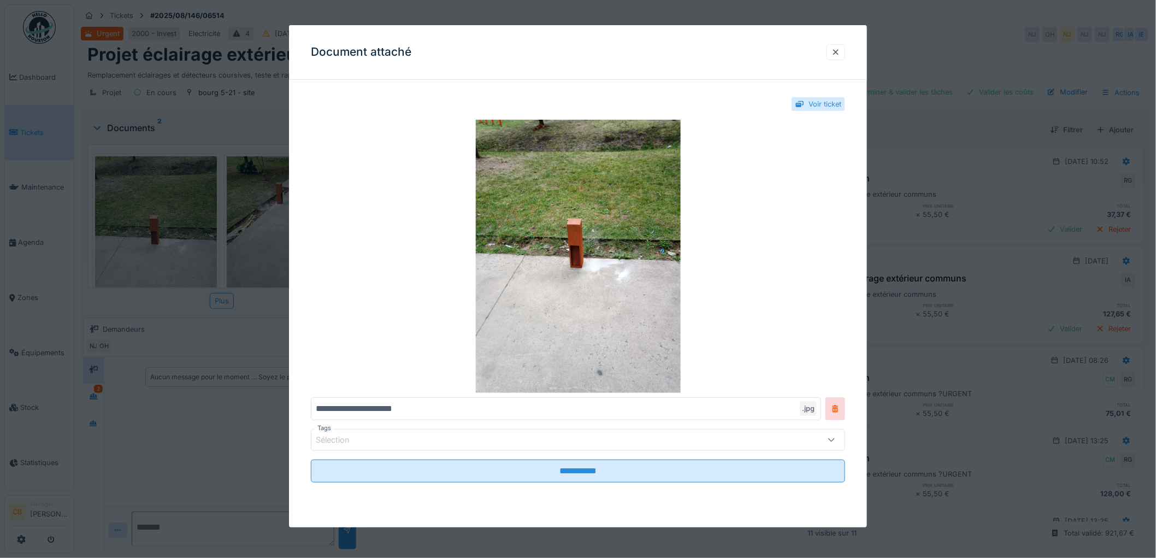
click at [181, 226] on div at bounding box center [578, 279] width 1156 height 558
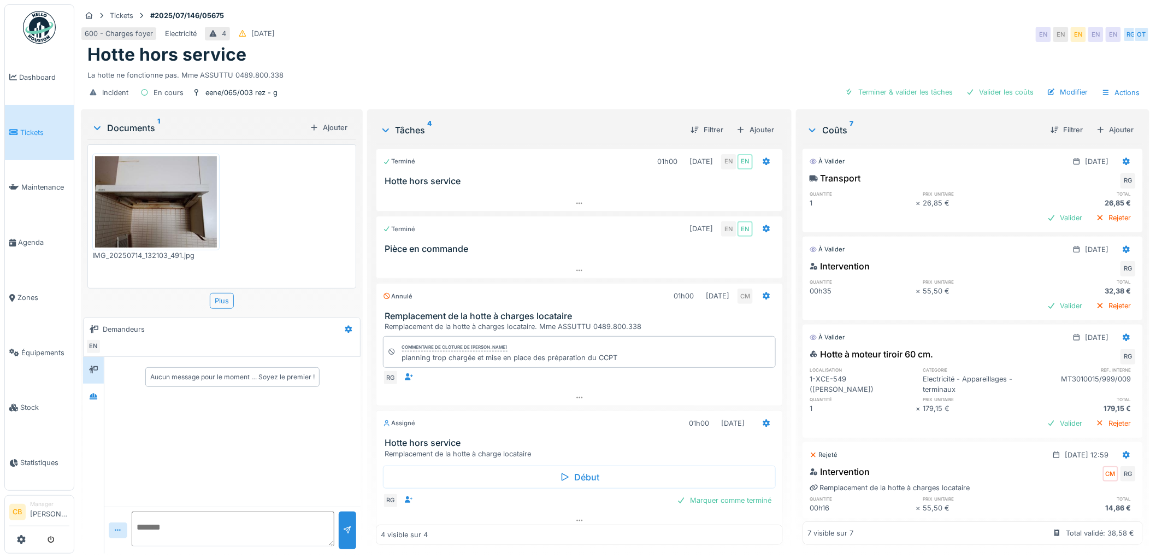
click at [176, 224] on img at bounding box center [156, 201] width 122 height 91
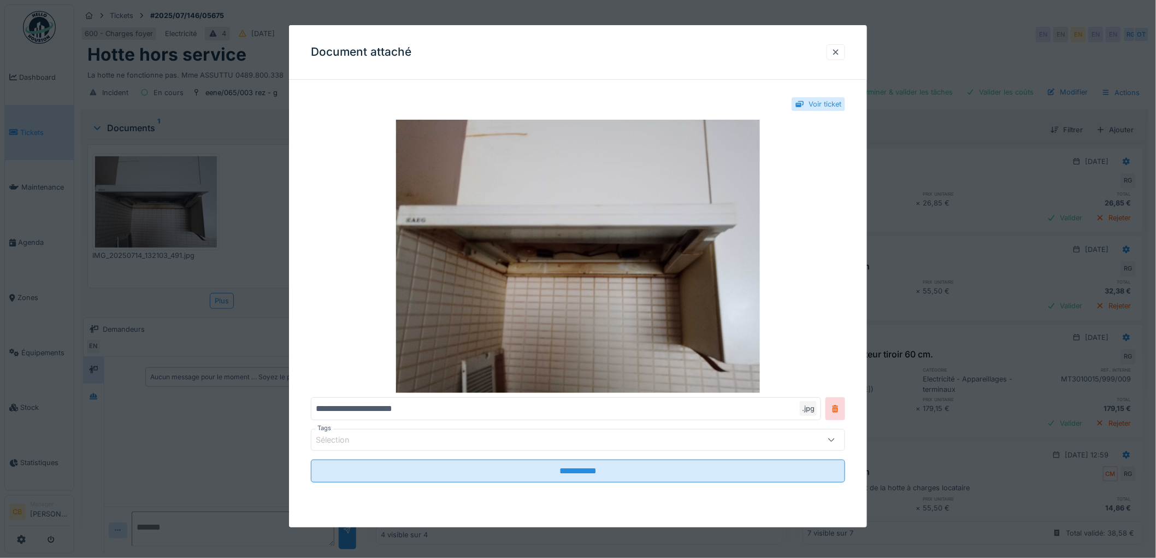
click at [176, 224] on div at bounding box center [578, 279] width 1156 height 558
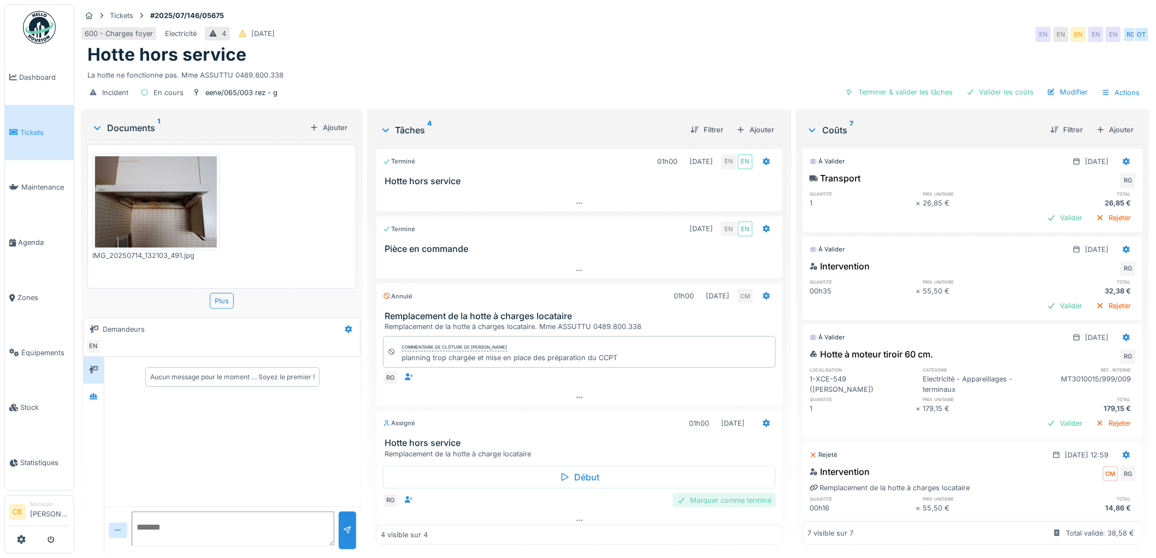
click at [713, 502] on div "Marquer comme terminé" at bounding box center [724, 500] width 103 height 15
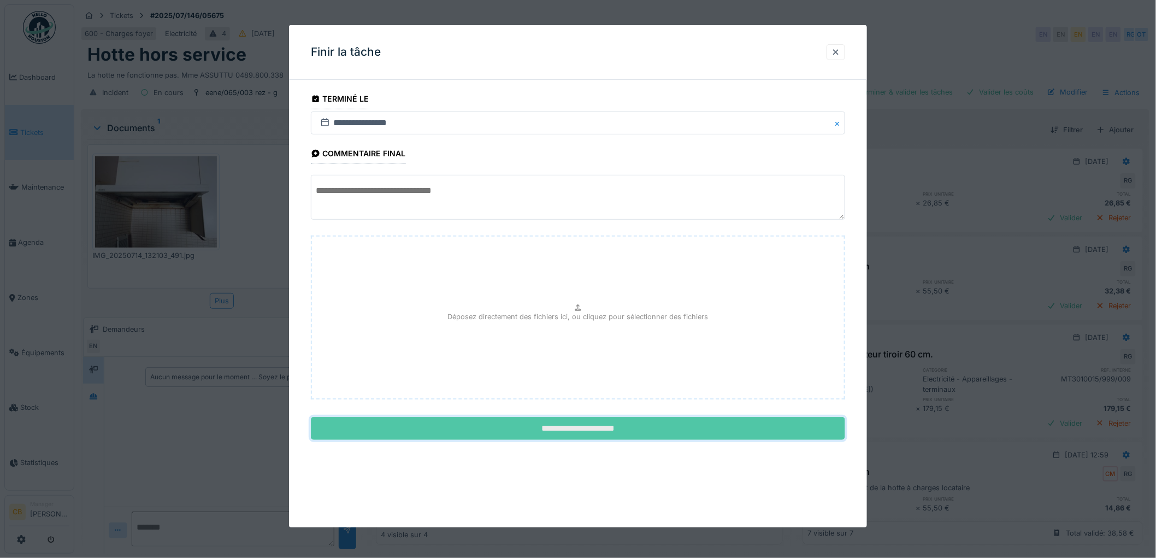
click at [623, 422] on input "**********" at bounding box center [578, 428] width 534 height 23
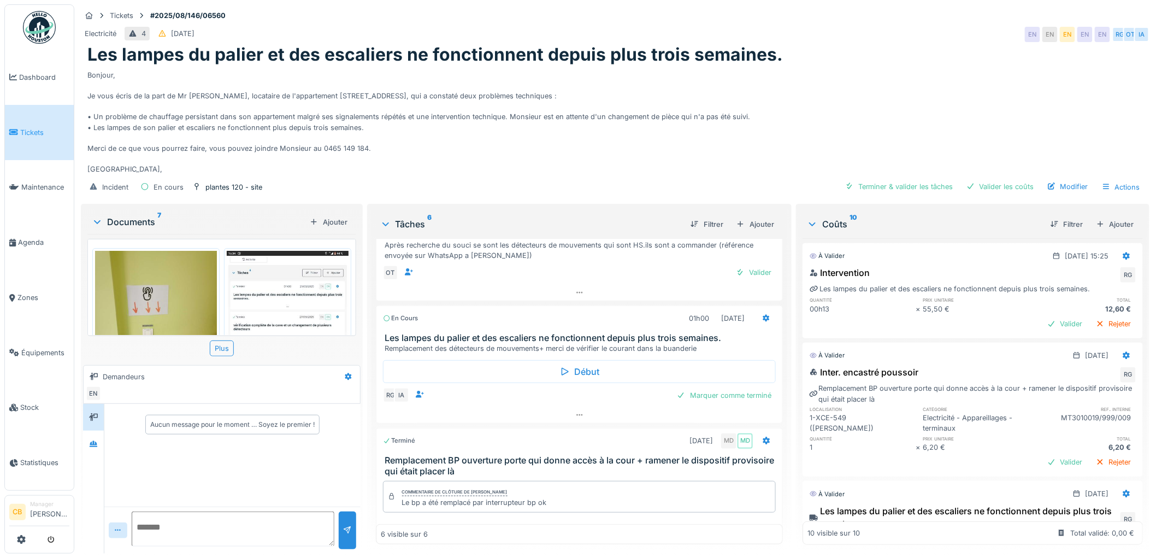
scroll to position [182, 0]
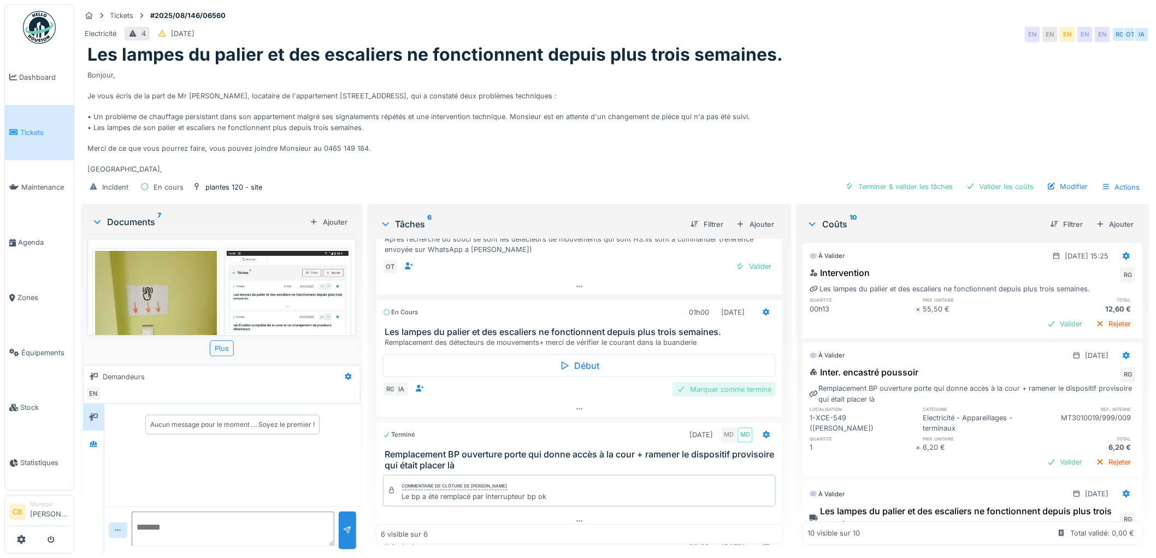
click at [708, 386] on div "Marquer comme terminé" at bounding box center [724, 389] width 103 height 15
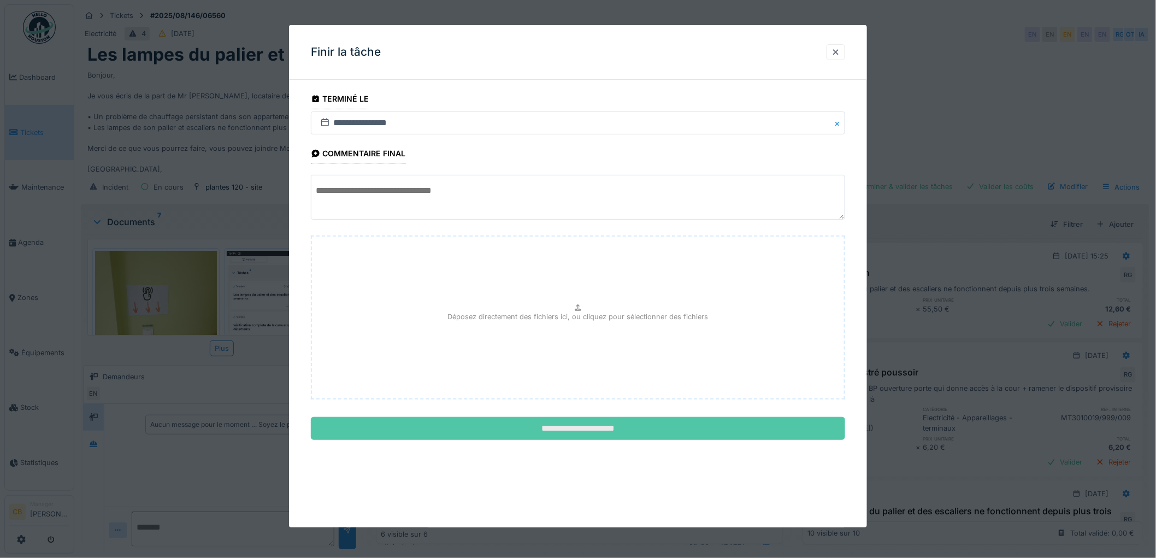
click at [623, 427] on input "**********" at bounding box center [578, 428] width 534 height 23
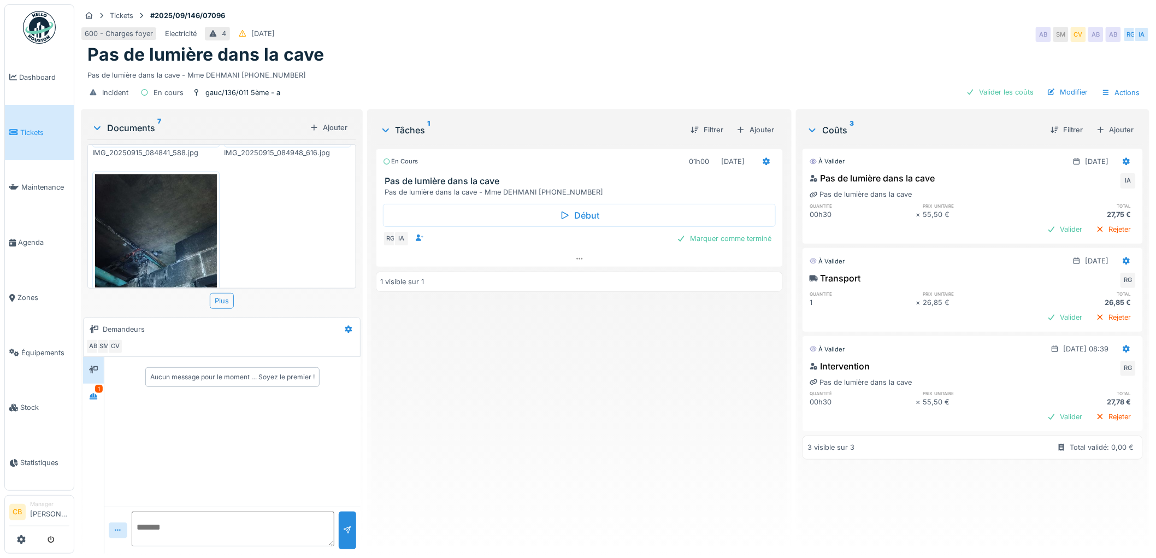
scroll to position [596, 0]
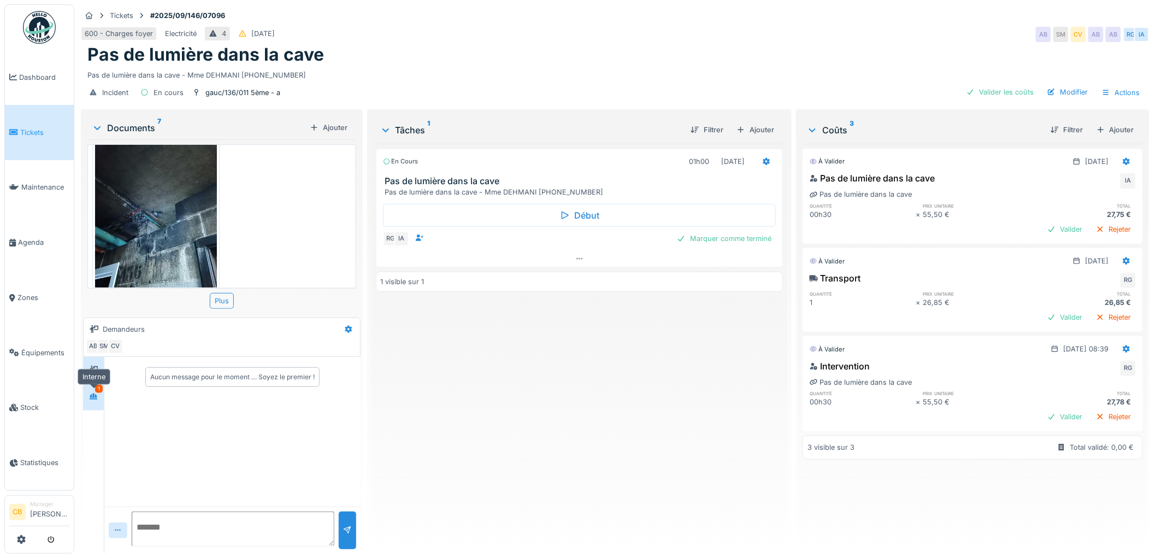
click at [97, 395] on icon at bounding box center [93, 396] width 9 height 7
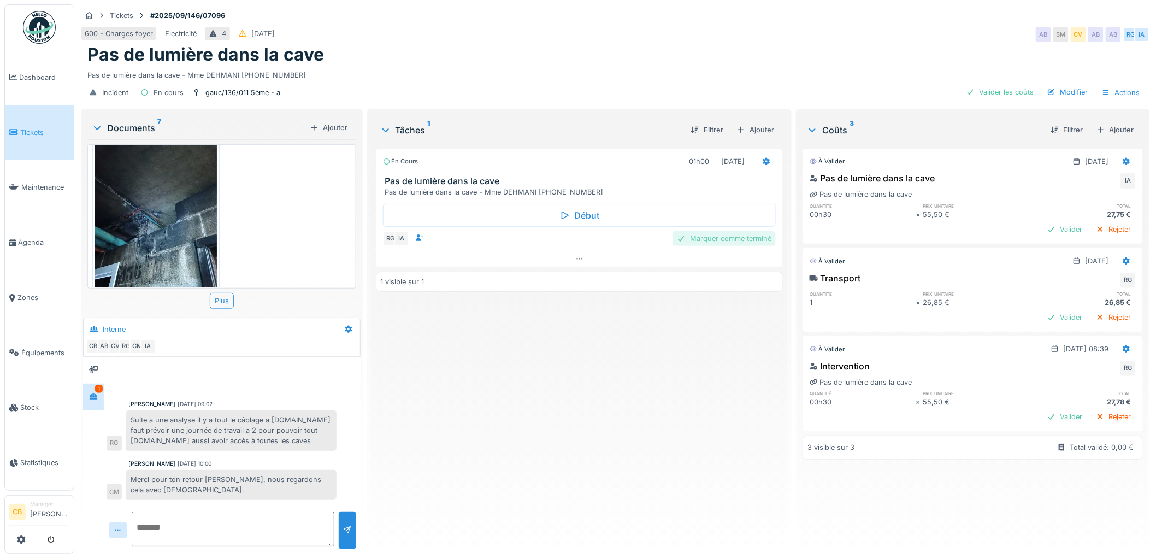
click at [712, 235] on div "Marquer comme terminé" at bounding box center [724, 238] width 103 height 15
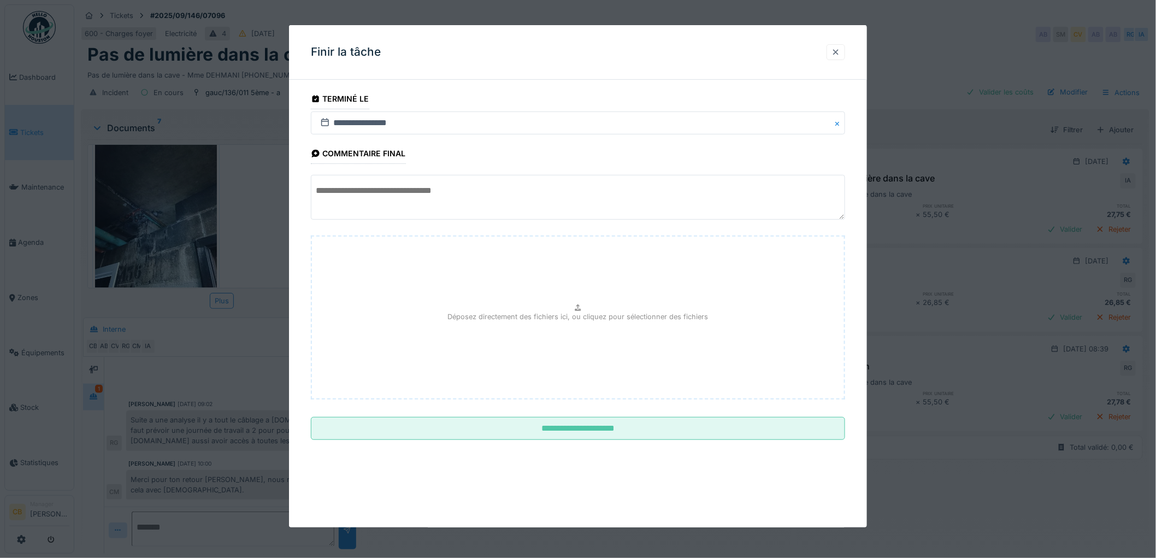
click at [838, 55] on div at bounding box center [836, 52] width 9 height 10
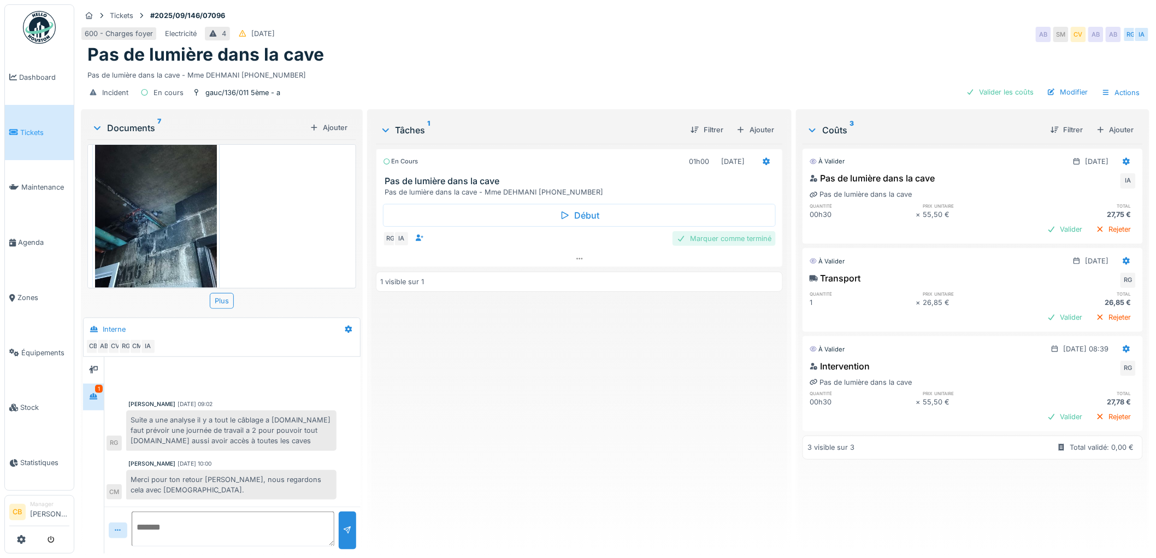
click at [723, 238] on div "Marquer comme terminé" at bounding box center [724, 238] width 103 height 15
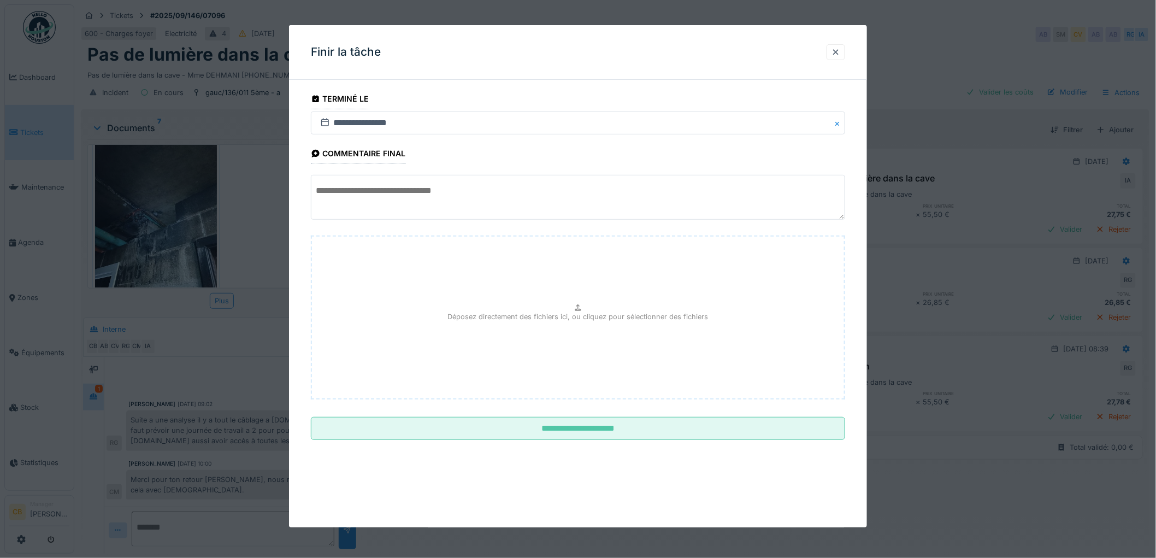
scroll to position [9, 0]
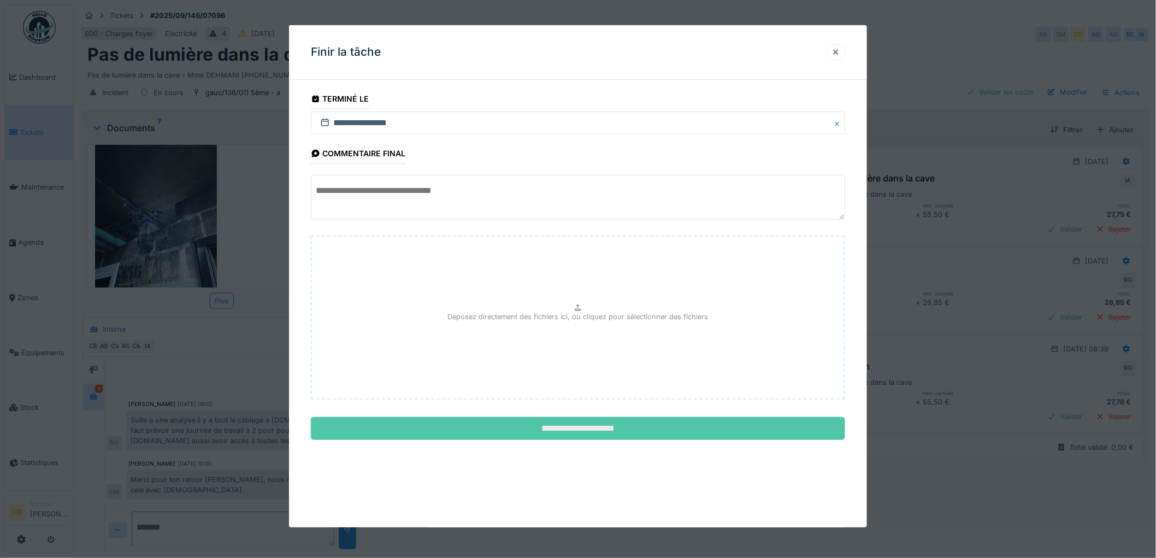
click at [596, 432] on input "**********" at bounding box center [578, 428] width 534 height 23
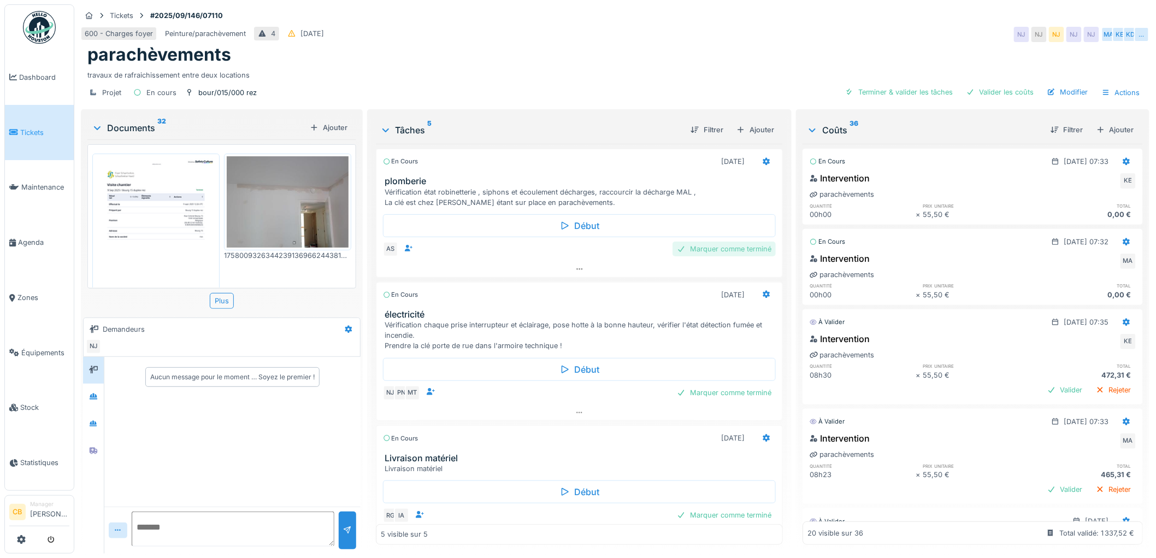
click at [686, 249] on div "Marquer comme terminé" at bounding box center [724, 249] width 103 height 15
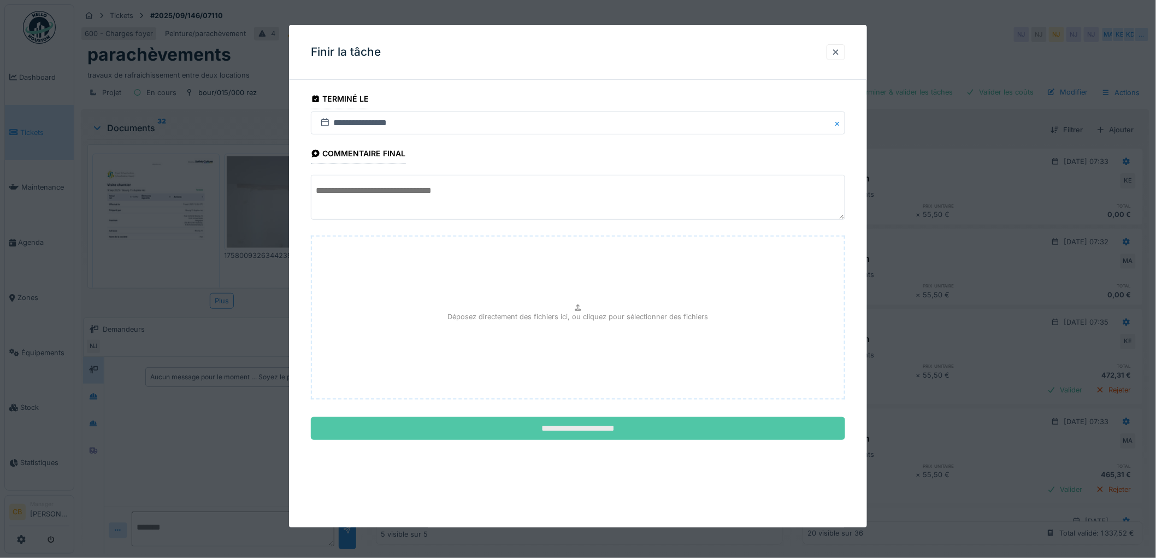
click at [614, 433] on input "**********" at bounding box center [578, 428] width 534 height 23
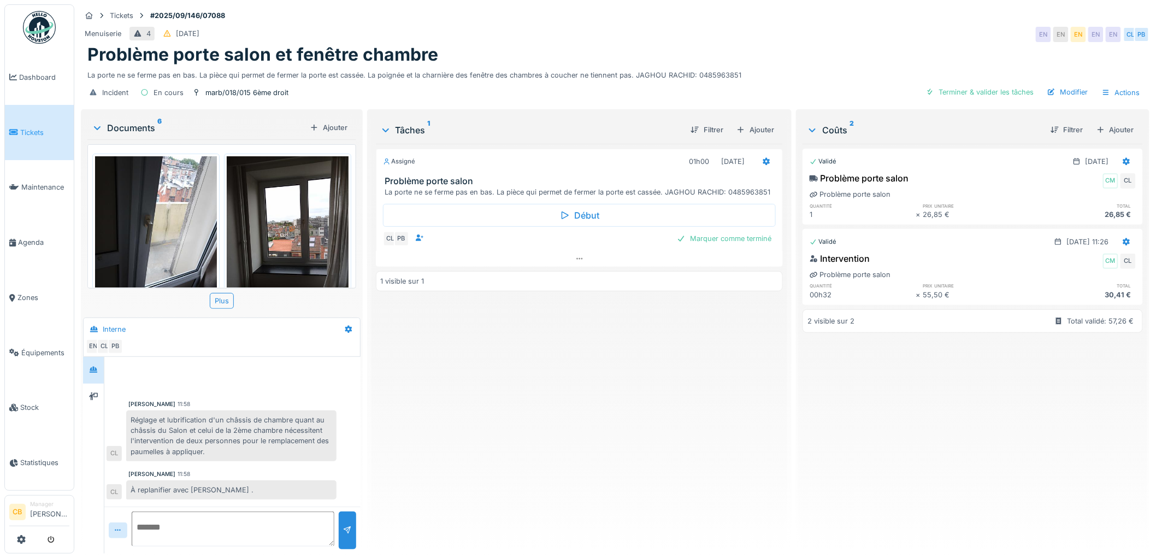
click at [716, 172] on div "Assigné 01h00 [DATE] Problème porte salon La porte ne se ferme pas en bas. La p…" at bounding box center [580, 173] width 408 height 49
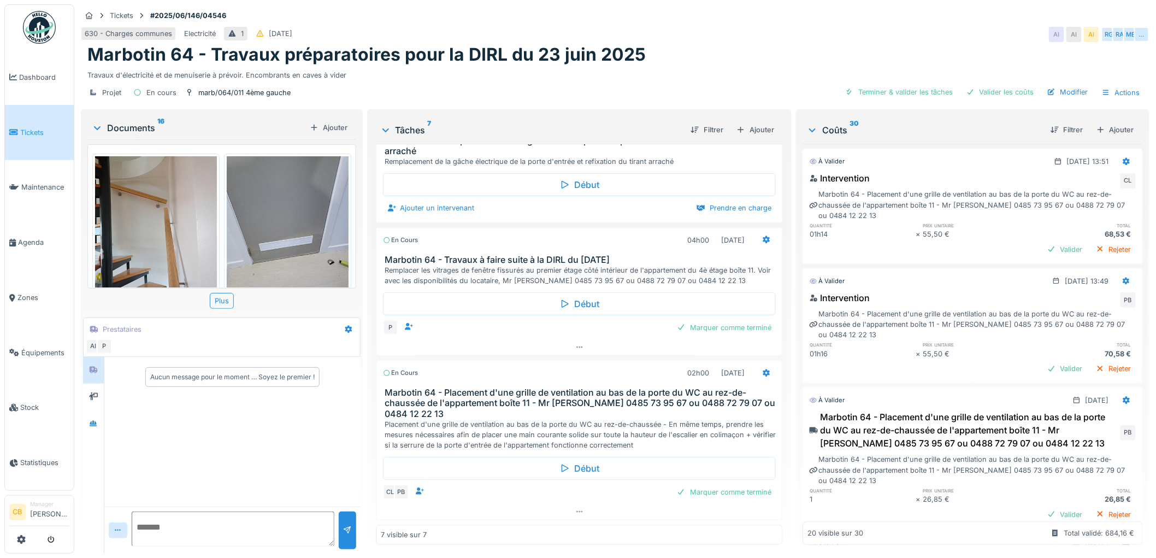
scroll to position [9, 0]
click at [150, 225] on img at bounding box center [156, 237] width 122 height 162
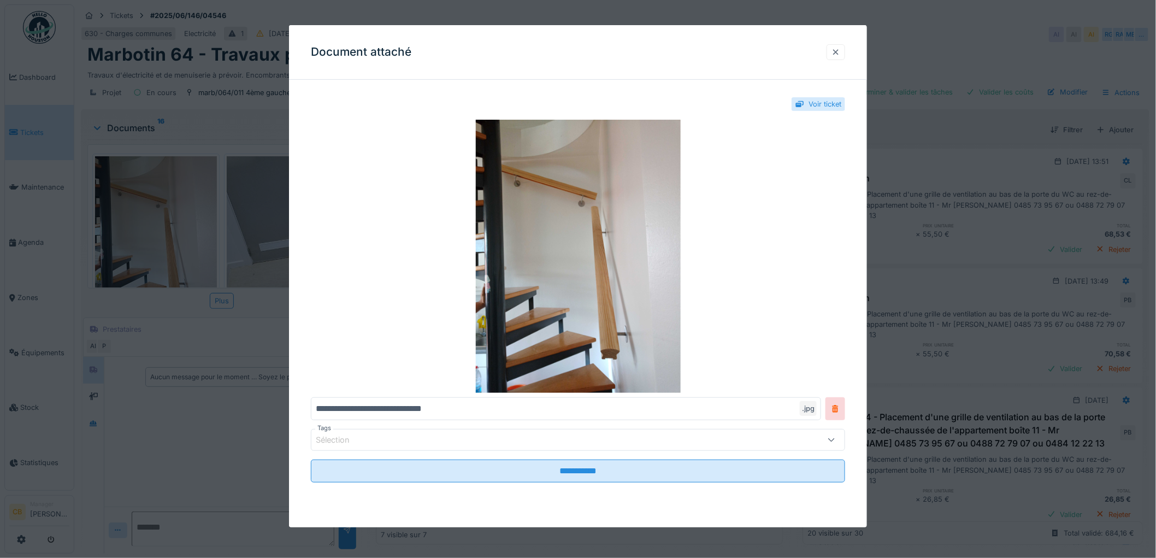
click at [837, 55] on div at bounding box center [836, 52] width 9 height 10
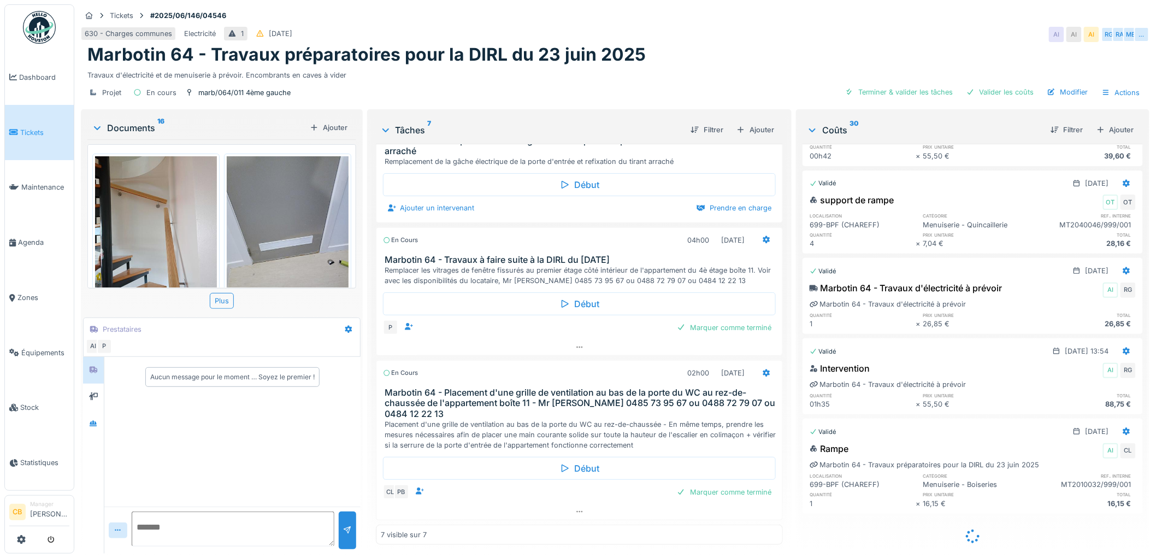
scroll to position [1844, 0]
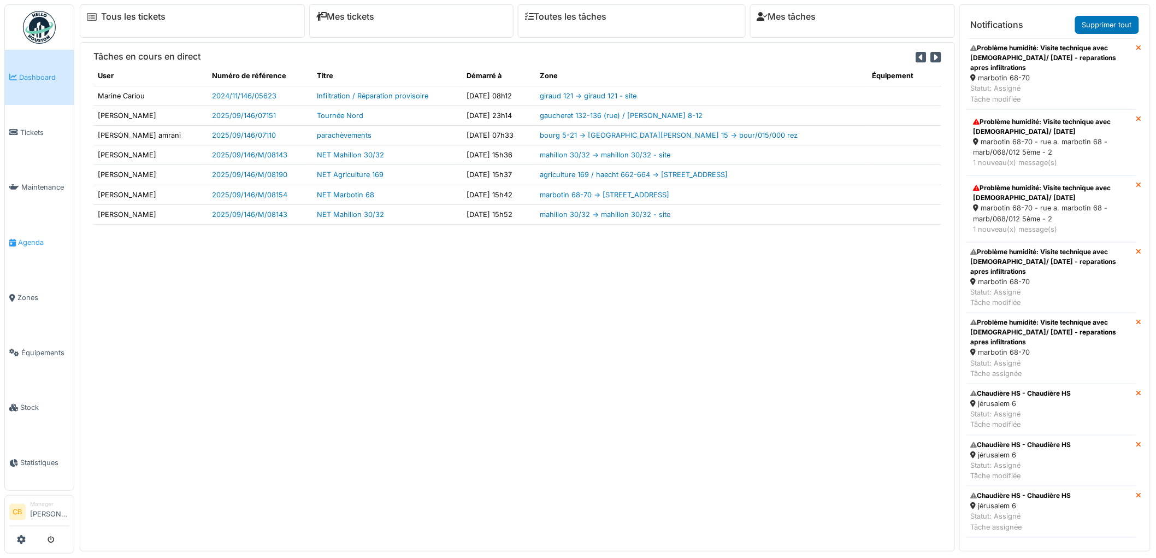
click at [39, 237] on span "Agenda" at bounding box center [43, 242] width 51 height 10
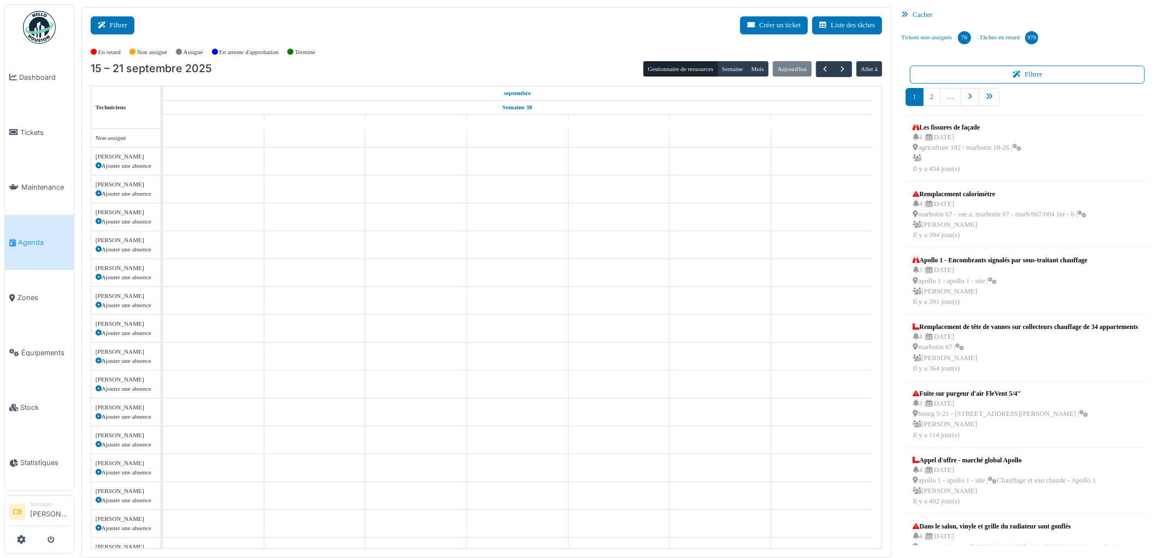
click at [123, 26] on button "Filtrer" at bounding box center [113, 25] width 44 height 18
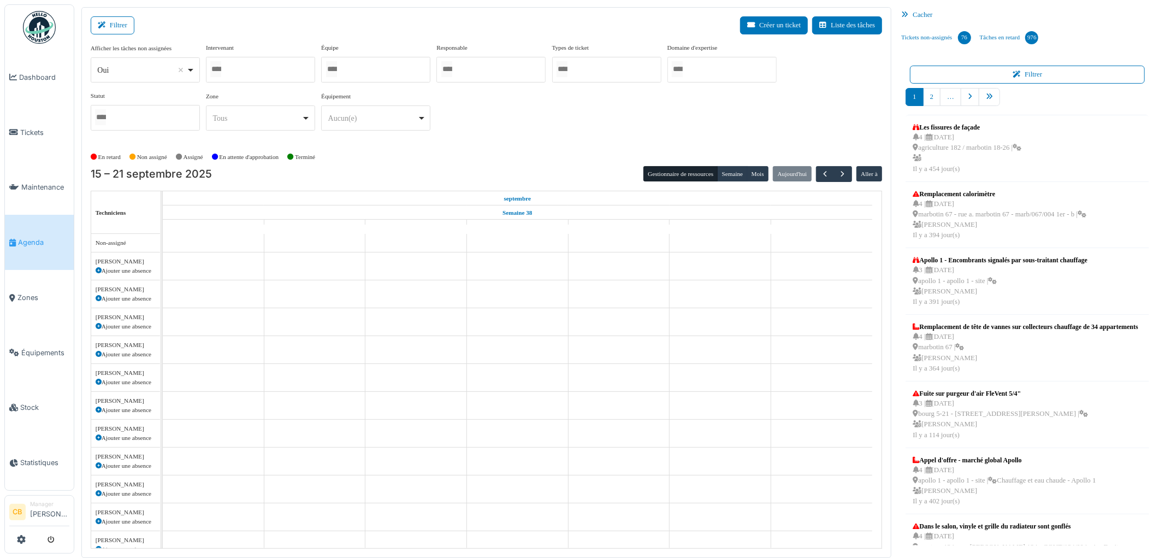
select select
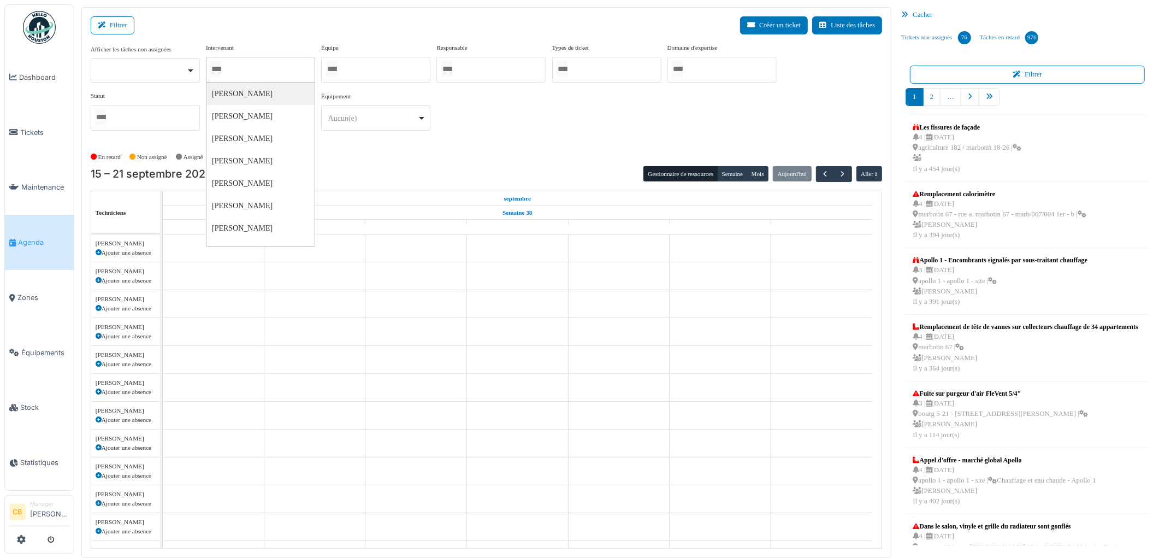
click at [221, 68] on input "Tous" at bounding box center [215, 69] width 11 height 16
type input "******"
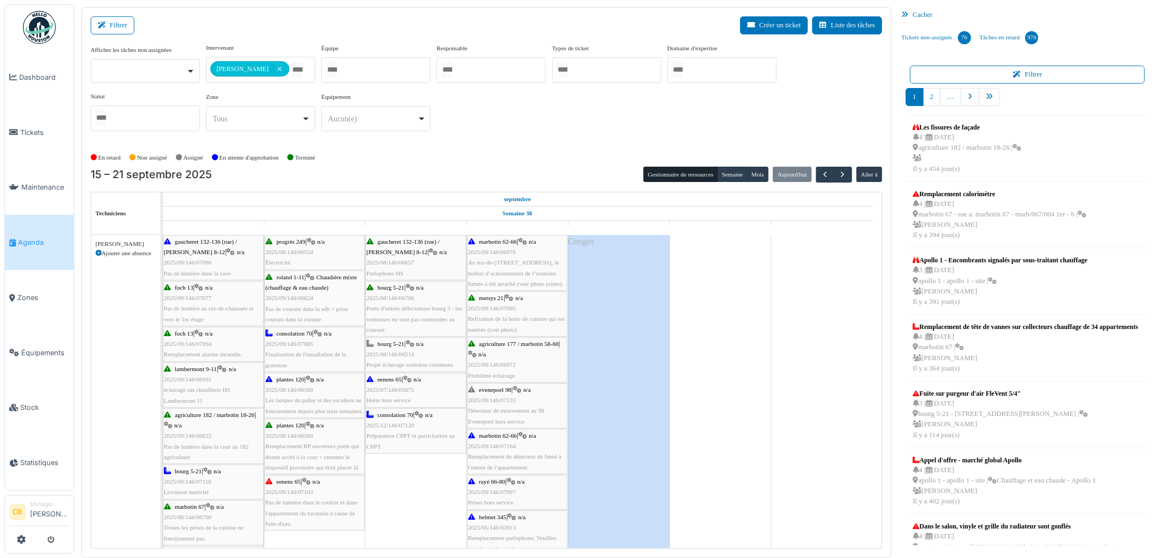
click at [349, 150] on div "En retard Non assigné [GEOGRAPHIC_DATA] En attente d'approbation Terminé" at bounding box center [487, 158] width 792 height 18
